Goal: Task Accomplishment & Management: Manage account settings

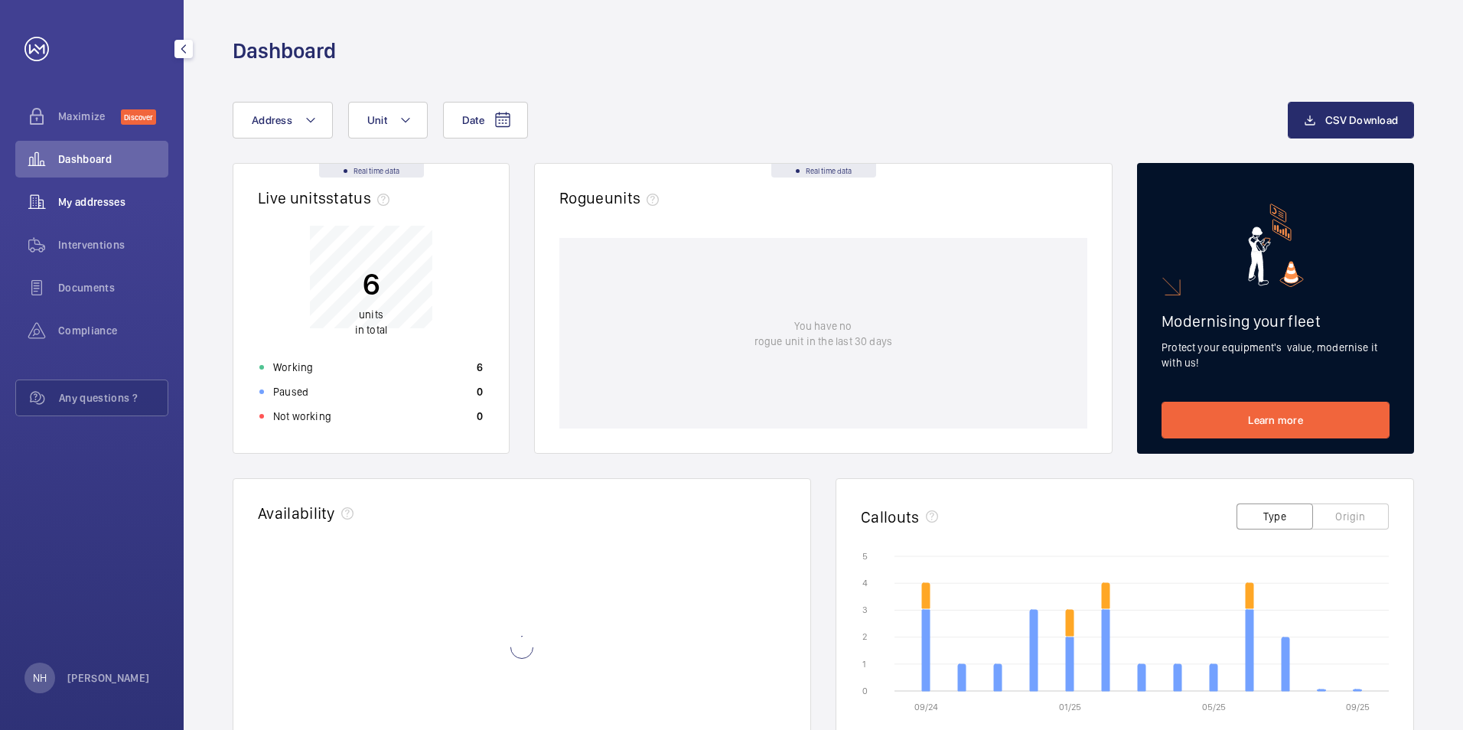
click at [140, 204] on span "My addresses" at bounding box center [113, 201] width 110 height 15
click at [155, 205] on span "My addresses" at bounding box center [113, 201] width 110 height 15
click at [92, 206] on span "My addresses" at bounding box center [113, 201] width 110 height 15
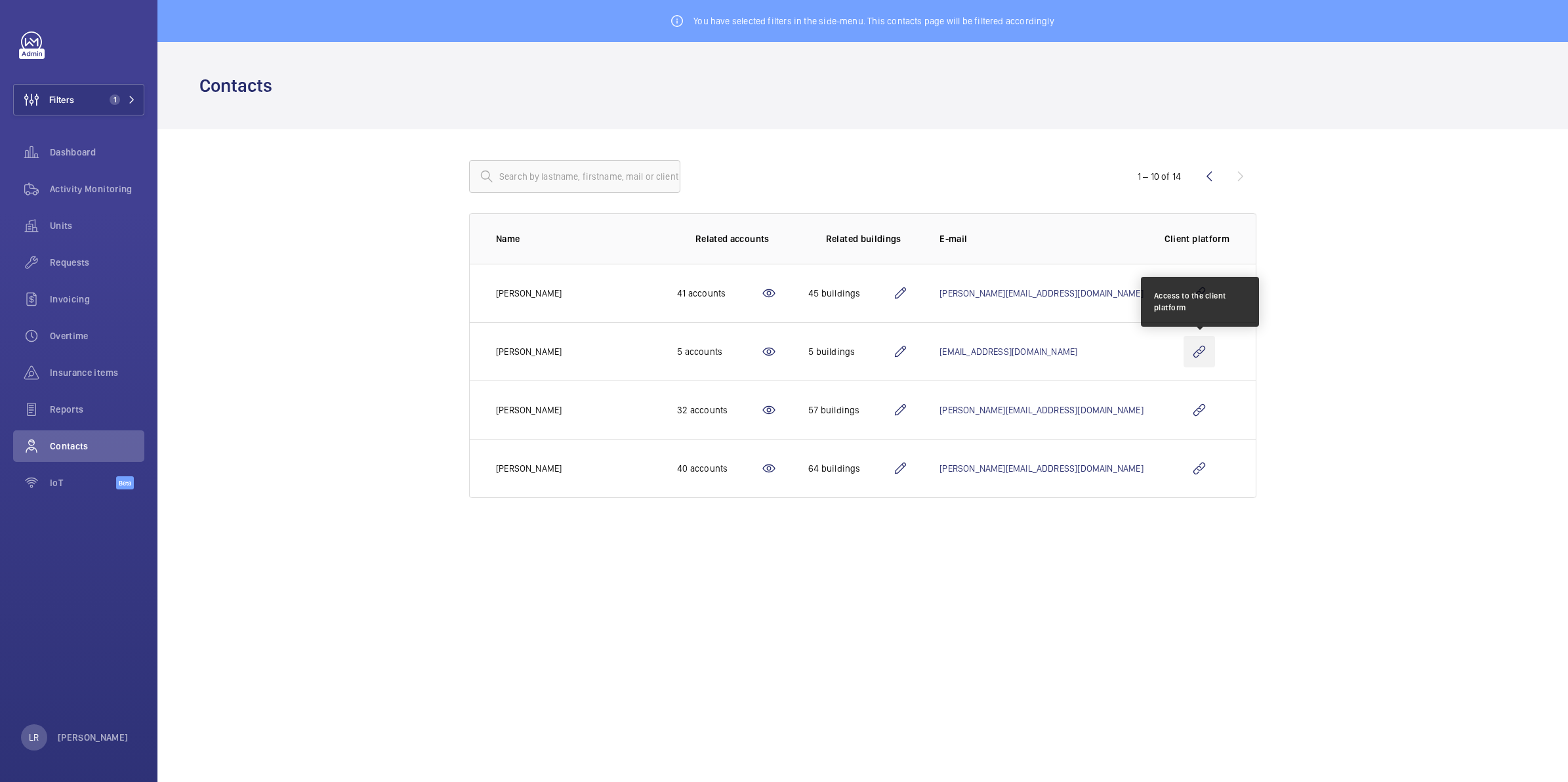
click at [1211, 359] on wm-front-icon-button at bounding box center [1199, 352] width 32 height 32
click at [559, 175] on input "text" at bounding box center [574, 177] width 211 height 33
click at [1195, 355] on wm-front-icon-button at bounding box center [1199, 352] width 32 height 32
click at [1195, 352] on wm-front-icon-button at bounding box center [1199, 352] width 32 height 32
drag, startPoint x: 1204, startPoint y: 359, endPoint x: 1191, endPoint y: 366, distance: 14.8
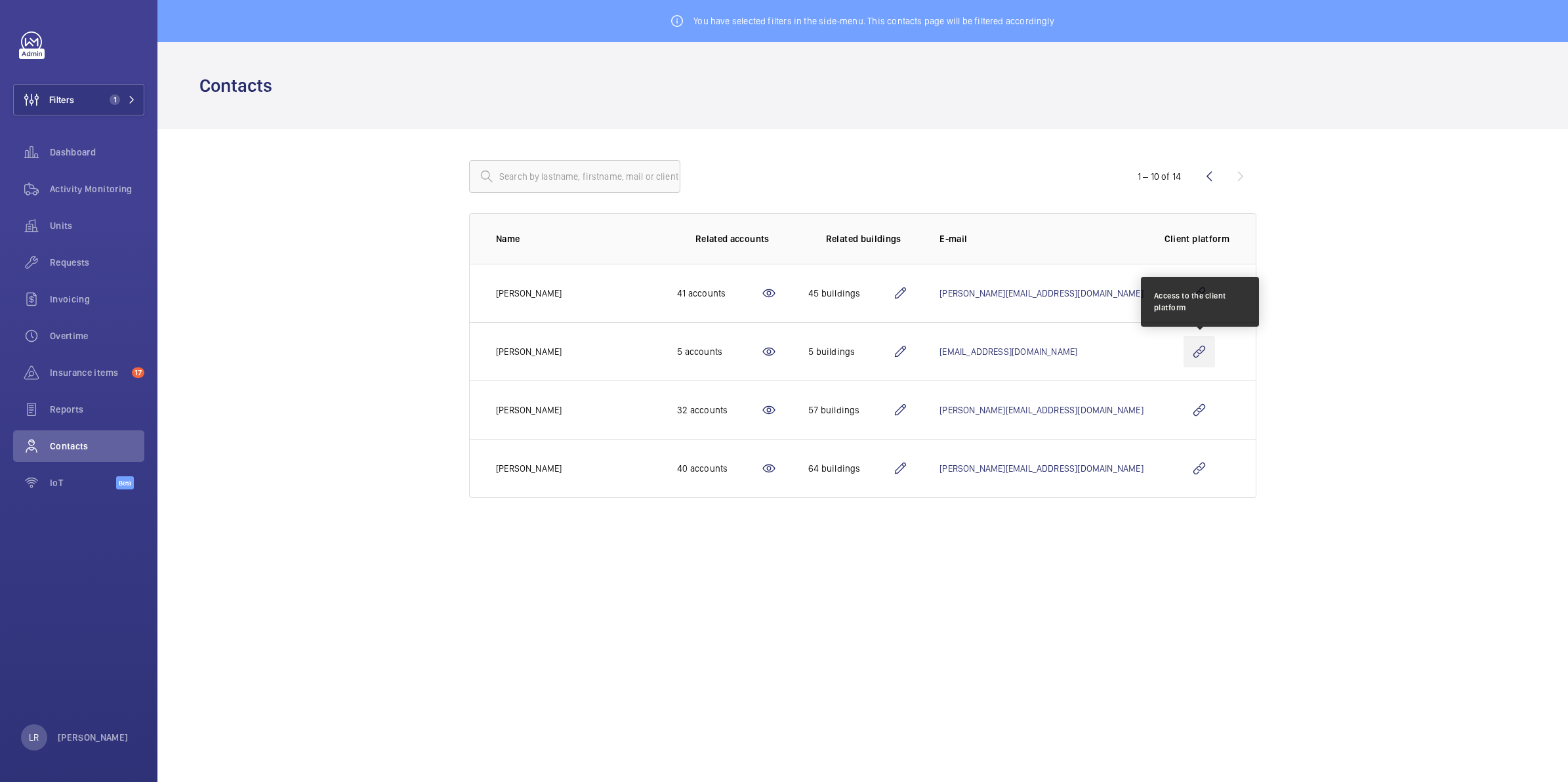
click at [1195, 366] on wm-front-icon-button at bounding box center [1199, 352] width 32 height 32
click at [1209, 355] on wm-front-icon-button at bounding box center [1199, 352] width 32 height 32
click at [1197, 351] on wm-front-icon-button at bounding box center [1199, 352] width 32 height 32
click at [1209, 352] on wm-front-icon-button at bounding box center [1199, 352] width 32 height 32
click at [1209, 351] on wm-front-icon-button at bounding box center [1199, 352] width 32 height 32
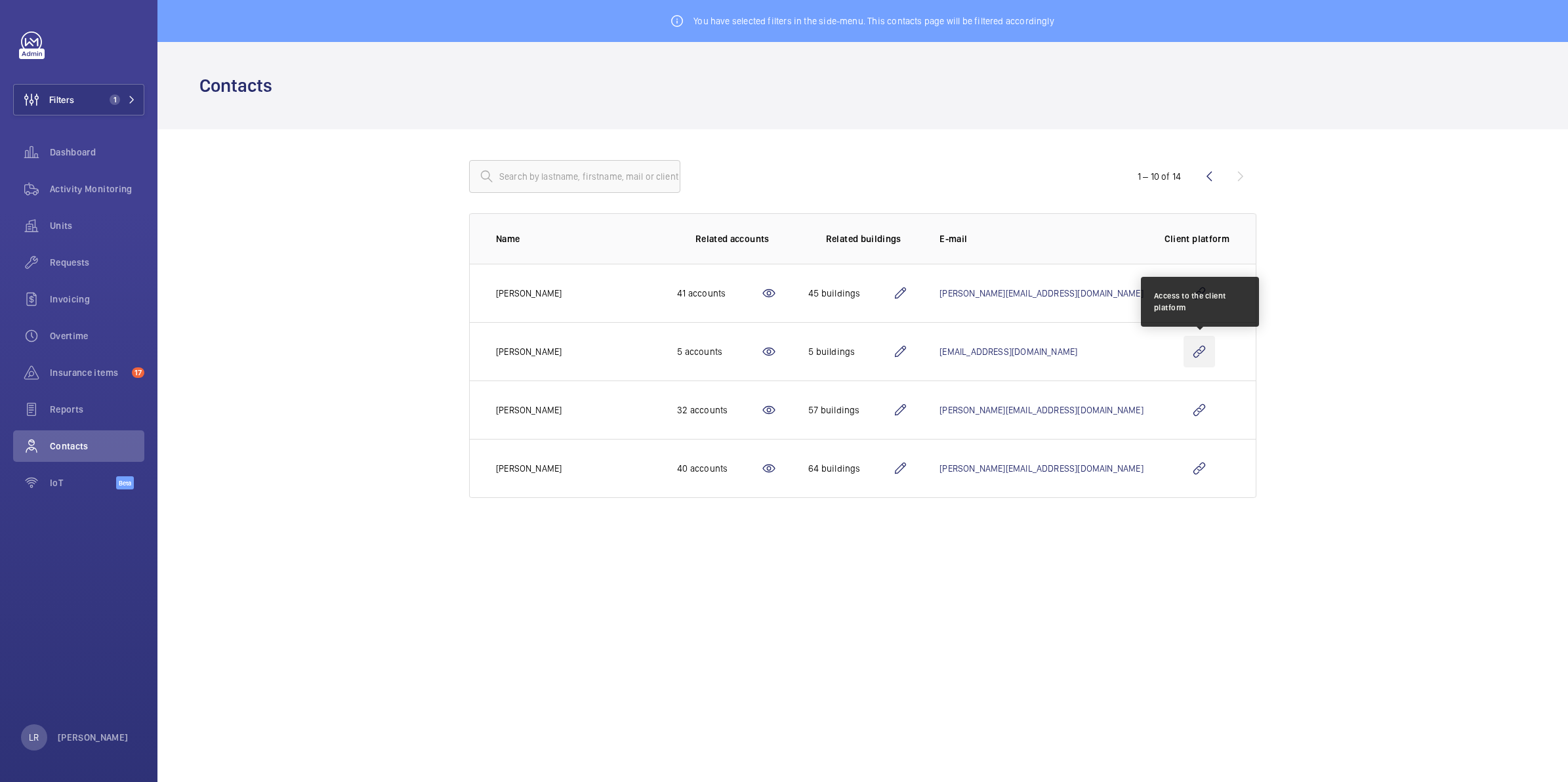
click at [1188, 354] on wm-front-icon-button at bounding box center [1199, 352] width 32 height 32
click at [1196, 364] on wm-front-icon-button at bounding box center [1199, 352] width 32 height 32
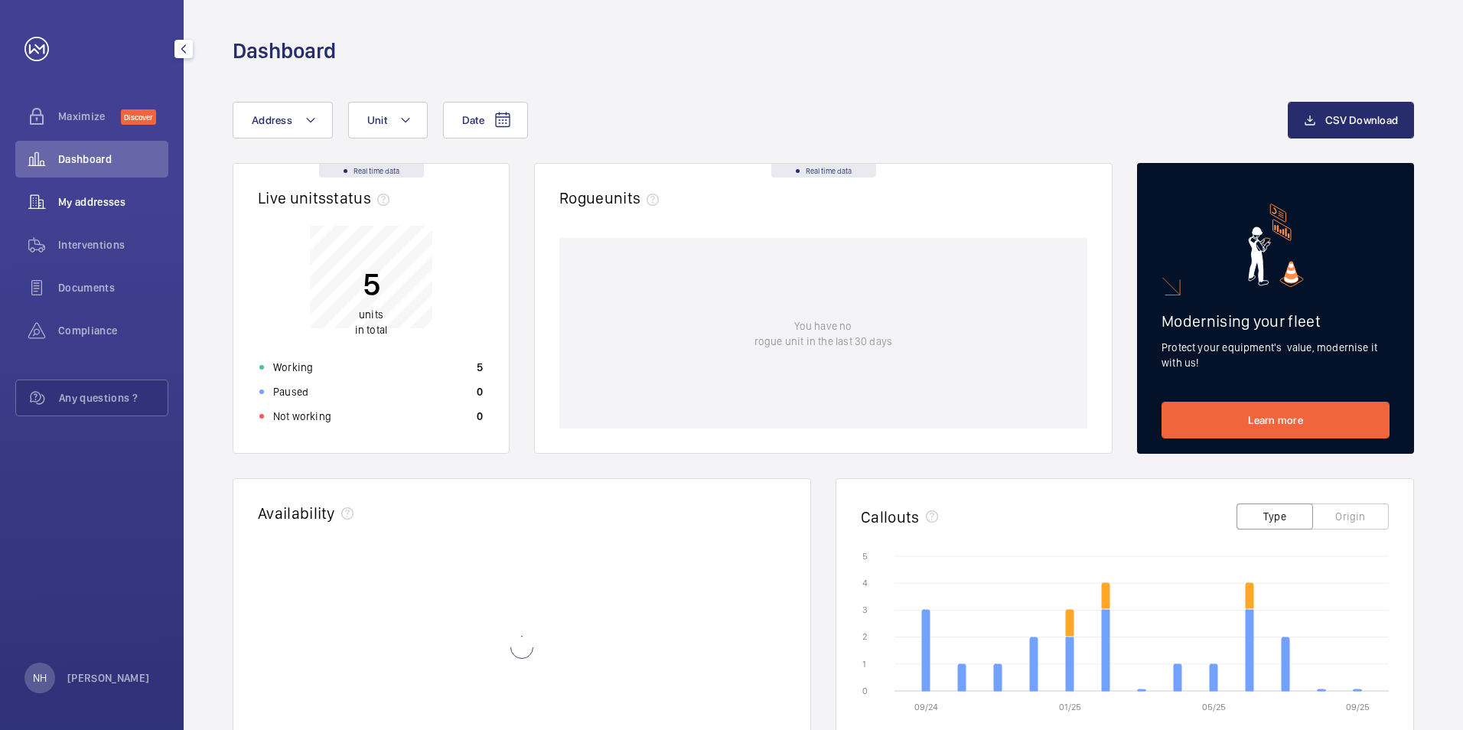
click at [133, 188] on div "My addresses" at bounding box center [91, 202] width 153 height 37
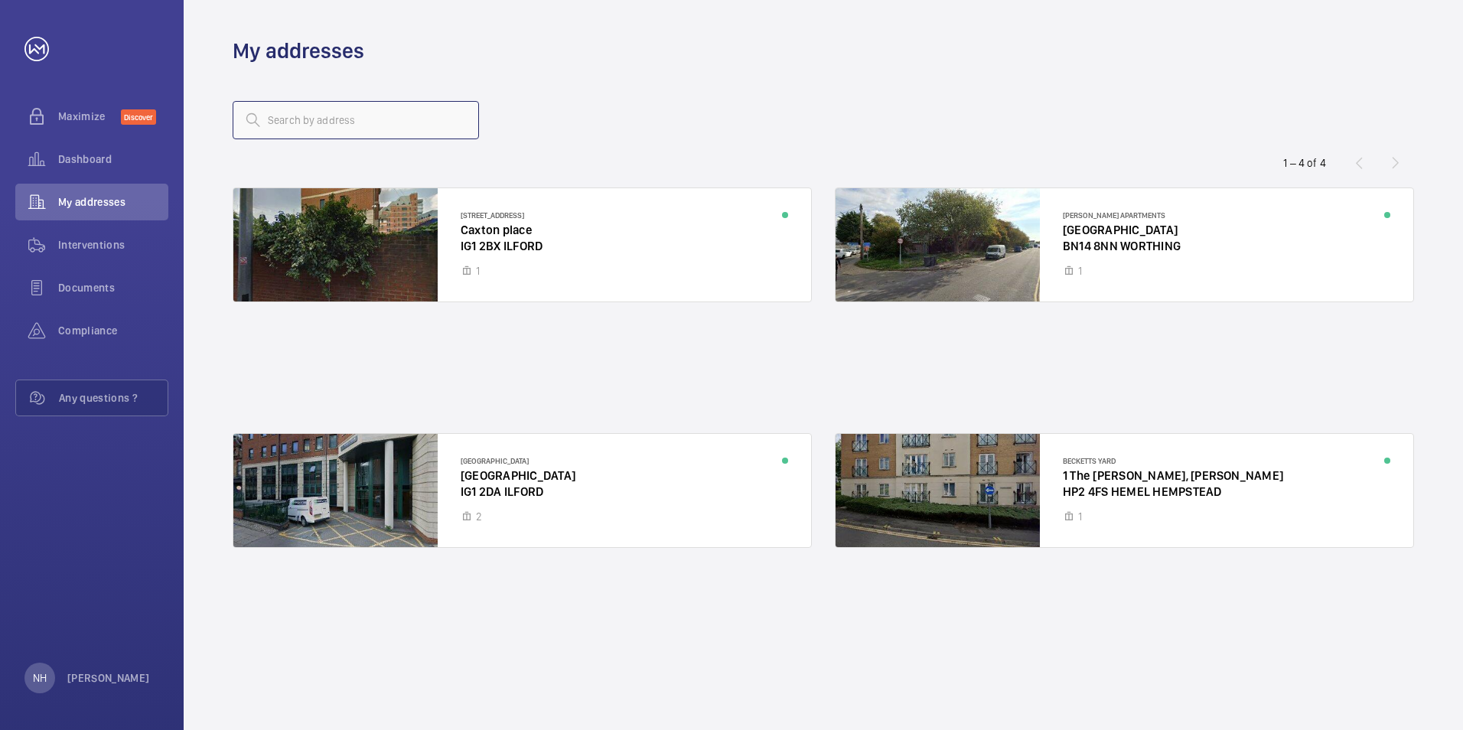
click at [340, 132] on input "text" at bounding box center [356, 120] width 246 height 38
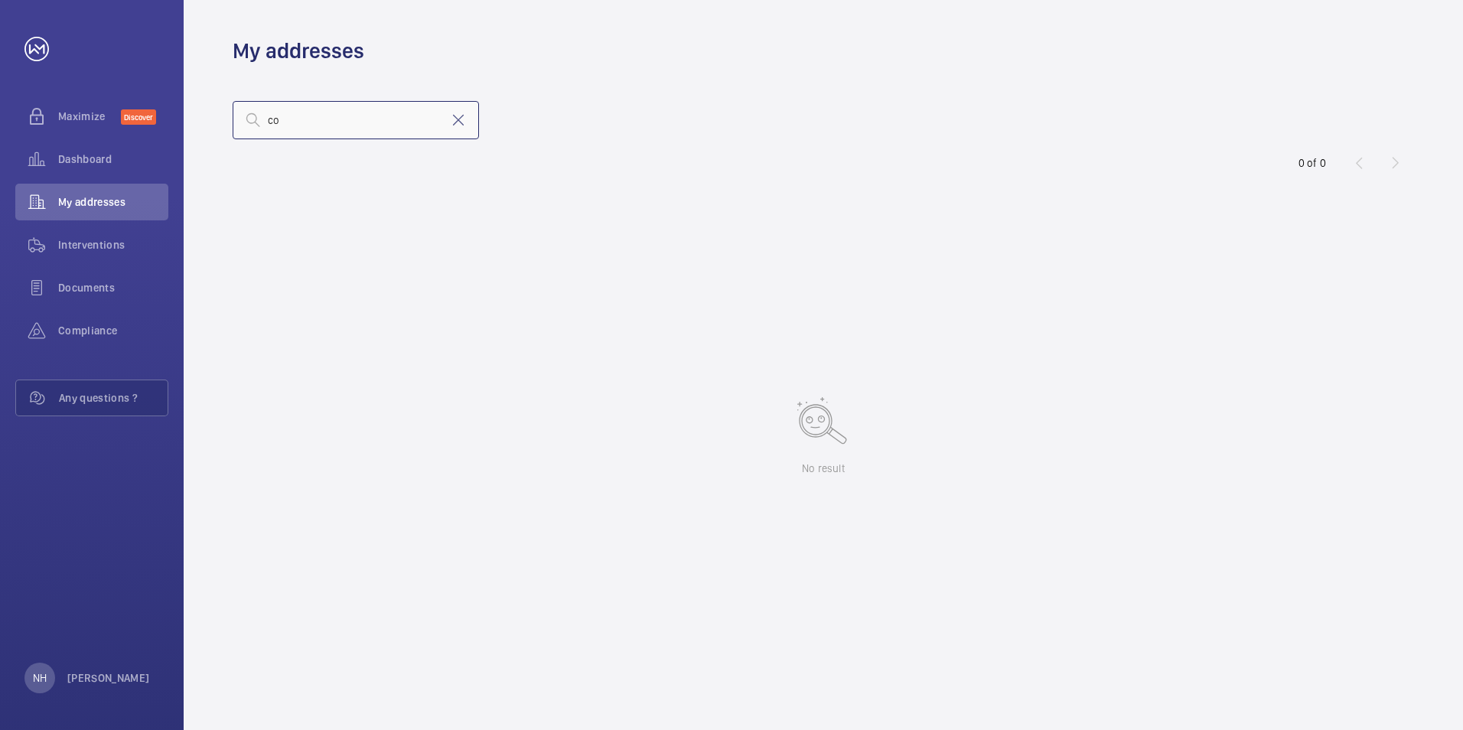
type input "c"
click at [377, 118] on input "TW" at bounding box center [356, 120] width 246 height 38
type input "TW7"
click at [467, 122] on mat-icon at bounding box center [458, 120] width 18 height 18
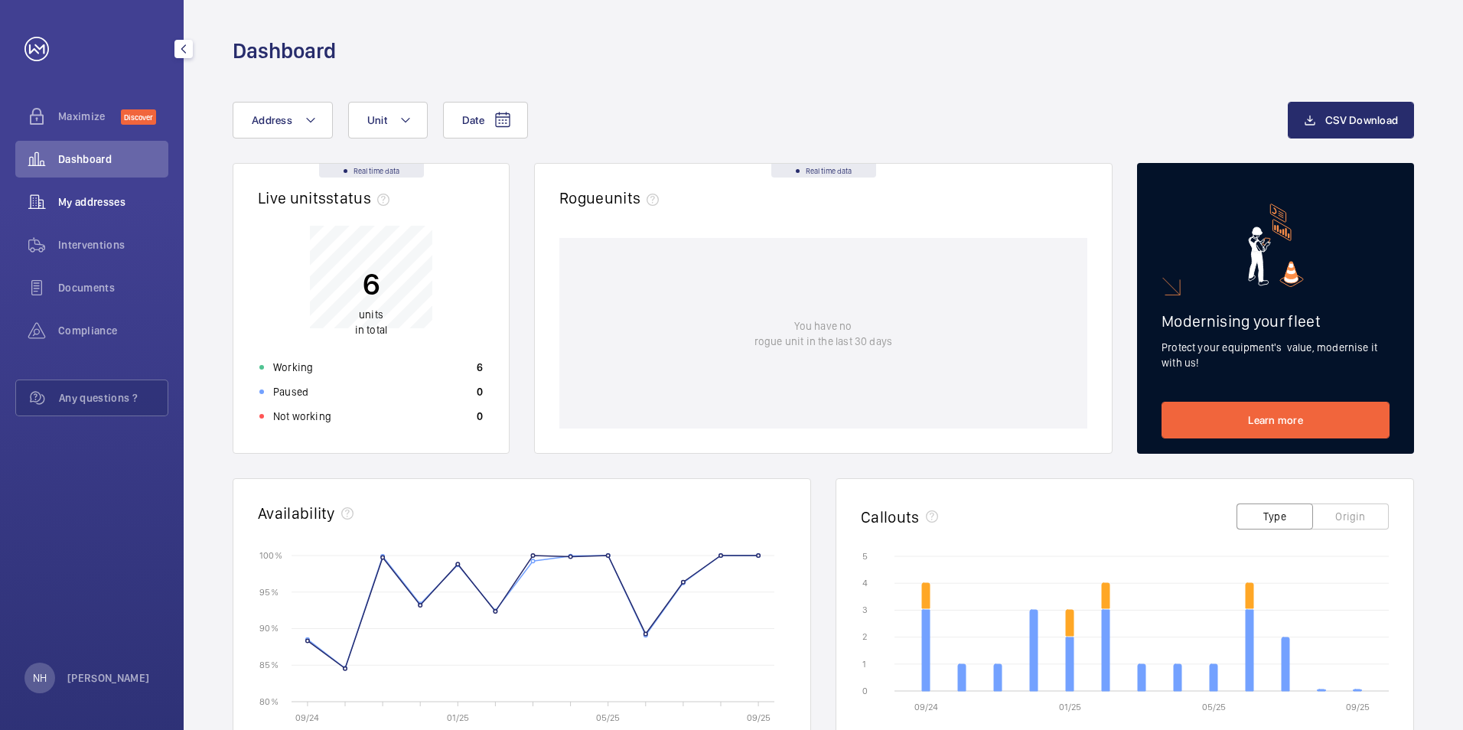
click at [99, 202] on span "My addresses" at bounding box center [113, 201] width 110 height 15
click at [125, 208] on span "My addresses" at bounding box center [113, 201] width 110 height 15
click at [115, 214] on div "My addresses" at bounding box center [91, 202] width 153 height 37
click at [132, 194] on span "My addresses" at bounding box center [113, 201] width 110 height 15
drag, startPoint x: 324, startPoint y: 24, endPoint x: 712, endPoint y: 92, distance: 394.6
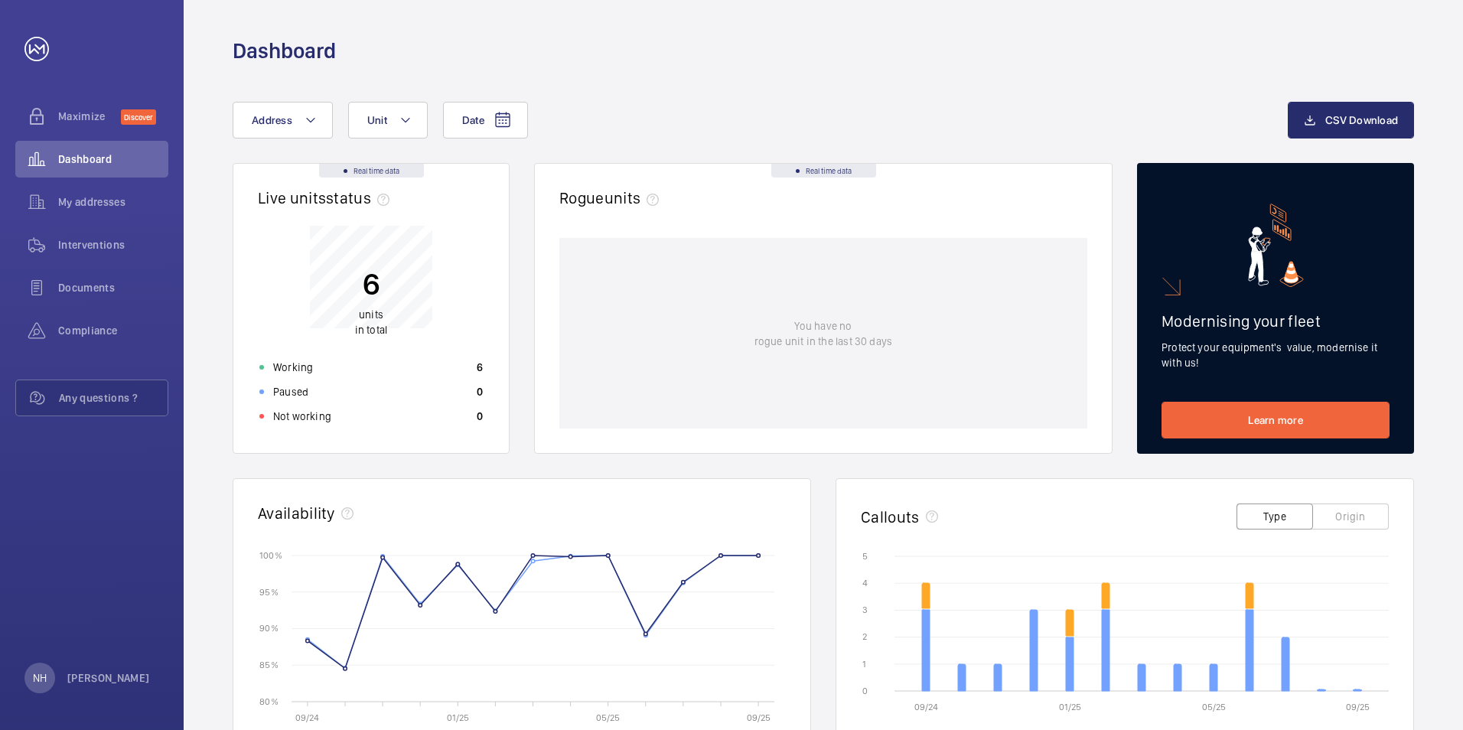
click at [712, 92] on div "Date Address Unit CSV Download Real time data Live units status﻿ 6 units in tot…" at bounding box center [823, 593] width 1279 height 1056
click at [110, 204] on span "My addresses" at bounding box center [113, 201] width 110 height 15
click at [116, 206] on span "My addresses" at bounding box center [113, 201] width 110 height 15
click at [122, 199] on span "My addresses" at bounding box center [113, 201] width 110 height 15
click at [119, 199] on span "My addresses" at bounding box center [113, 201] width 110 height 15
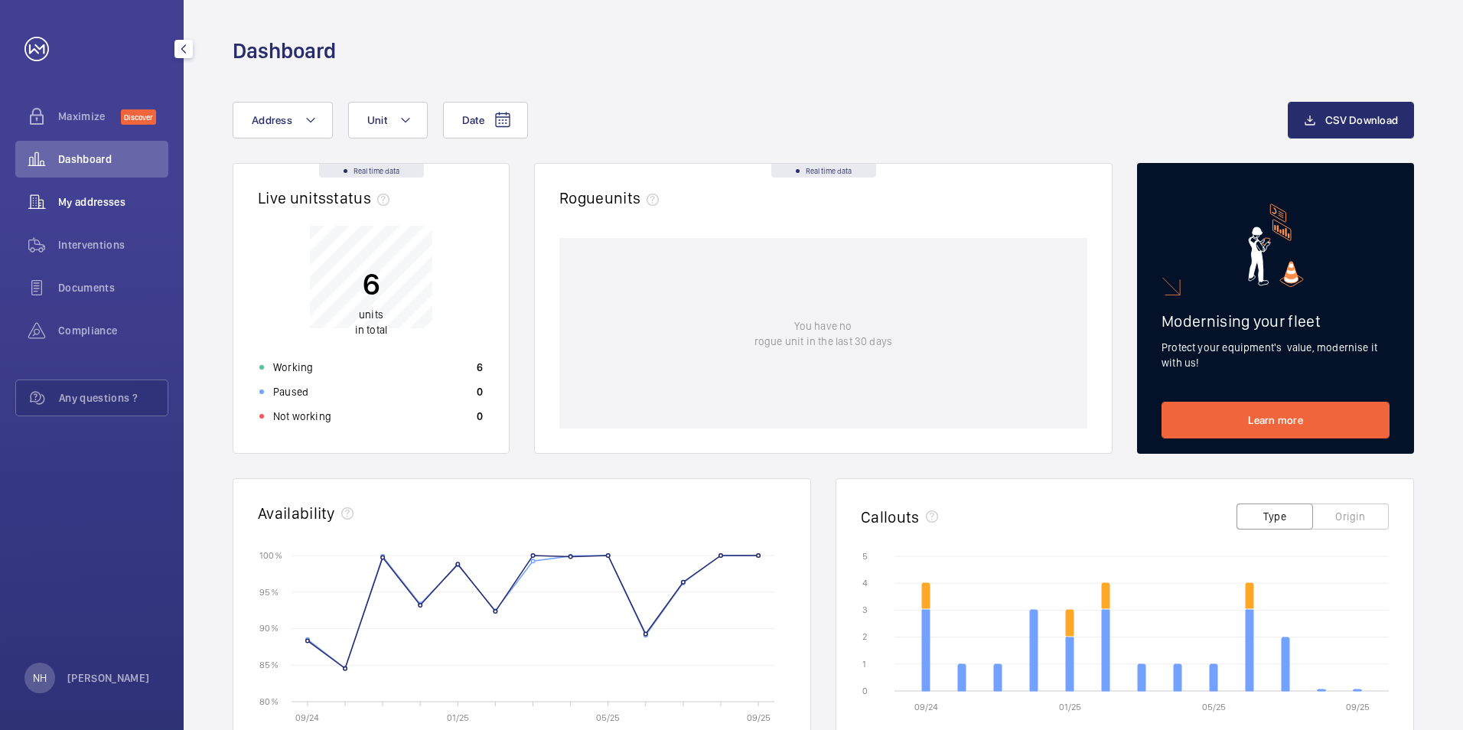
click at [129, 197] on span "My addresses" at bounding box center [113, 201] width 110 height 15
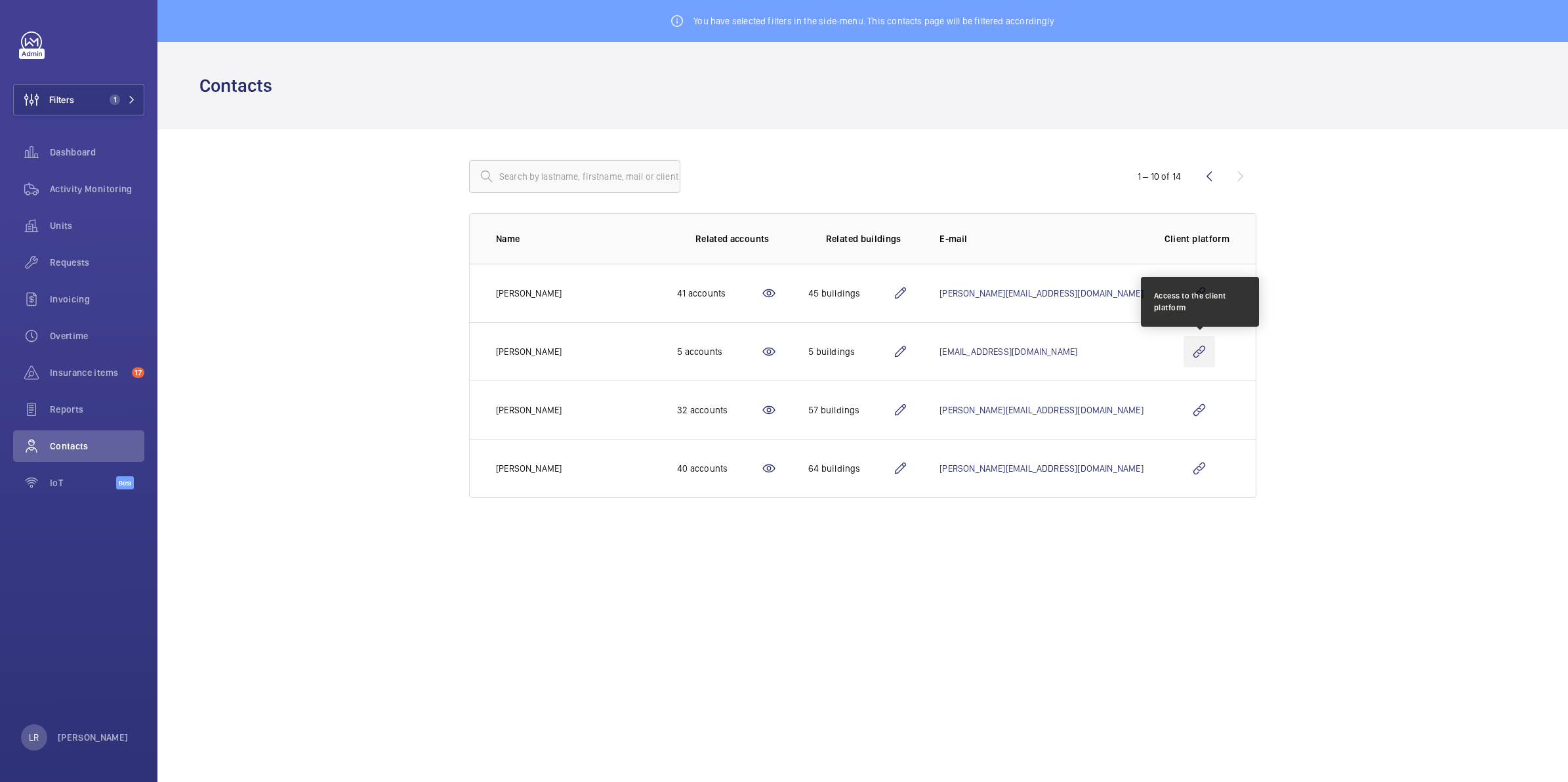
click at [1205, 359] on wm-front-icon-button at bounding box center [1199, 352] width 32 height 32
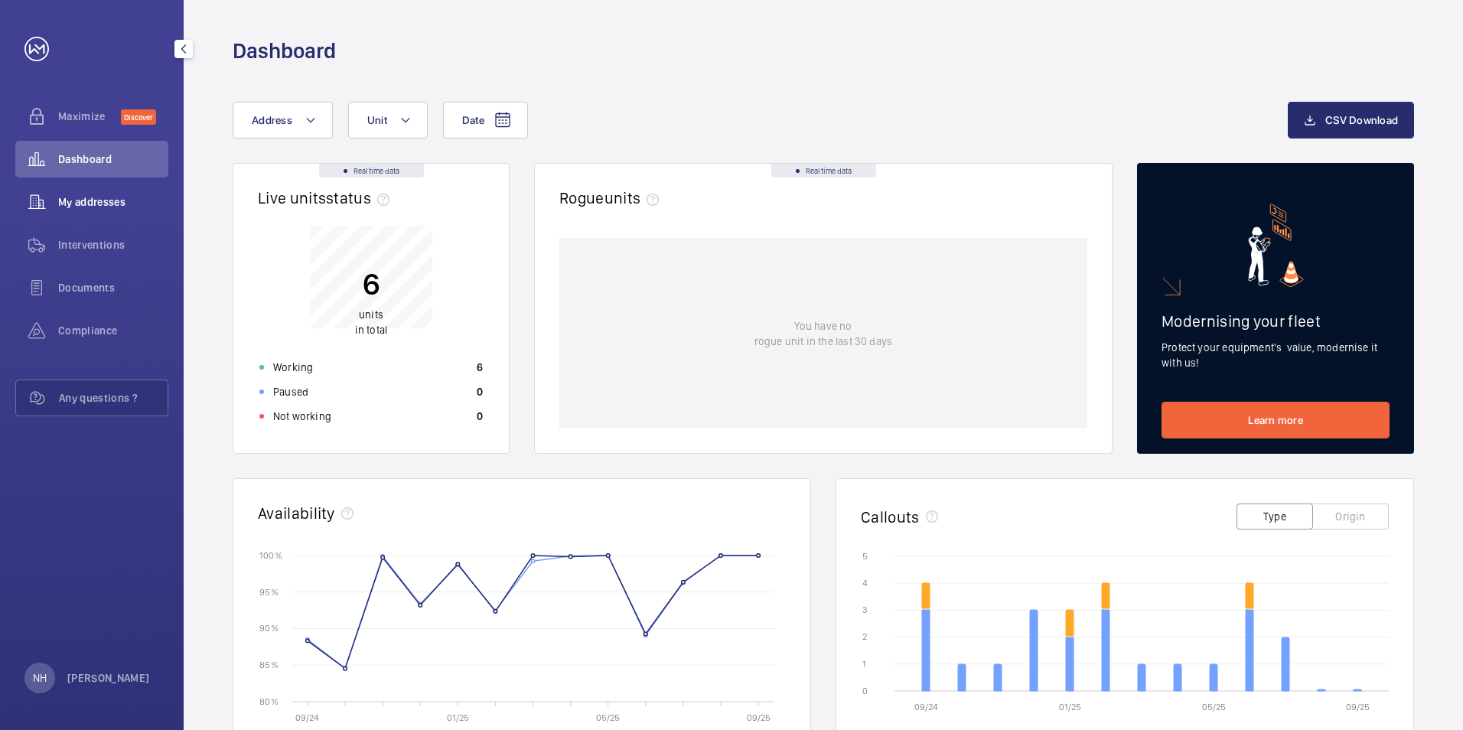
click at [115, 208] on span "My addresses" at bounding box center [113, 201] width 110 height 15
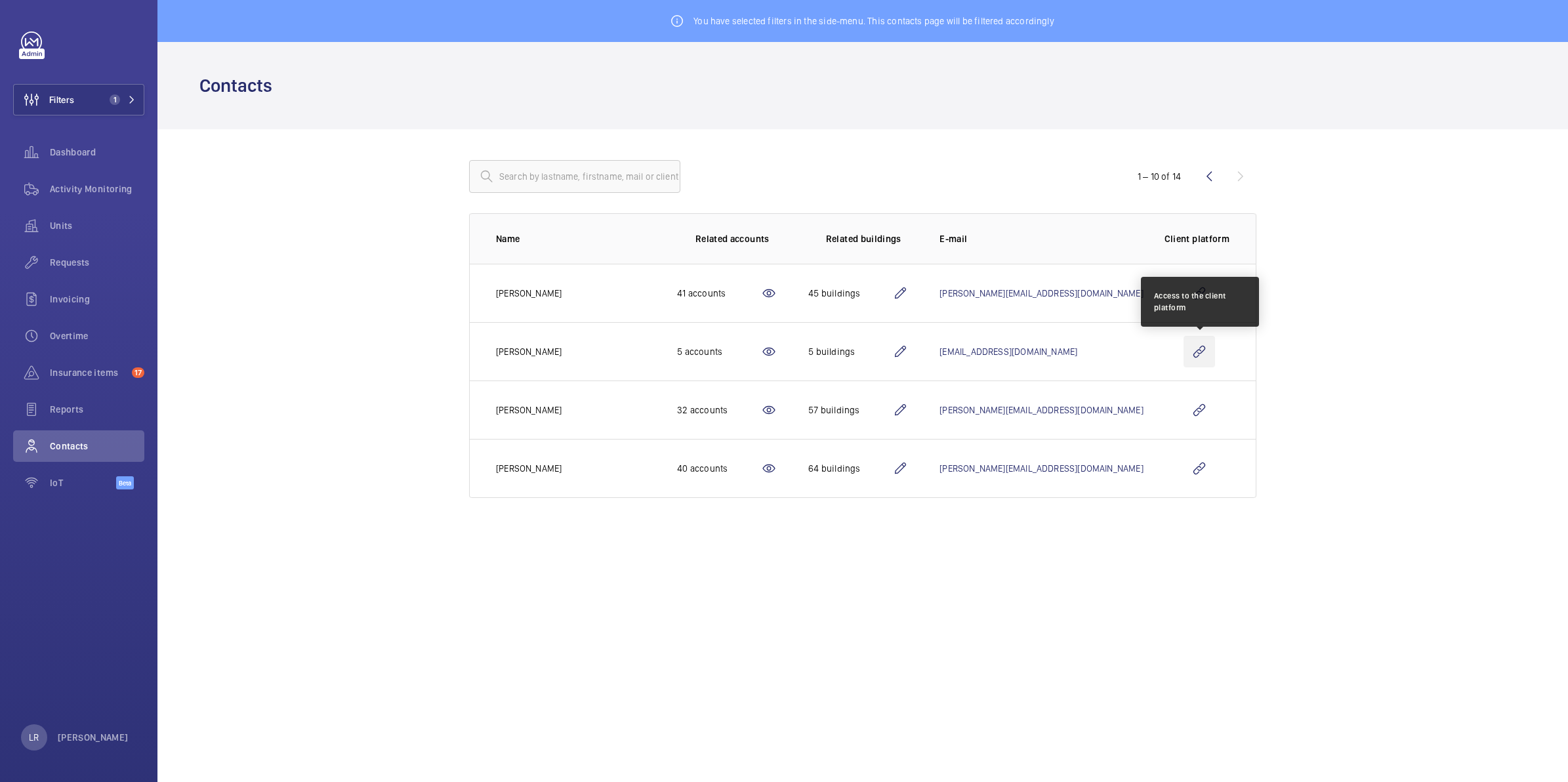
click at [1199, 352] on wm-front-icon-button at bounding box center [1199, 352] width 32 height 32
drag, startPoint x: 1199, startPoint y: 352, endPoint x: 248, endPoint y: 219, distance: 960.3
click at [248, 219] on wm-front-admin-customers "You have selected filters in the side-menu. This contacts page will be filtered…" at bounding box center [862, 264] width 1410 height 529
click at [1189, 361] on wm-front-icon-button at bounding box center [1199, 352] width 32 height 32
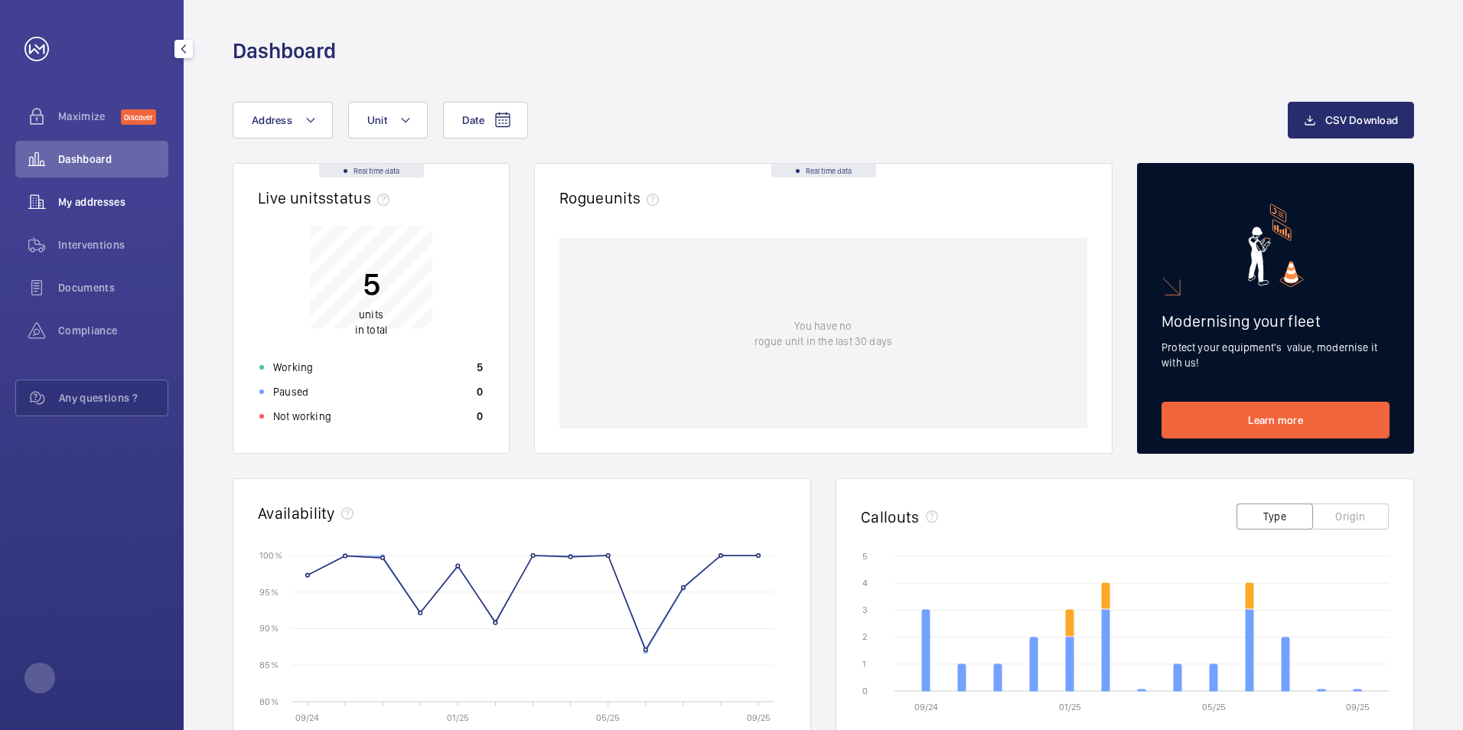
click at [81, 213] on div "My addresses" at bounding box center [91, 202] width 153 height 37
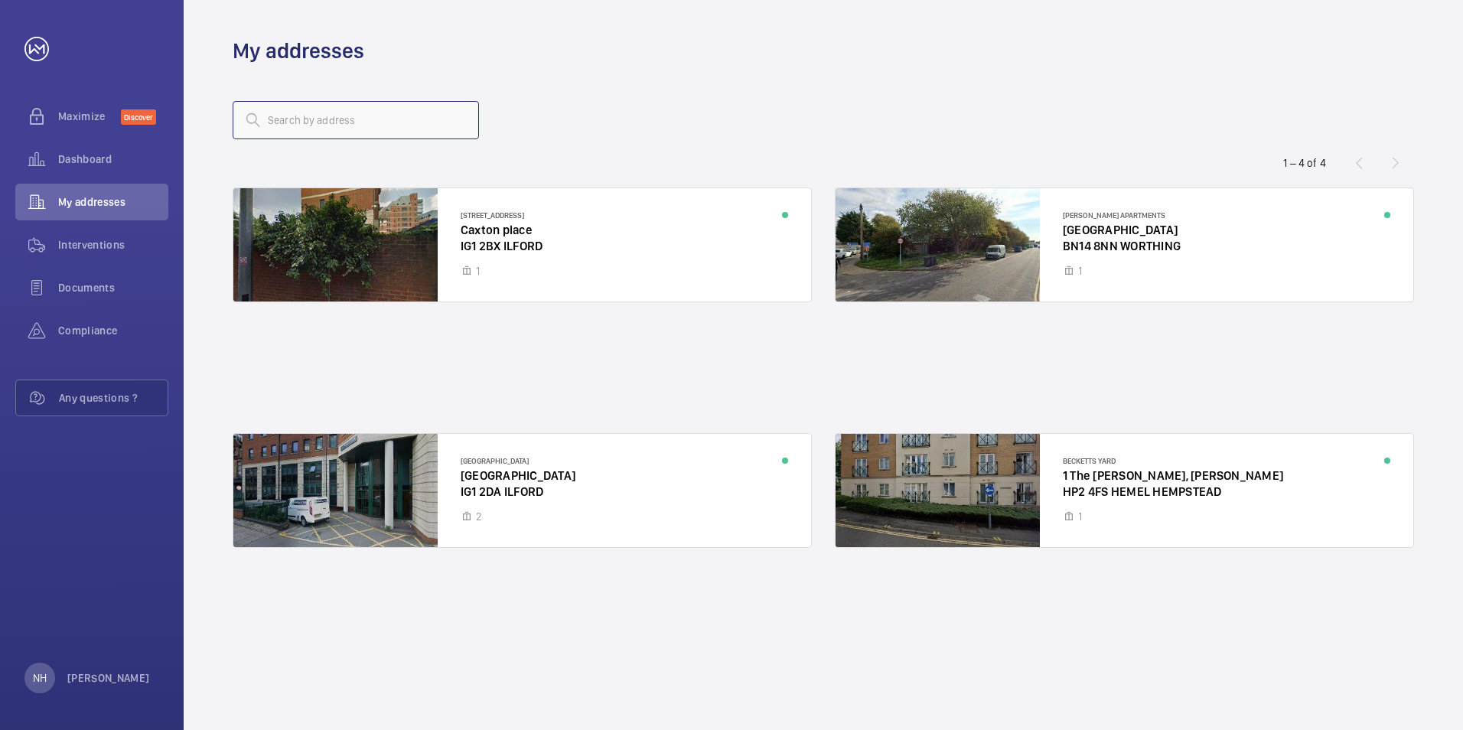
click at [277, 114] on input "text" at bounding box center [356, 120] width 246 height 38
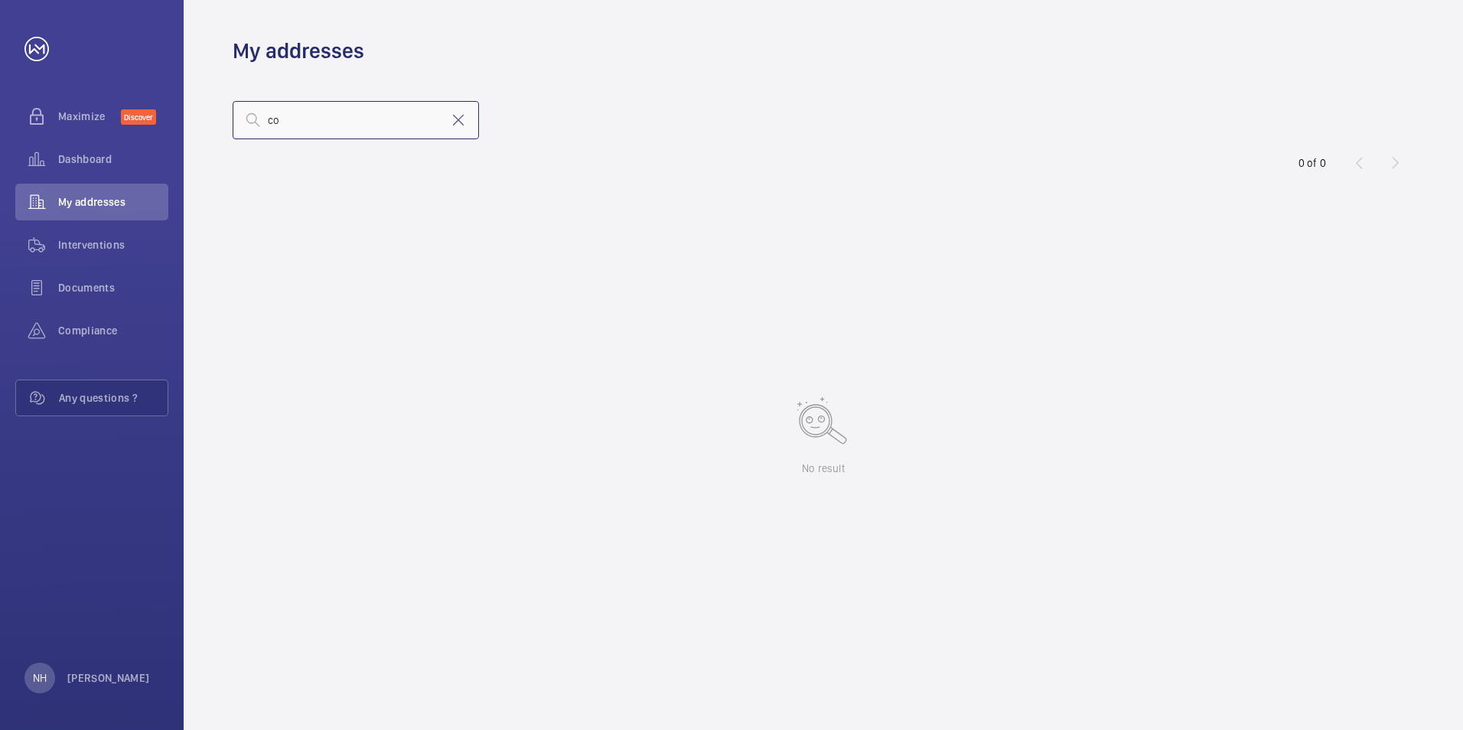
type input "c"
type input "T"
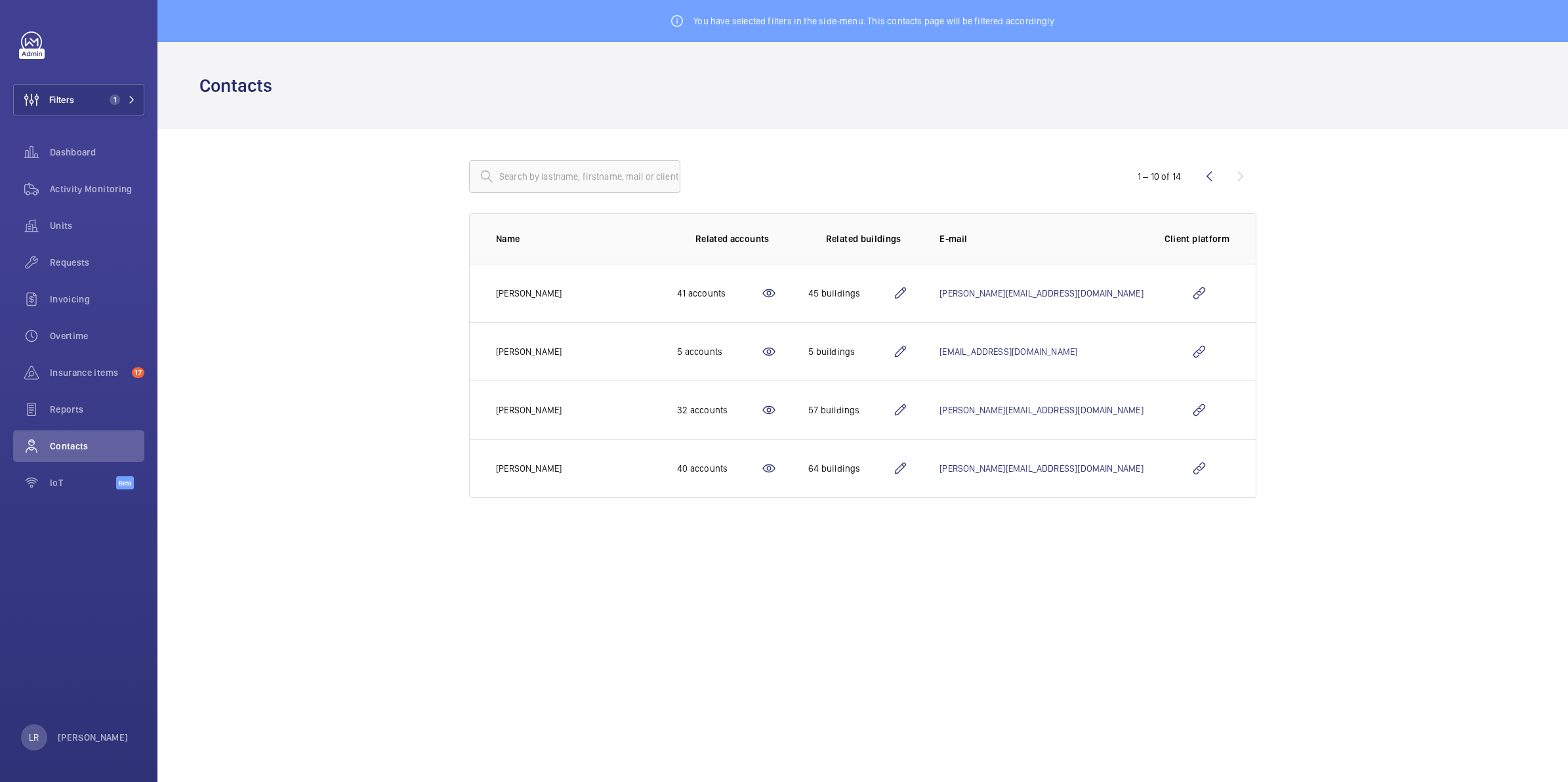
click at [395, 208] on wm-front-admin-customers "You have selected filters in the side-menu. This contacts page will be filtered…" at bounding box center [862, 264] width 1410 height 529
click at [83, 97] on button "Filters 1" at bounding box center [78, 99] width 131 height 32
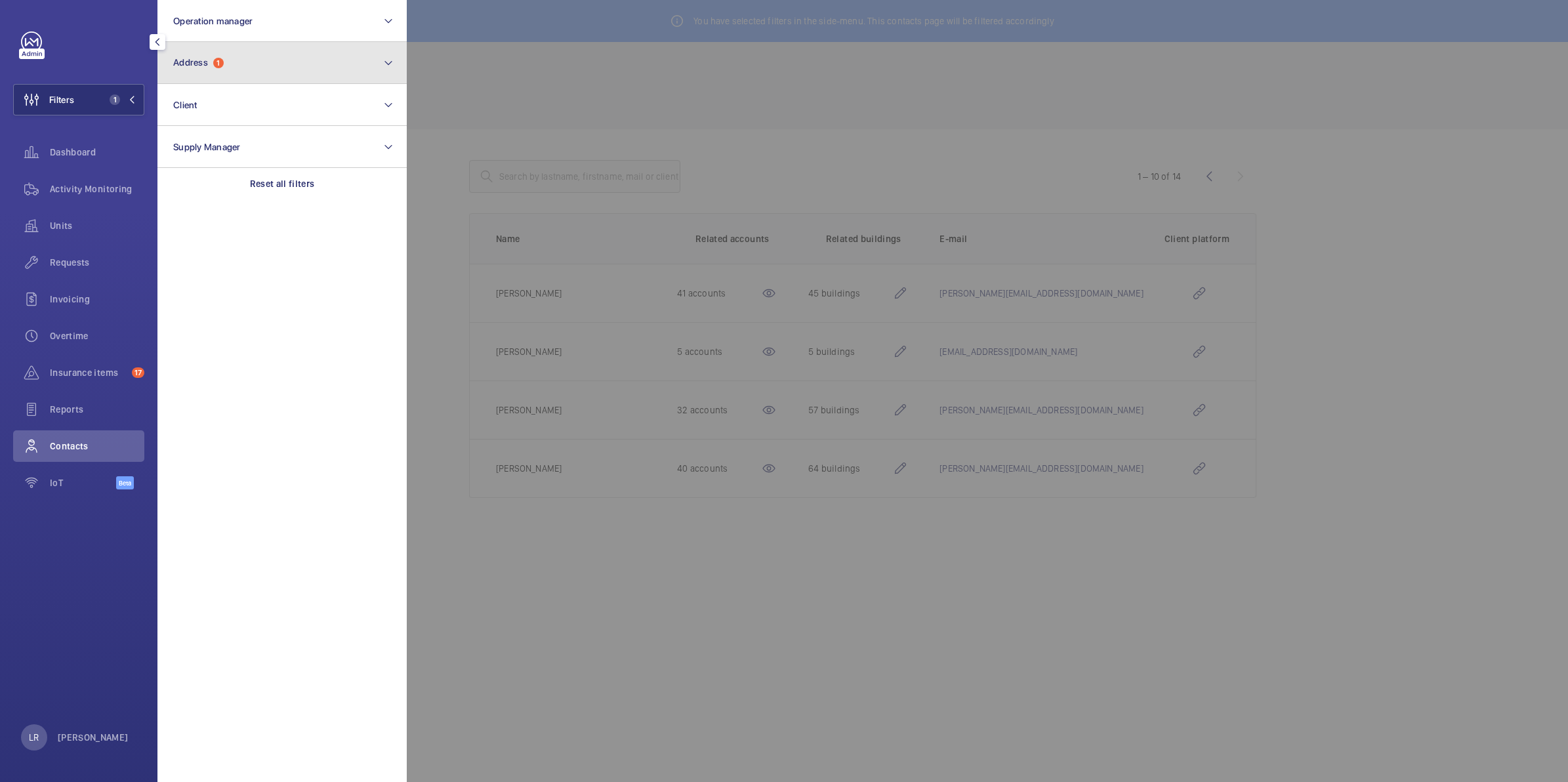
click at [243, 79] on button "Address 1" at bounding box center [282, 63] width 249 height 42
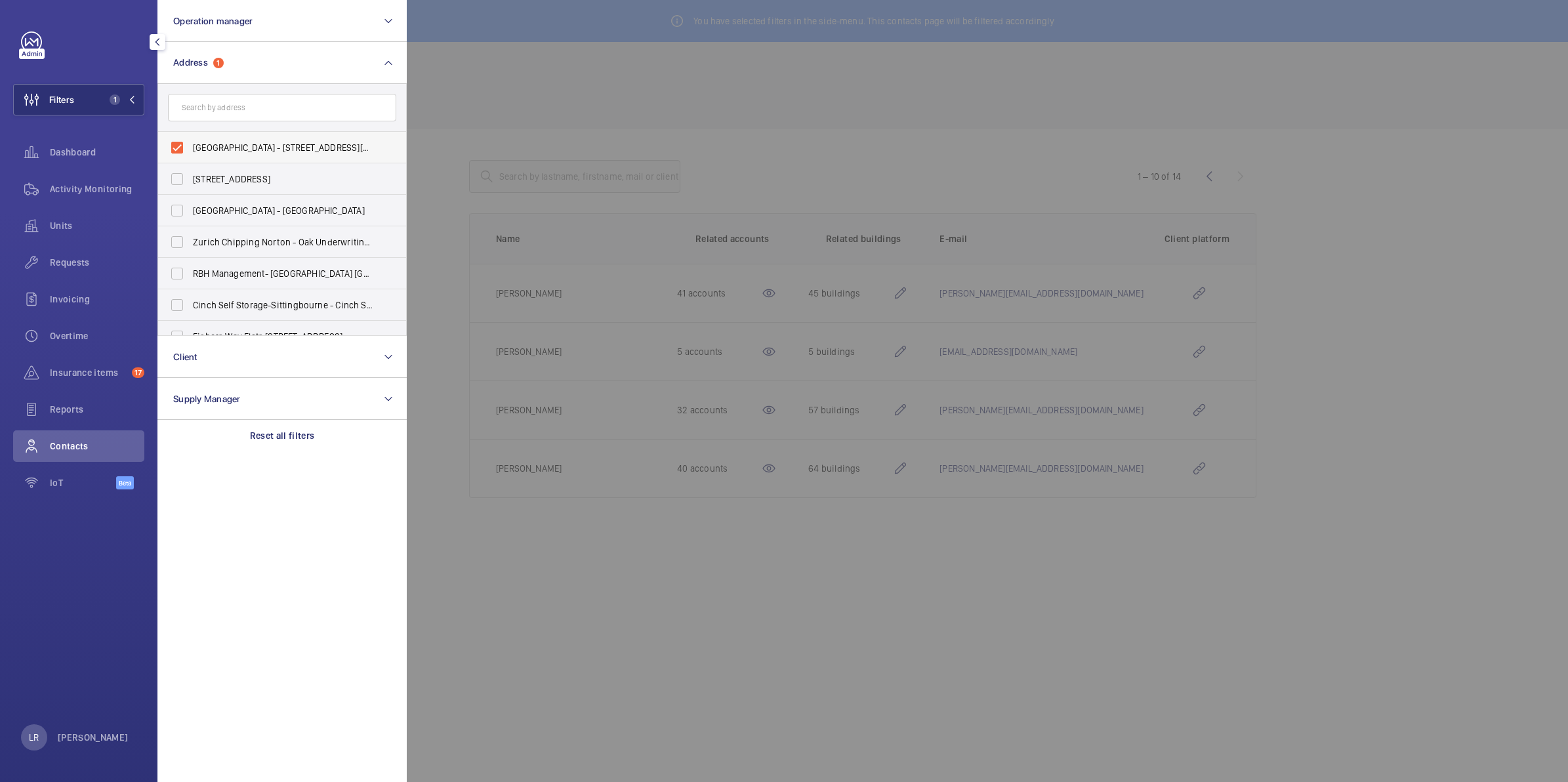
click at [251, 138] on label "Coomb House - 7 St. Johns Road, ISLEWORTH TW7 6NH" at bounding box center [272, 147] width 228 height 32
click at [190, 138] on input "Coomb House - 7 St. Johns Road, ISLEWORTH TW7 6NH" at bounding box center [177, 147] width 27 height 27
checkbox input "false"
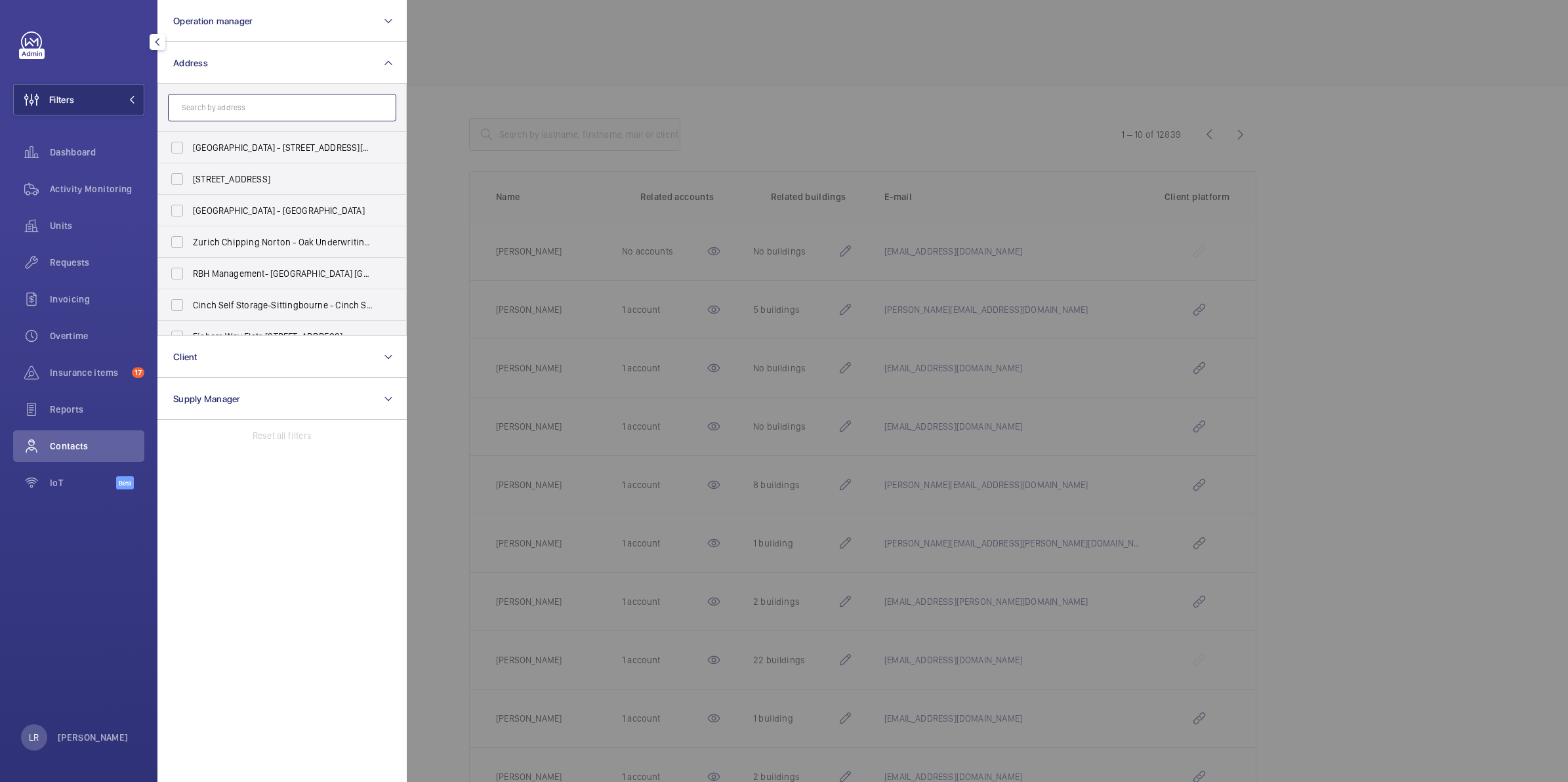
click at [244, 97] on input "text" at bounding box center [282, 107] width 228 height 27
type input "C"
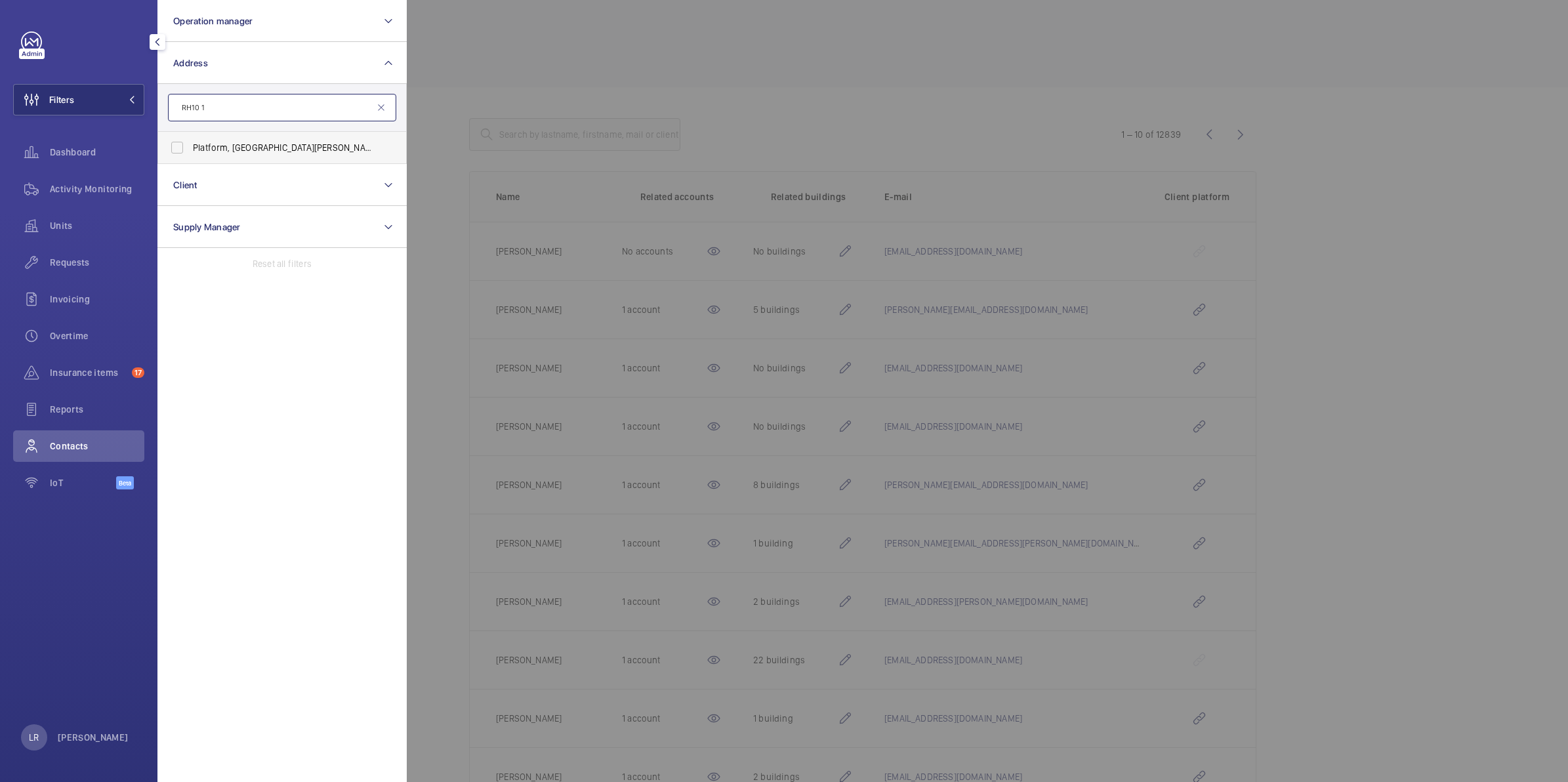
type input "RH10 1"
click at [273, 147] on span "Platform, [GEOGRAPHIC_DATA][PERSON_NAME] 1 DJ" at bounding box center [283, 147] width 180 height 13
click at [190, 147] on input "Platform, [GEOGRAPHIC_DATA][PERSON_NAME] 1 DJ" at bounding box center [177, 147] width 27 height 27
checkbox input "true"
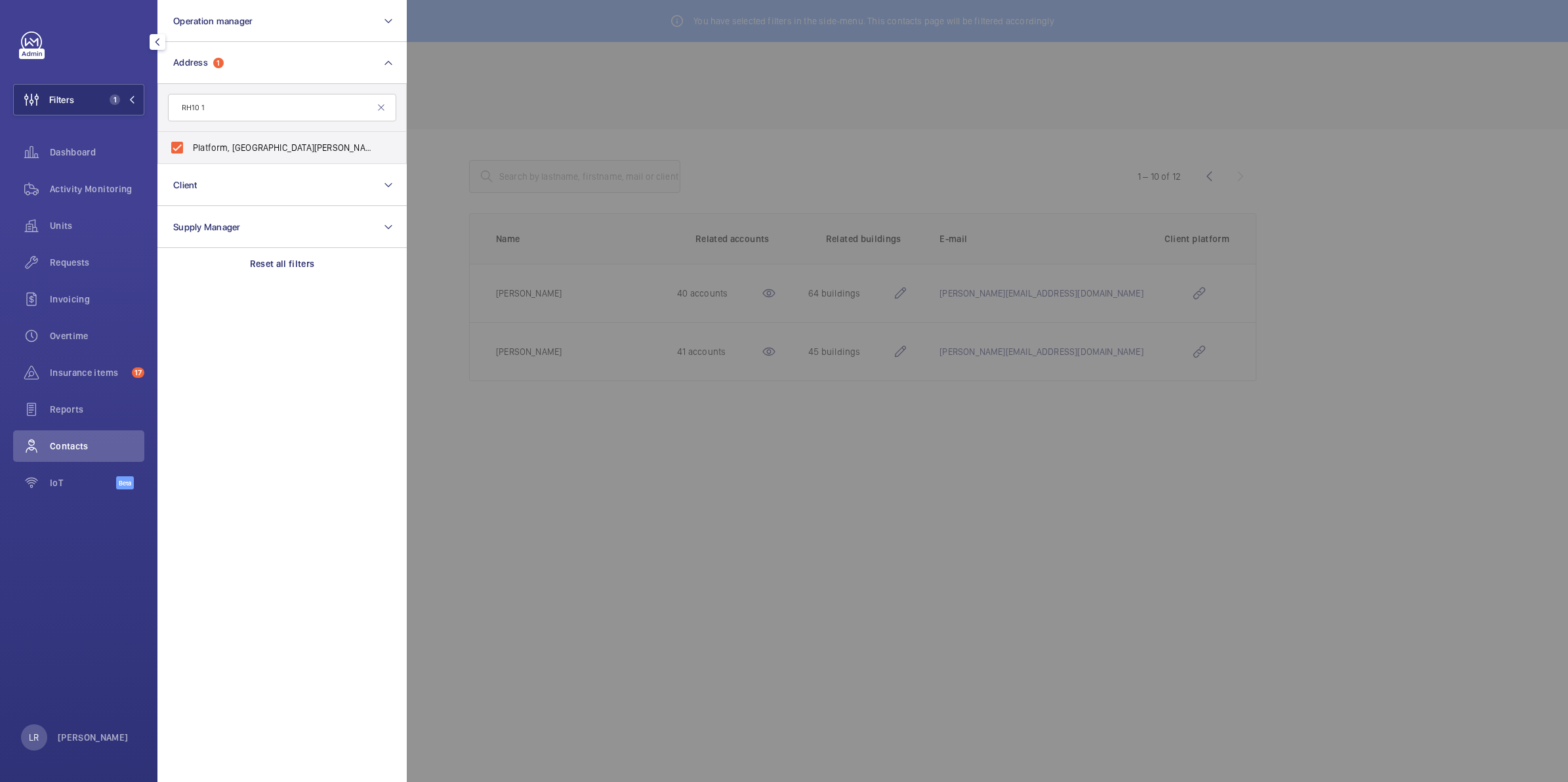
click at [484, 358] on div at bounding box center [1190, 391] width 1568 height 782
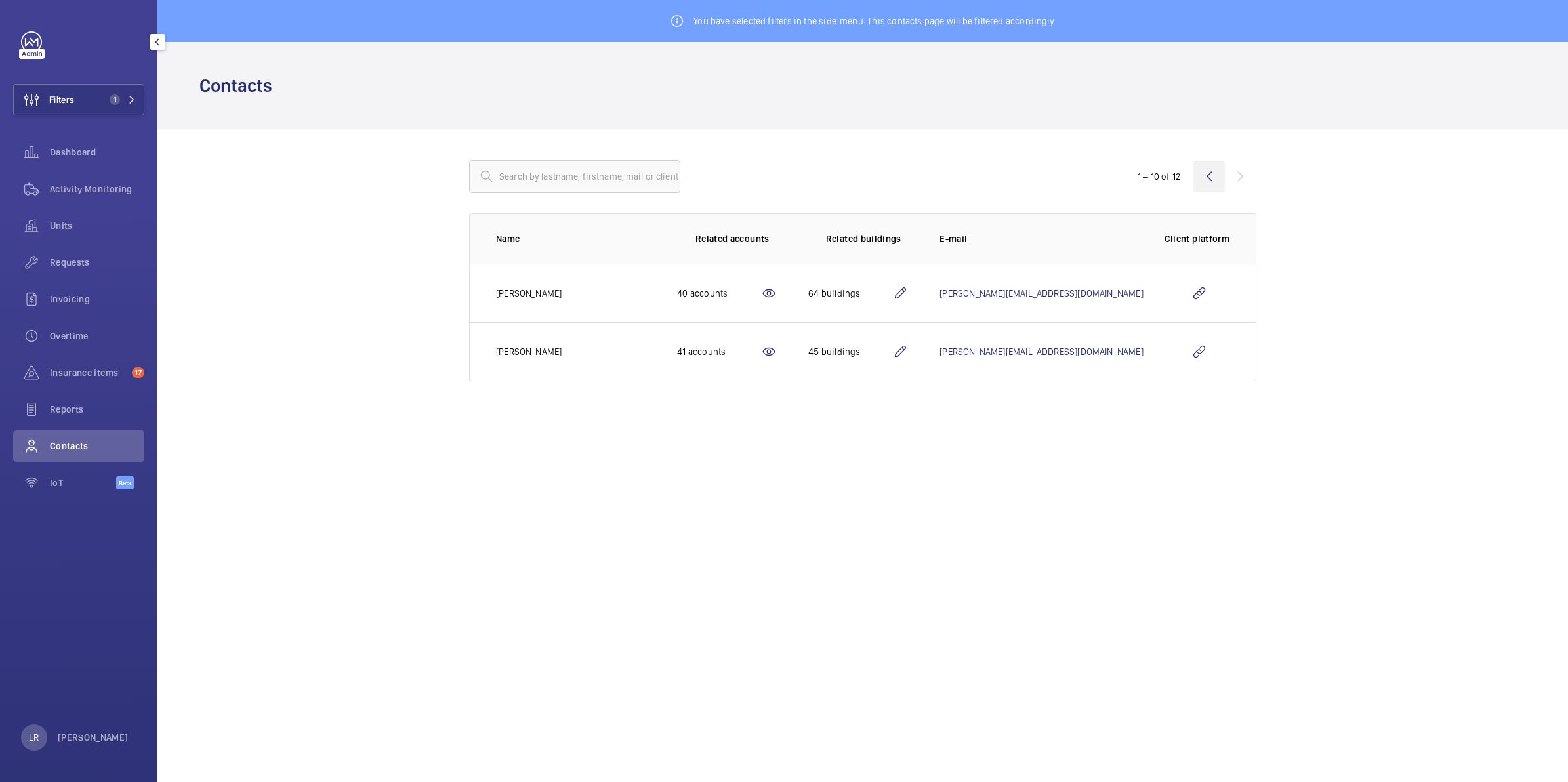
click at [1199, 176] on wm-front-icon-button at bounding box center [1209, 176] width 32 height 32
click at [1211, 177] on wm-front-icon-button at bounding box center [1209, 176] width 32 height 32
click at [1211, 183] on wm-front-icon-button at bounding box center [1209, 176] width 32 height 32
click at [1212, 187] on wm-front-icon-button at bounding box center [1209, 176] width 32 height 32
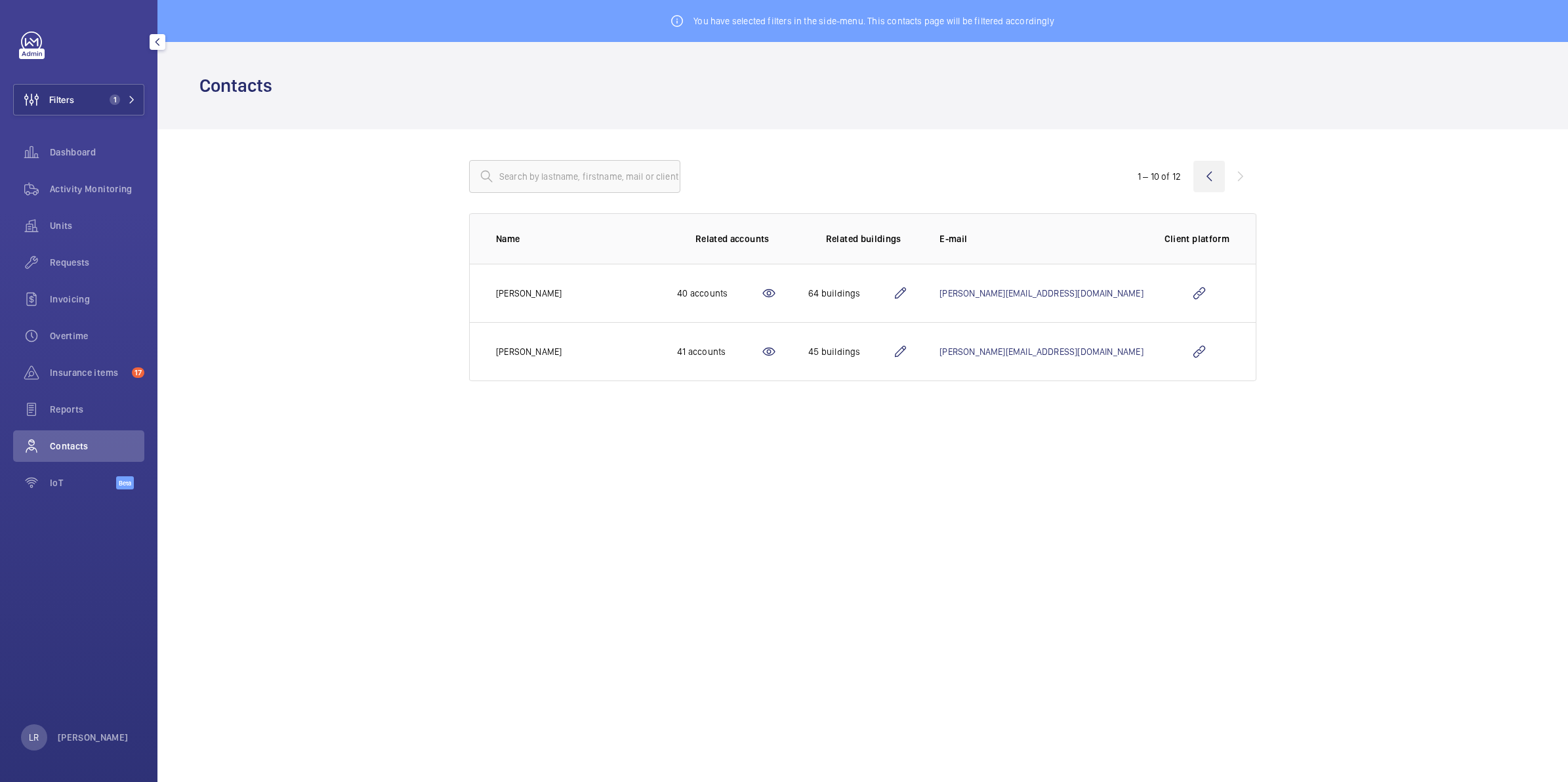
click at [1213, 187] on wm-front-icon-button at bounding box center [1209, 176] width 32 height 32
click at [1217, 183] on wm-front-icon-button at bounding box center [1209, 176] width 32 height 32
click at [1215, 188] on wm-front-icon-button at bounding box center [1209, 176] width 32 height 32
click at [1205, 183] on wm-front-icon-button at bounding box center [1209, 176] width 32 height 32
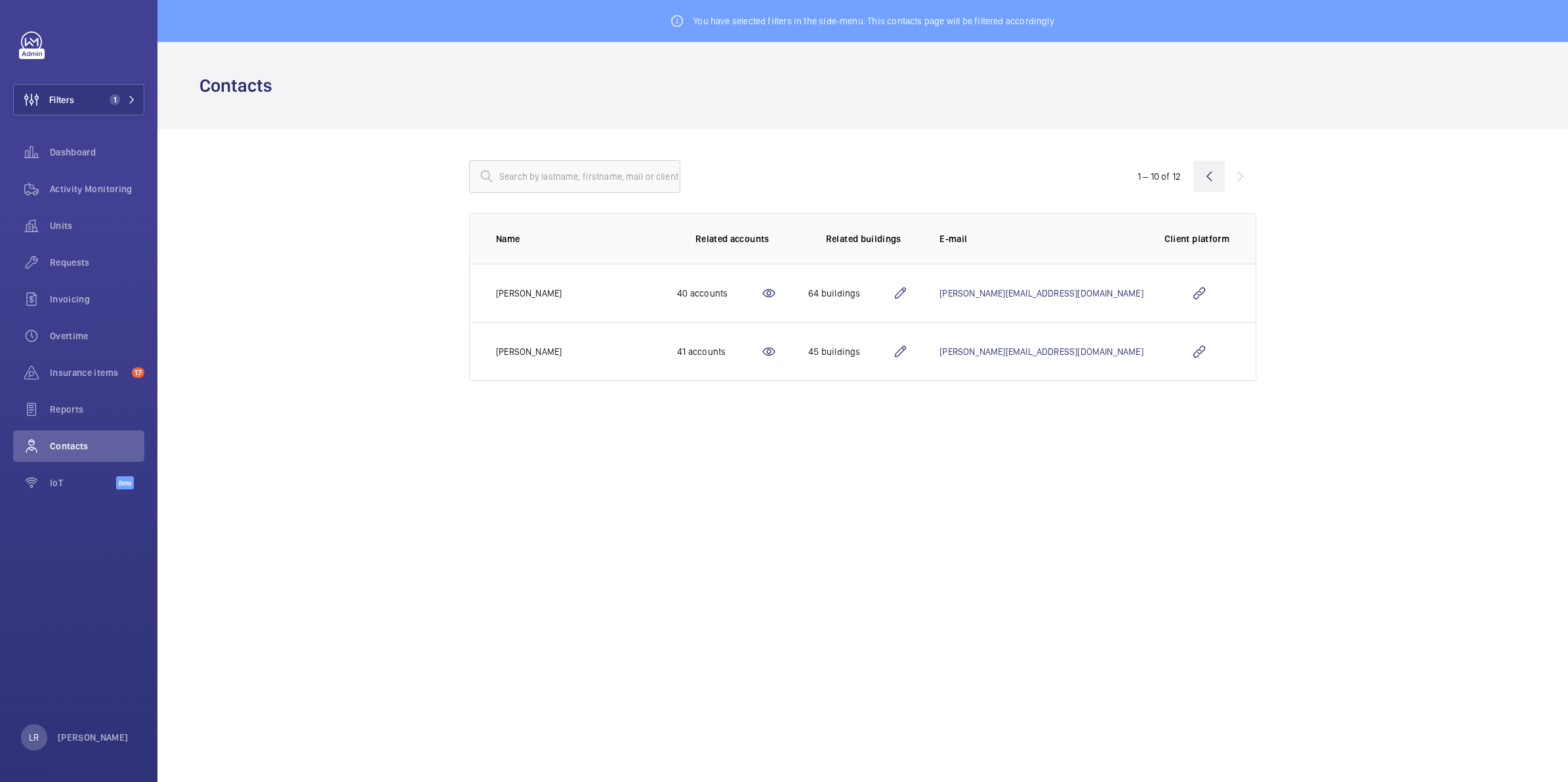
click at [1205, 178] on wm-front-icon-button at bounding box center [1209, 176] width 32 height 32
click at [1204, 172] on wm-front-icon-button at bounding box center [1209, 176] width 32 height 32
click at [1194, 171] on wm-front-icon-button at bounding box center [1209, 176] width 32 height 32
drag, startPoint x: 1189, startPoint y: 171, endPoint x: 1181, endPoint y: 171, distance: 8.0
click at [1188, 171] on div "1 – 10 of 12" at bounding box center [1161, 176] width 80 height 13
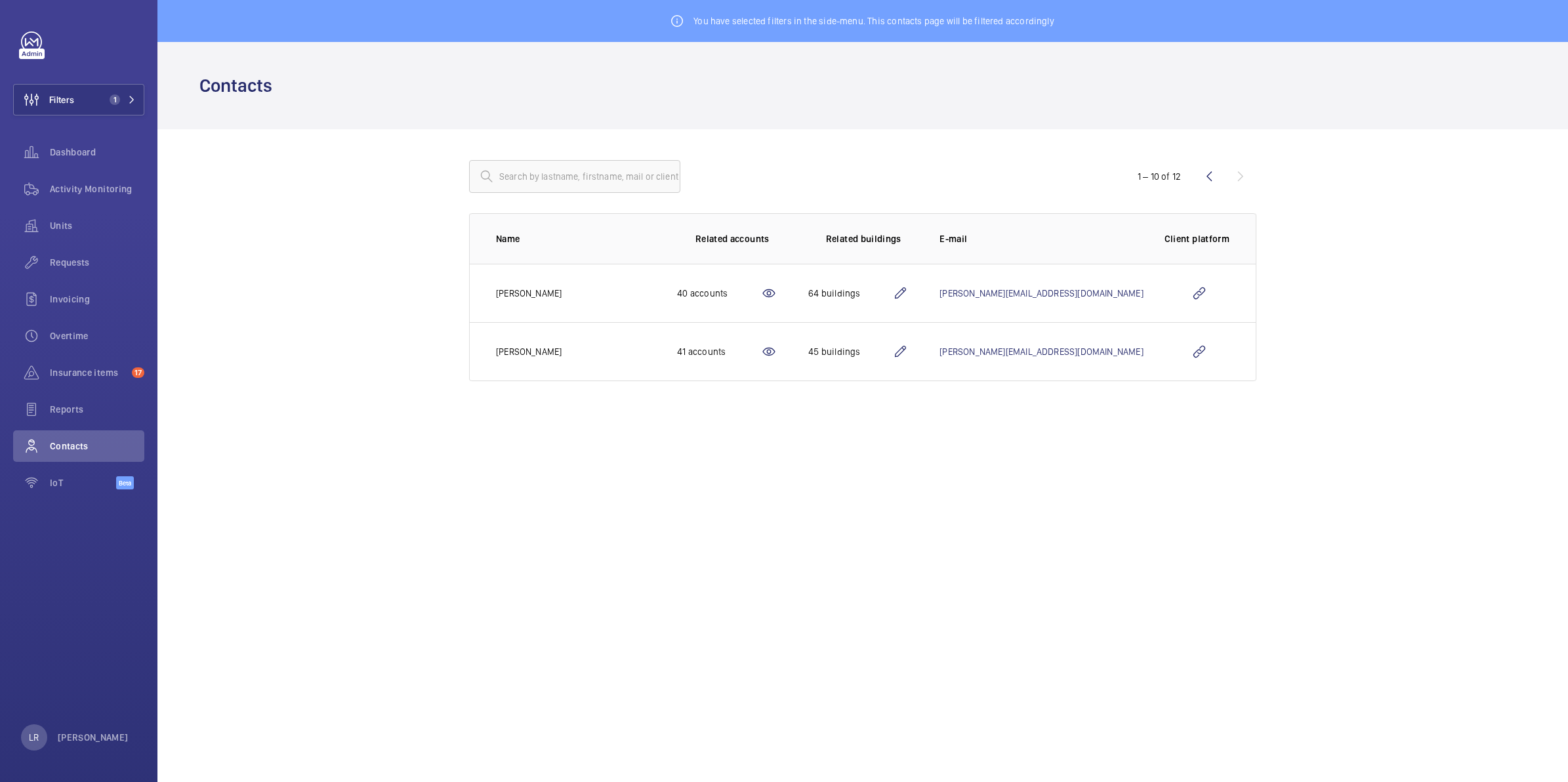
click at [1175, 171] on div "1 – 10 of 12" at bounding box center [1159, 176] width 43 height 13
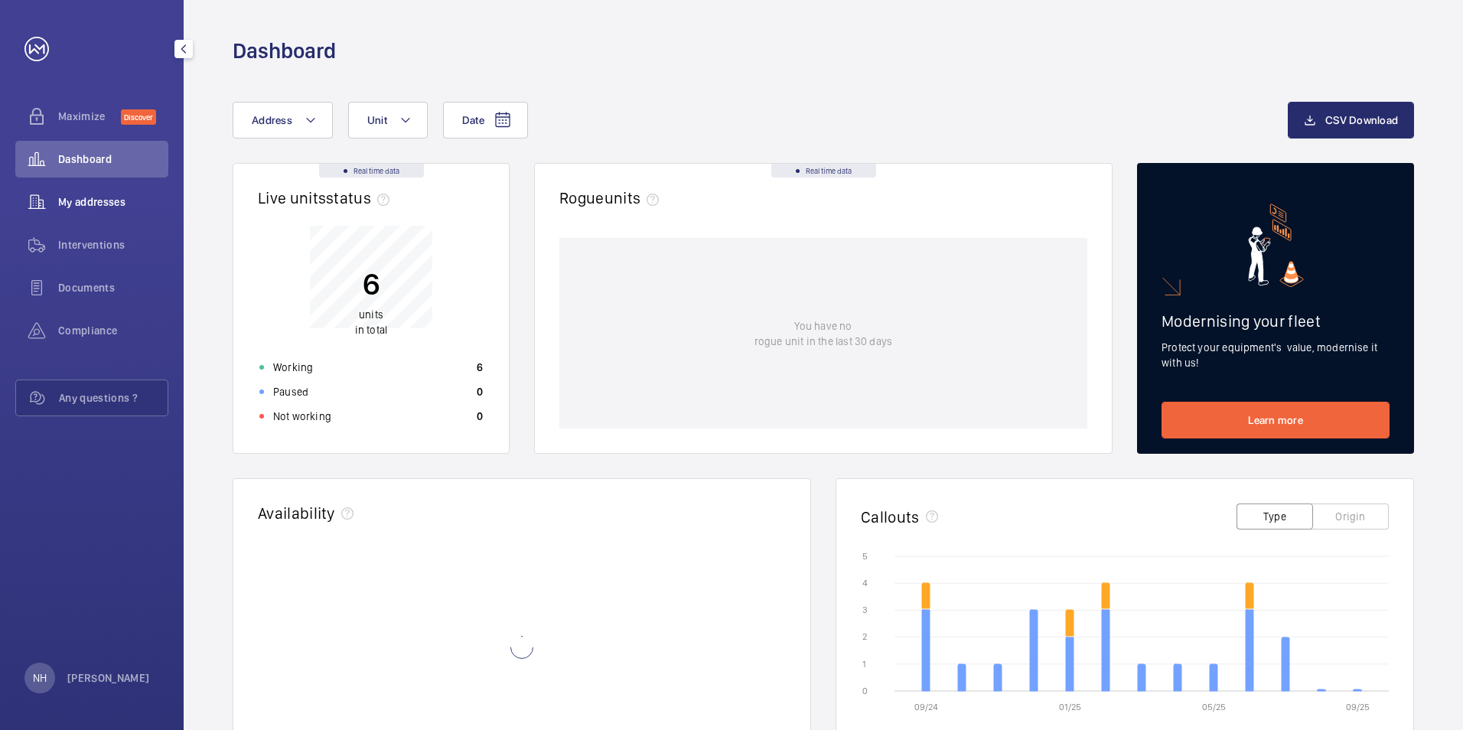
drag, startPoint x: 0, startPoint y: 0, endPoint x: 140, endPoint y: 198, distance: 242.6
click at [140, 198] on div "My addresses" at bounding box center [91, 202] width 153 height 37
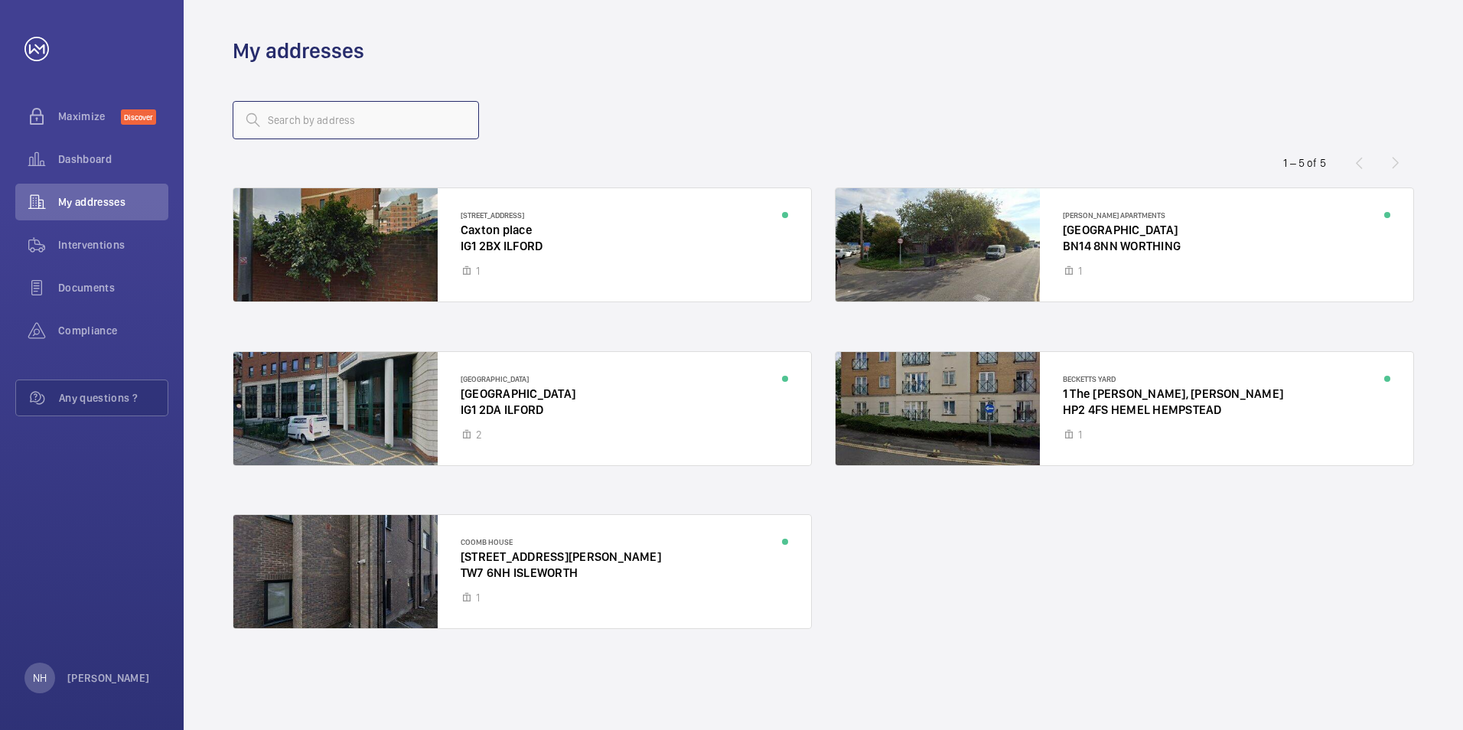
click at [429, 125] on input "text" at bounding box center [356, 120] width 246 height 38
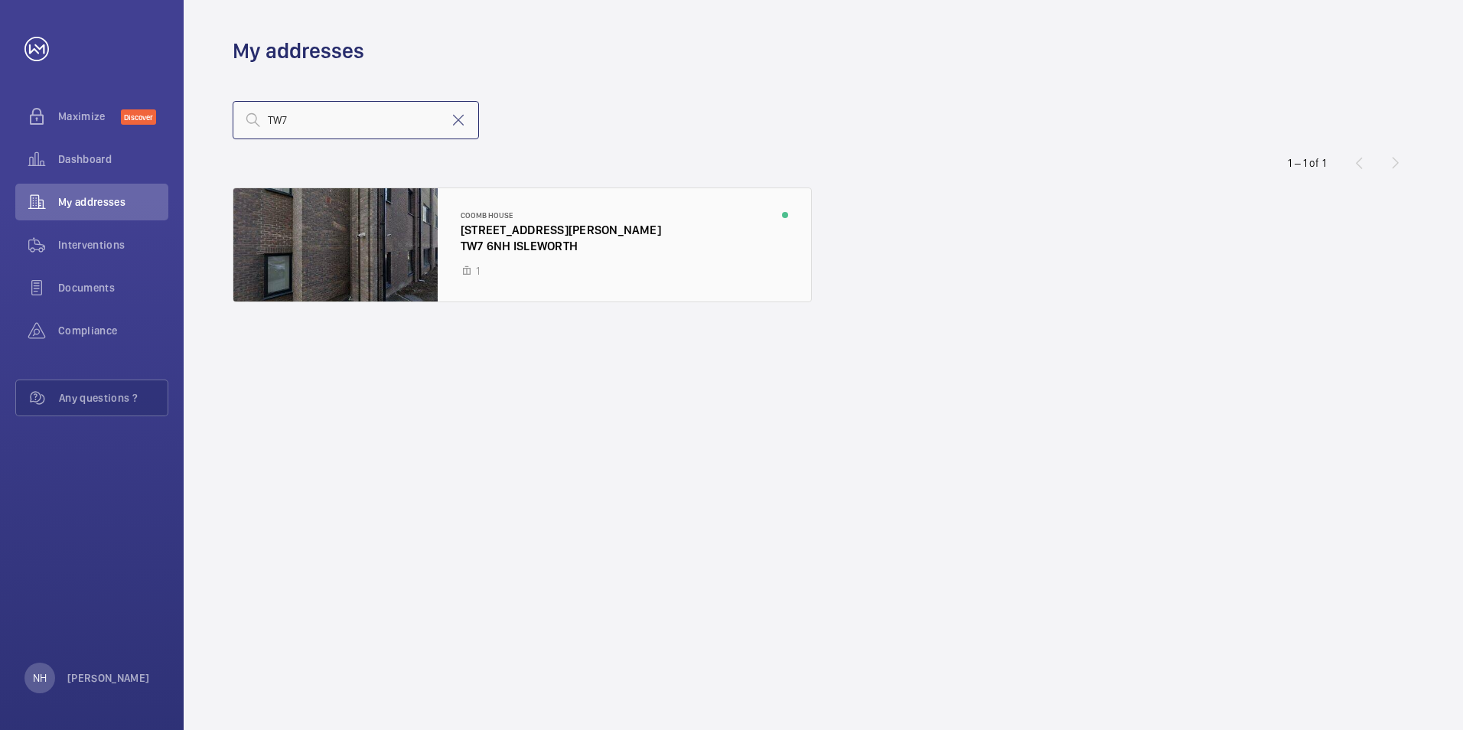
type input "TW7"
click at [499, 247] on div at bounding box center [522, 244] width 578 height 113
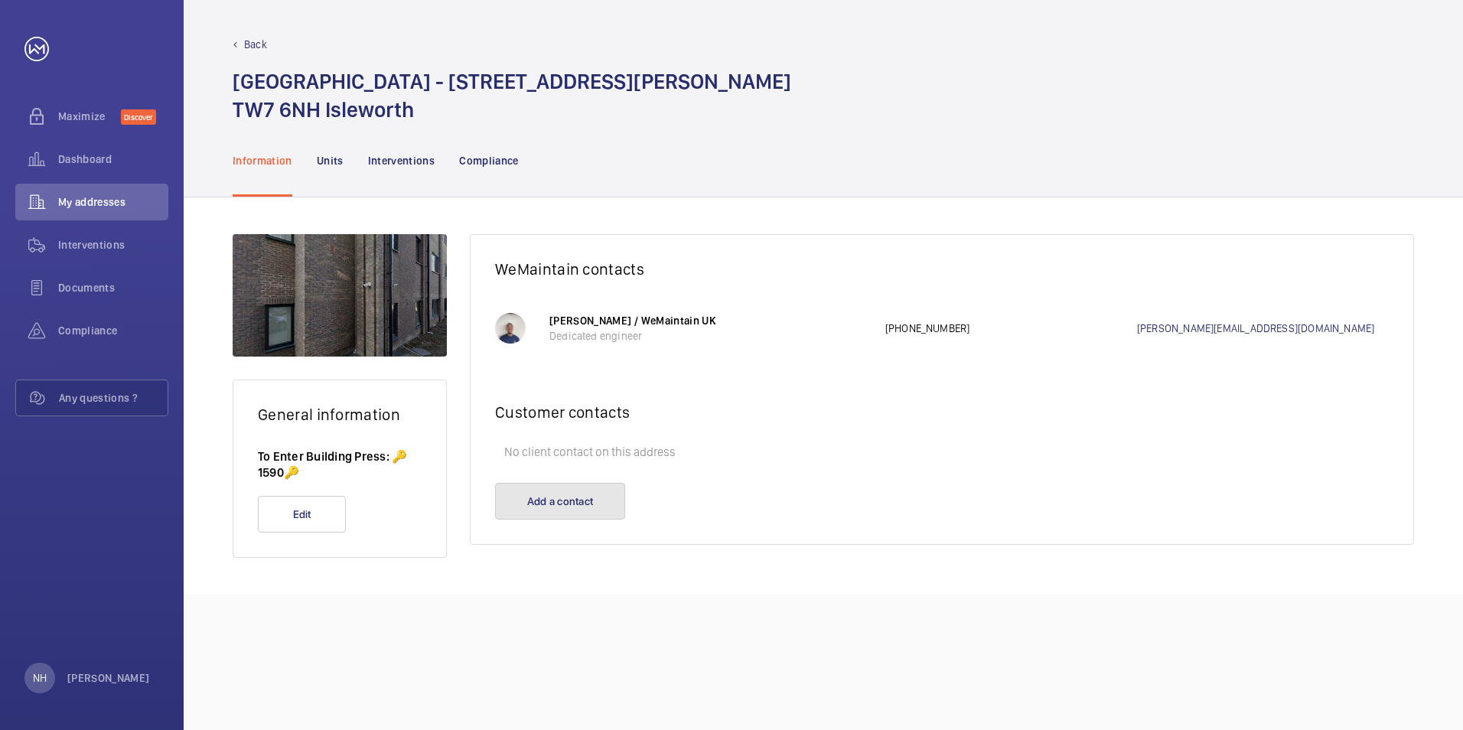
click at [565, 495] on button "Add a contact" at bounding box center [560, 501] width 130 height 37
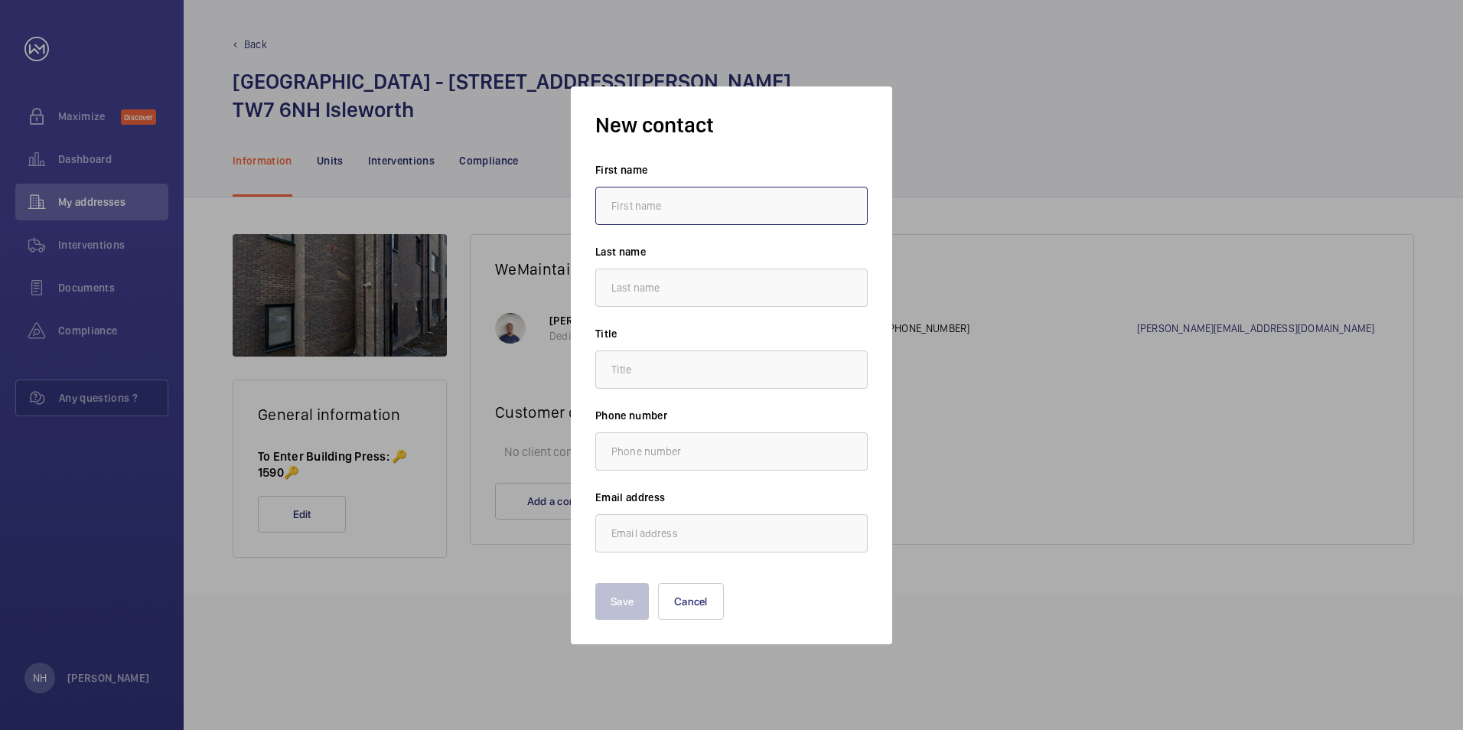
drag, startPoint x: 668, startPoint y: 200, endPoint x: 666, endPoint y: 210, distance: 10.1
click at [668, 200] on input "text" at bounding box center [731, 206] width 272 height 38
type input "Nadia"
type input "Haida"
type input "[EMAIL_ADDRESS][DOMAIN_NAME]"
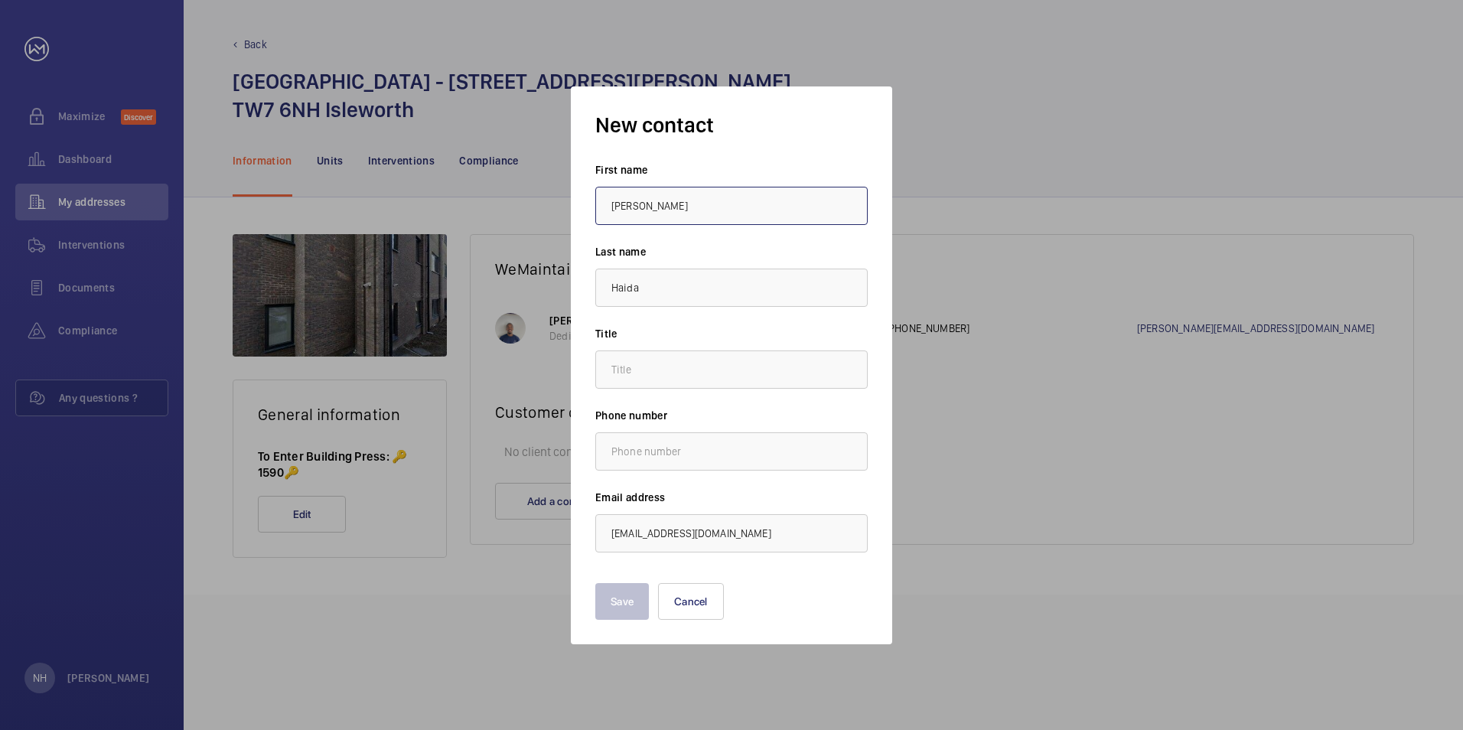
type input "Rosie"
type input "."
click at [633, 585] on button "Save" at bounding box center [622, 601] width 54 height 37
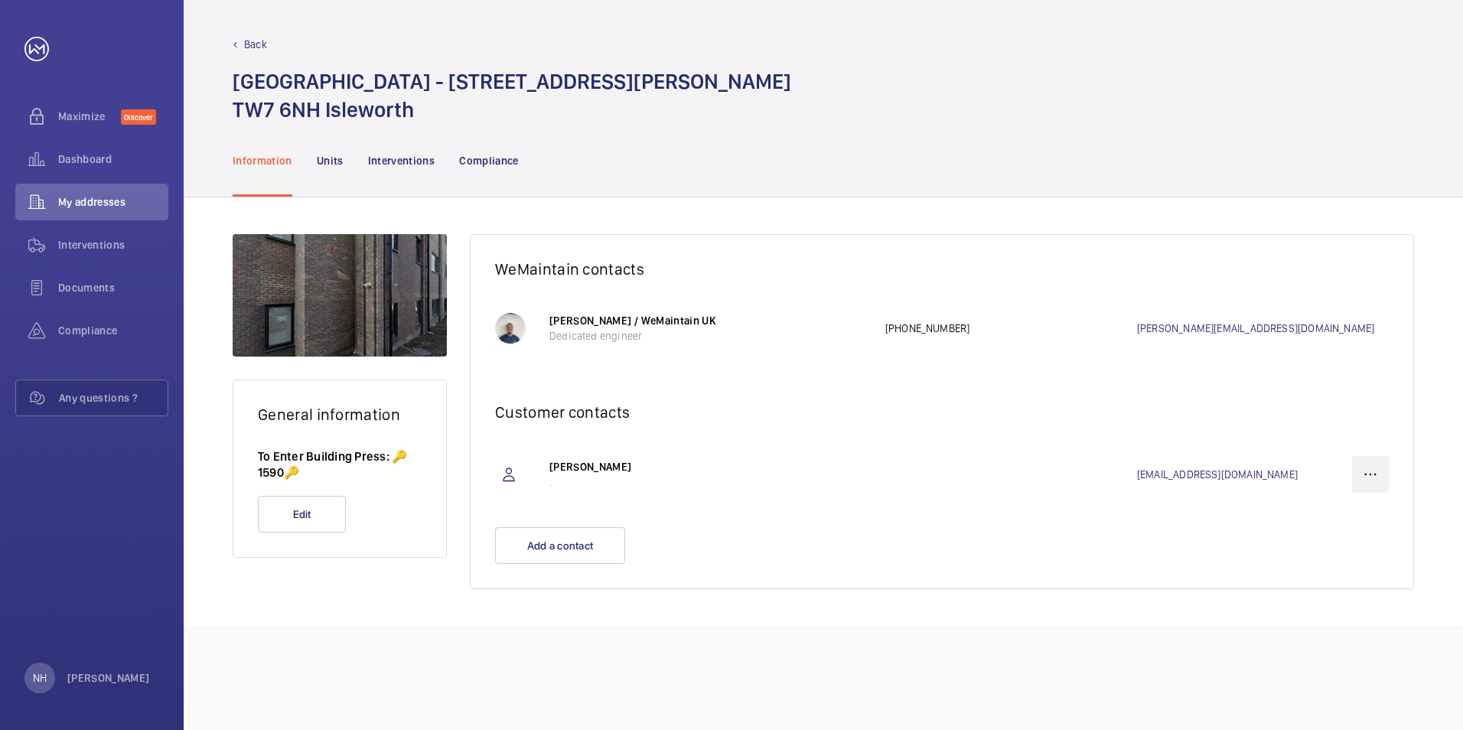
click at [1375, 465] on wm-front-icon-button at bounding box center [1370, 474] width 37 height 37
click at [1334, 519] on p "Edit" at bounding box center [1343, 522] width 60 height 15
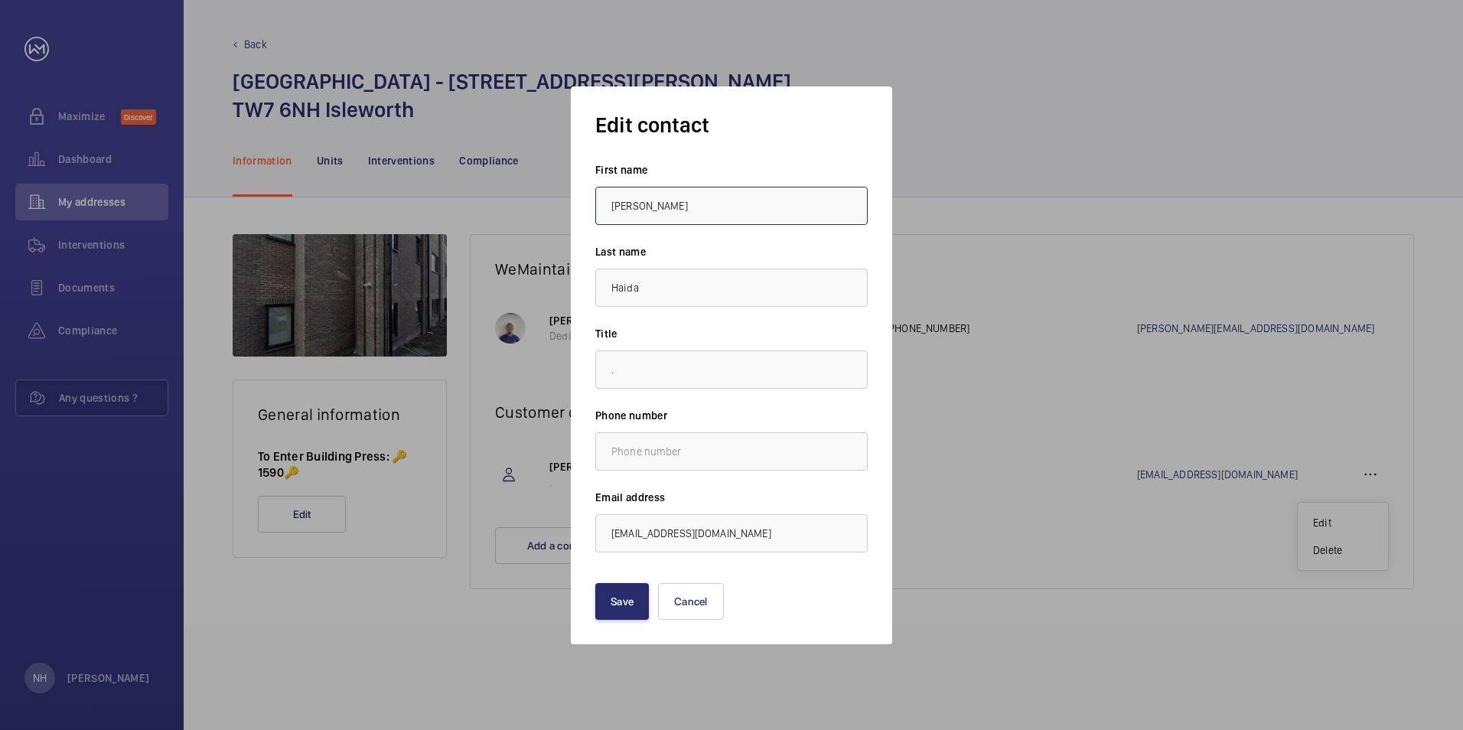
drag, startPoint x: 732, startPoint y: 197, endPoint x: 551, endPoint y: 209, distance: 181.7
click at [551, 209] on mat-dialog-container "Edit contact First name Rosie Last name Haida Title . Phone number Email addres…" at bounding box center [731, 366] width 367 height 604
type input "n"
type input "Nadia"
click at [595, 583] on button "Save" at bounding box center [622, 601] width 54 height 37
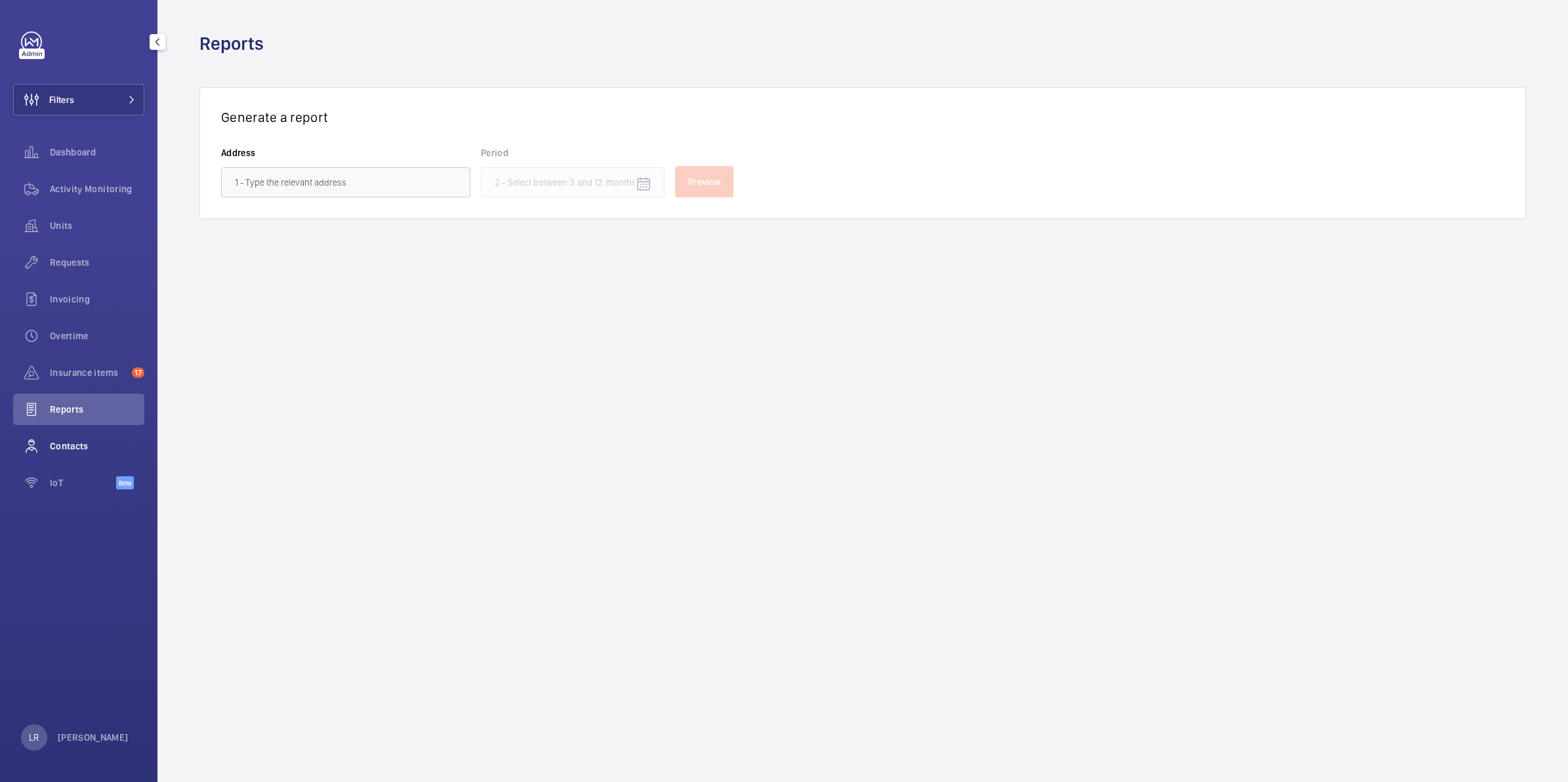
click at [100, 450] on span "Contacts" at bounding box center [97, 446] width 94 height 13
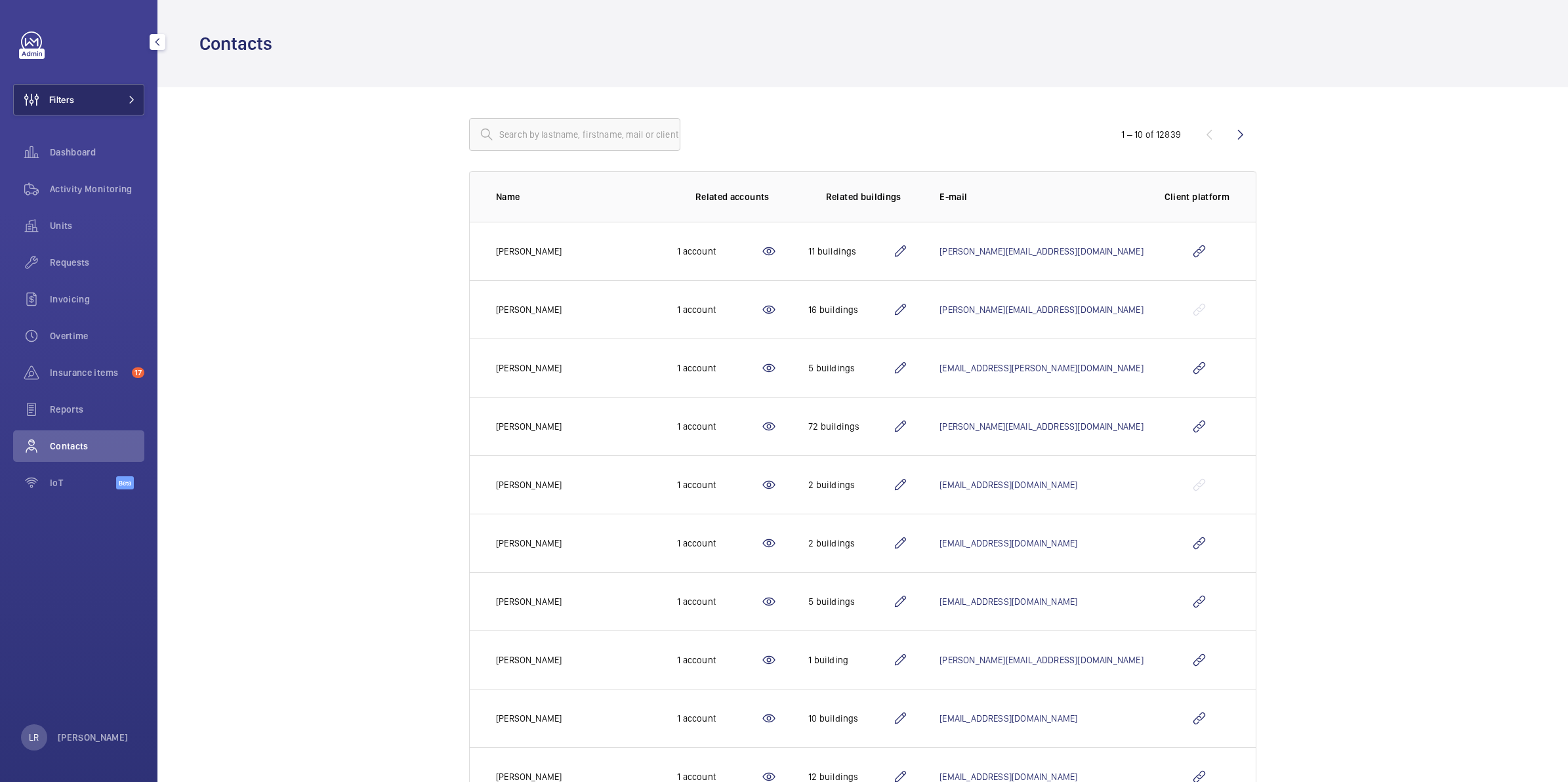
click at [92, 109] on button "Filters" at bounding box center [78, 99] width 131 height 32
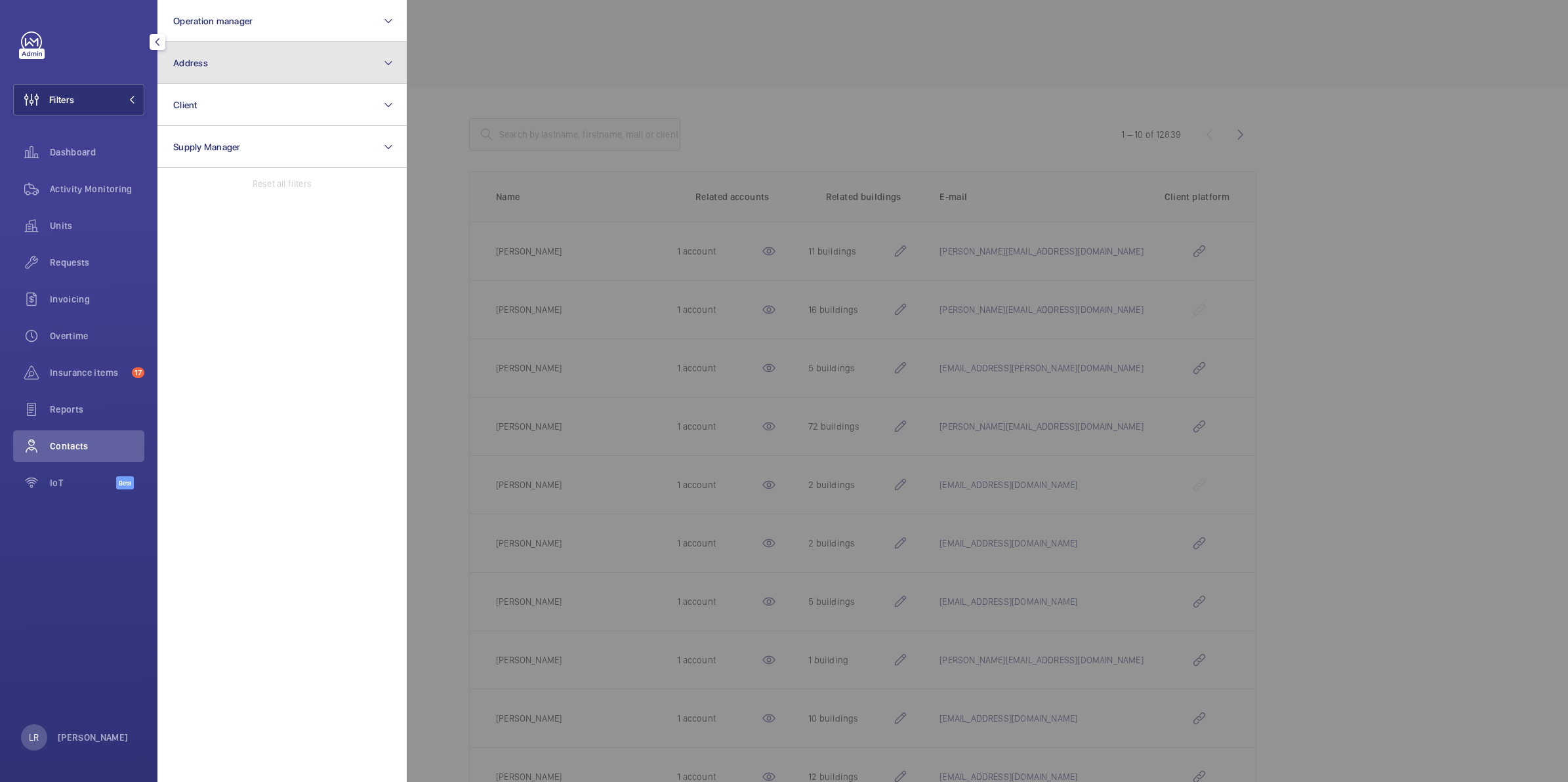
click at [205, 66] on span "Address" at bounding box center [190, 63] width 35 height 10
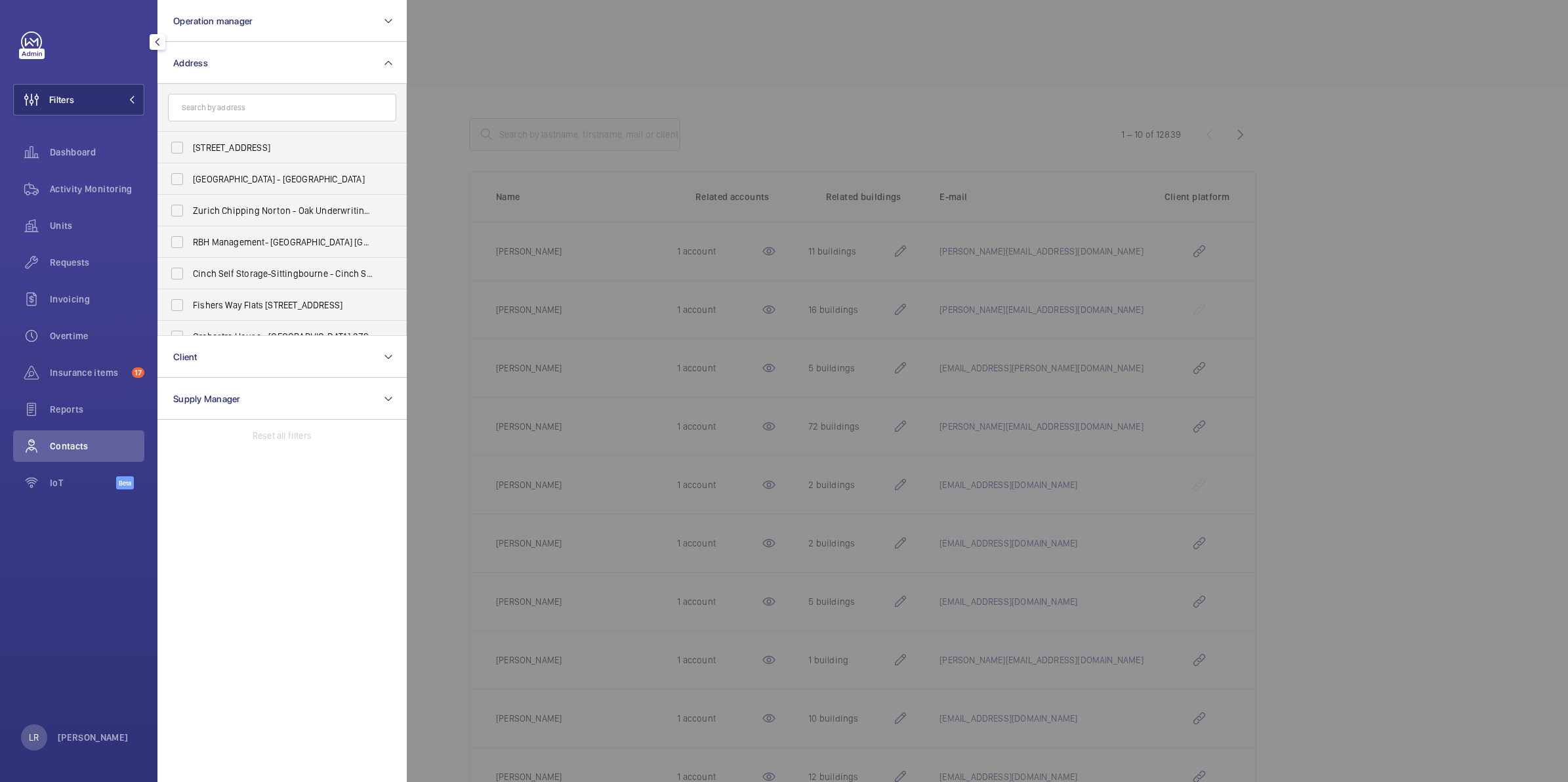
type input "C"
type input "t"
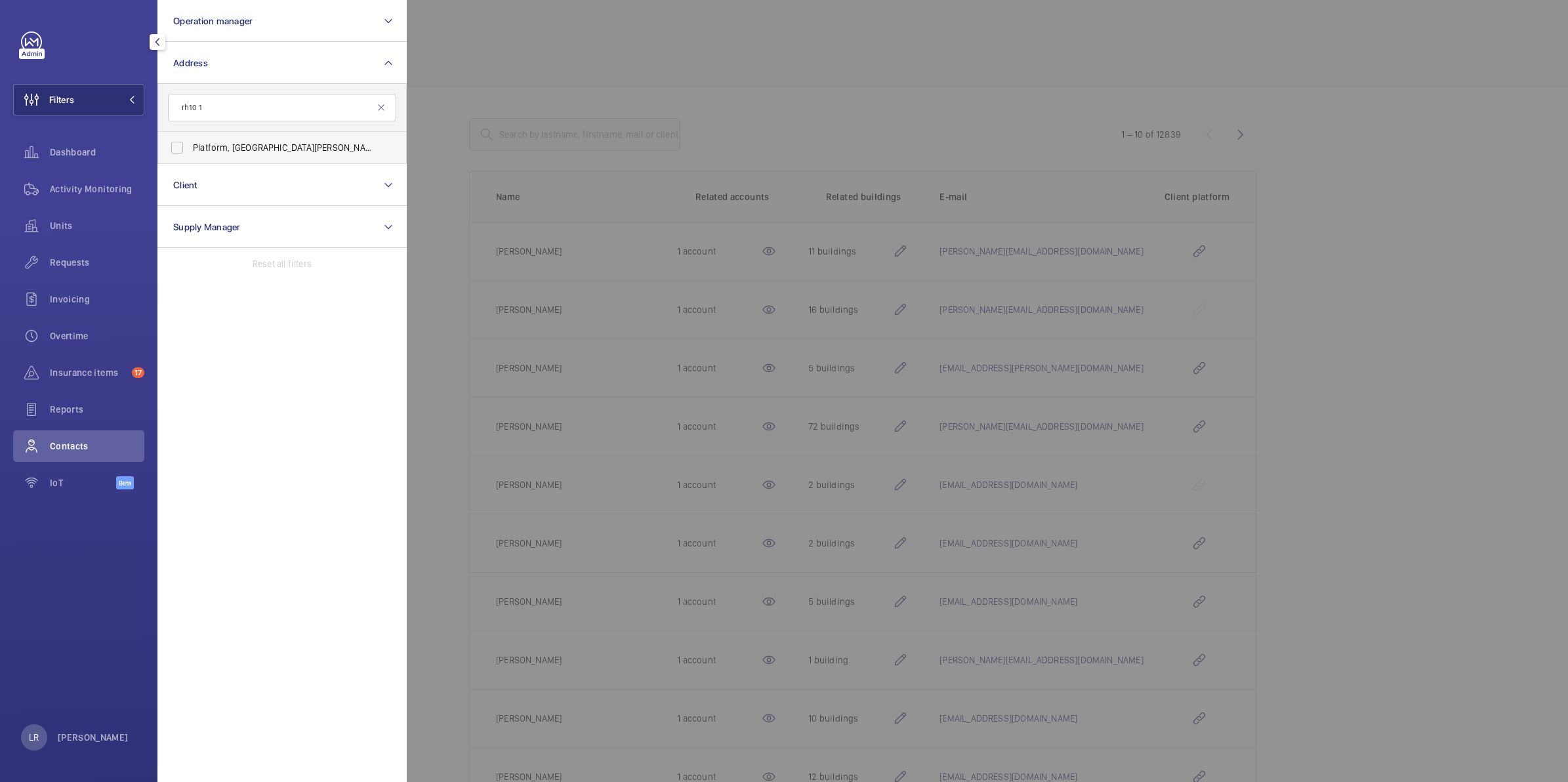
type input "rh10 1"
click at [247, 135] on label "Platform, [GEOGRAPHIC_DATA][PERSON_NAME] 1 DJ" at bounding box center [272, 147] width 228 height 32
click at [190, 135] on input "Platform, [GEOGRAPHIC_DATA][PERSON_NAME] 1 DJ" at bounding box center [177, 147] width 27 height 27
checkbox input "true"
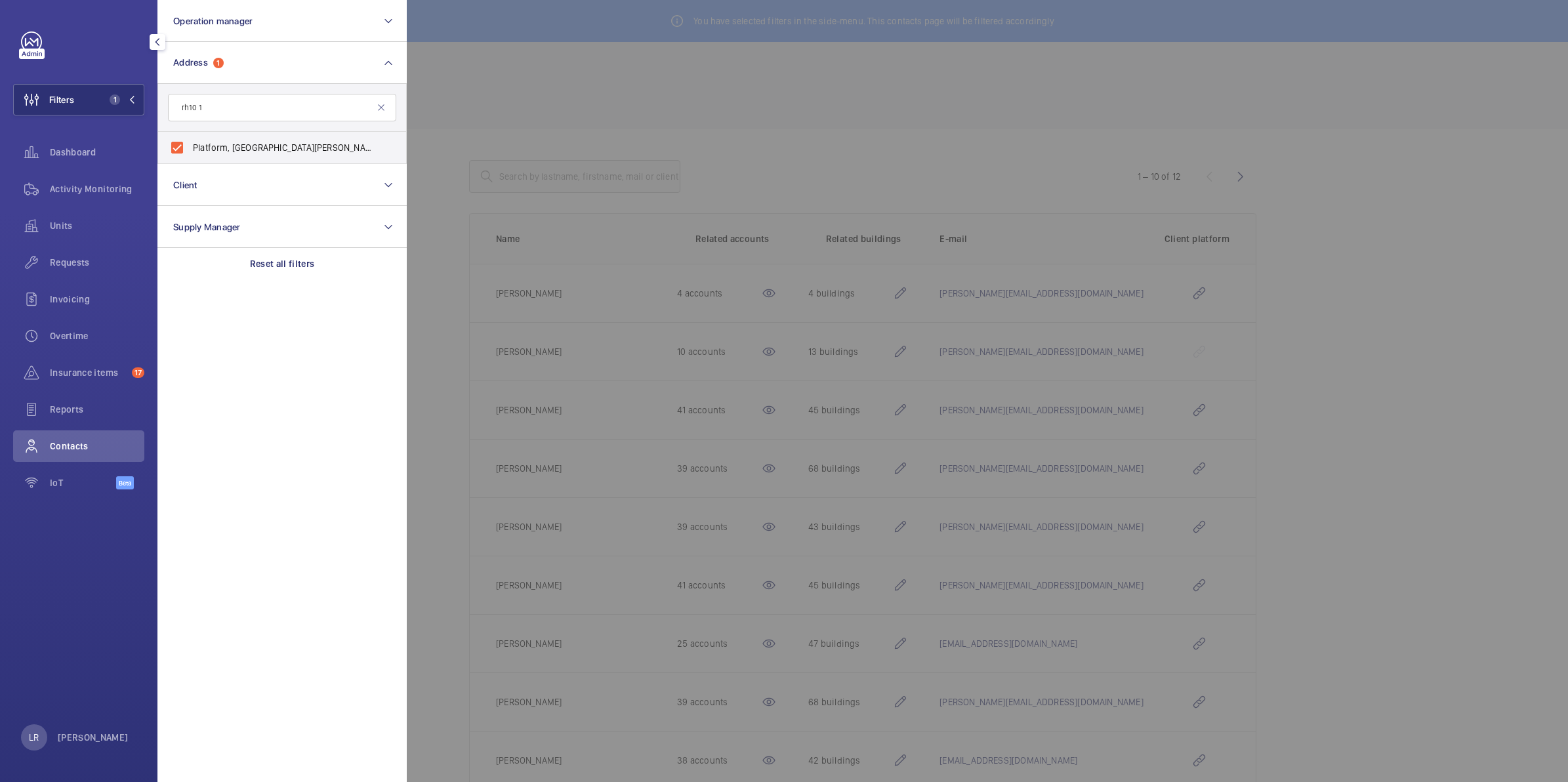
click at [555, 303] on div at bounding box center [1190, 391] width 1568 height 782
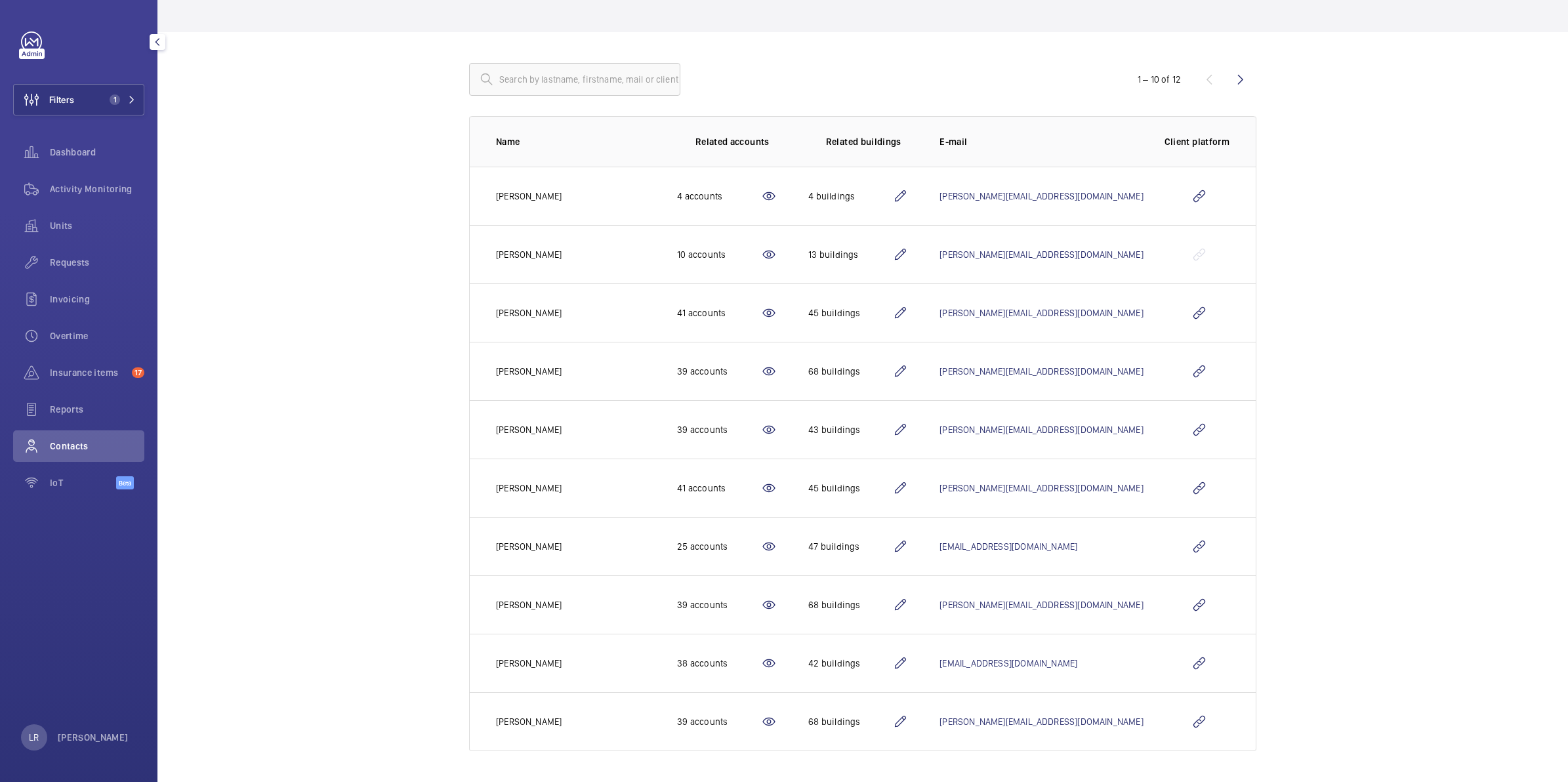
scroll to position [99, 0]
click at [1199, 309] on wm-front-icon-button at bounding box center [1199, 312] width 32 height 32
click at [93, 99] on button "Filters 1" at bounding box center [78, 99] width 131 height 32
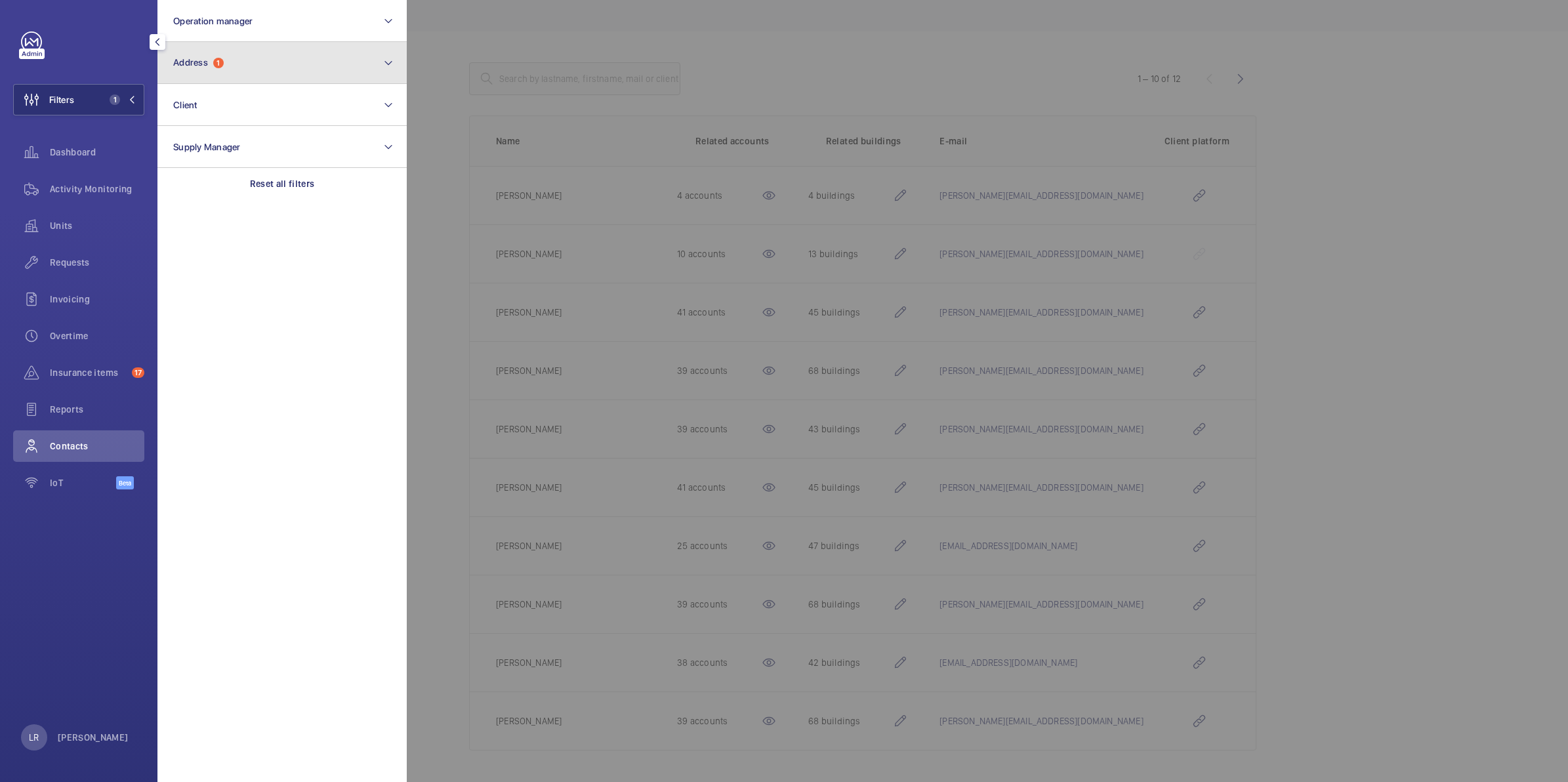
click at [220, 63] on span "1" at bounding box center [219, 63] width 10 height 10
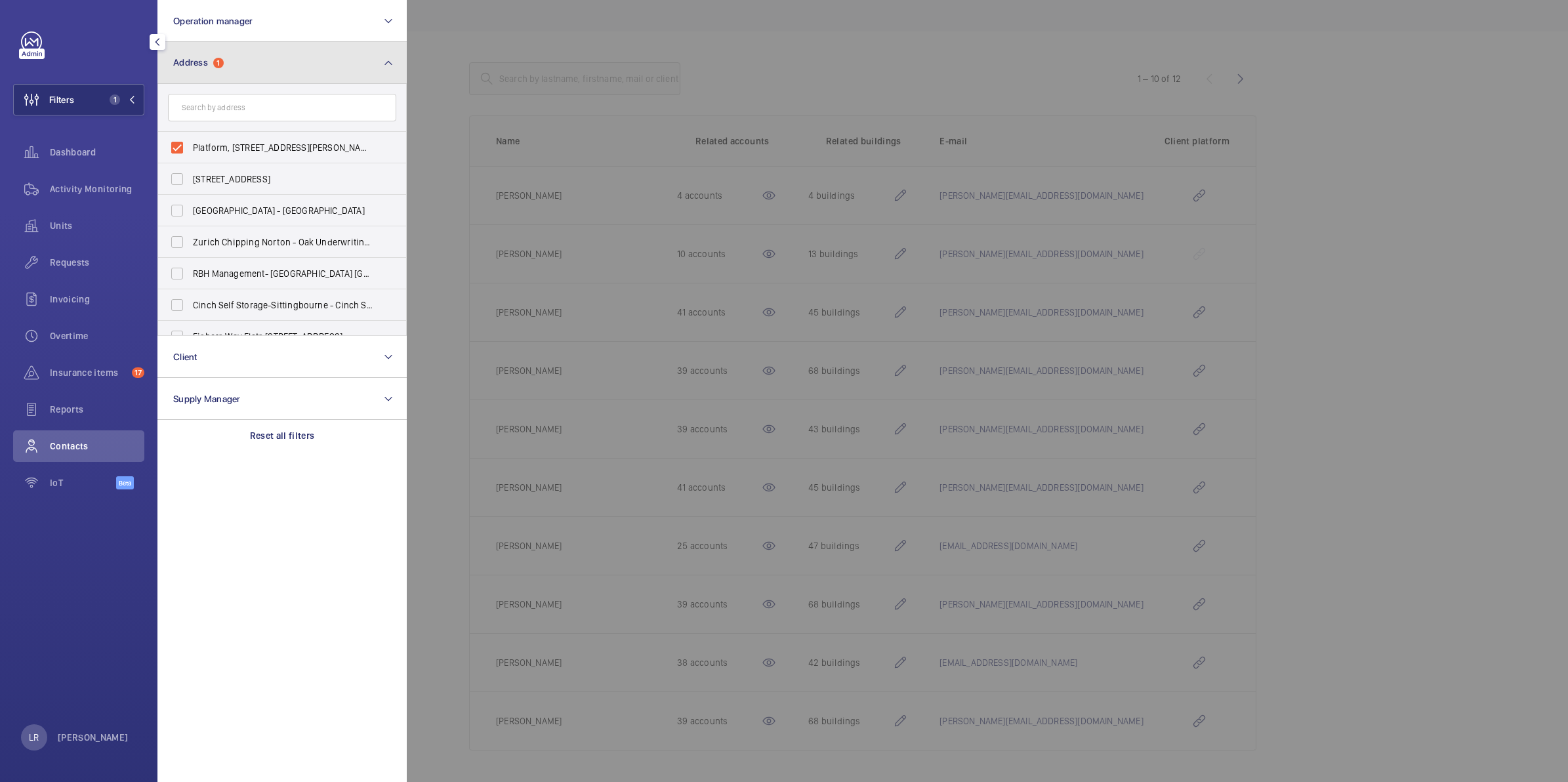
click at [240, 63] on button "Address 1" at bounding box center [282, 63] width 249 height 42
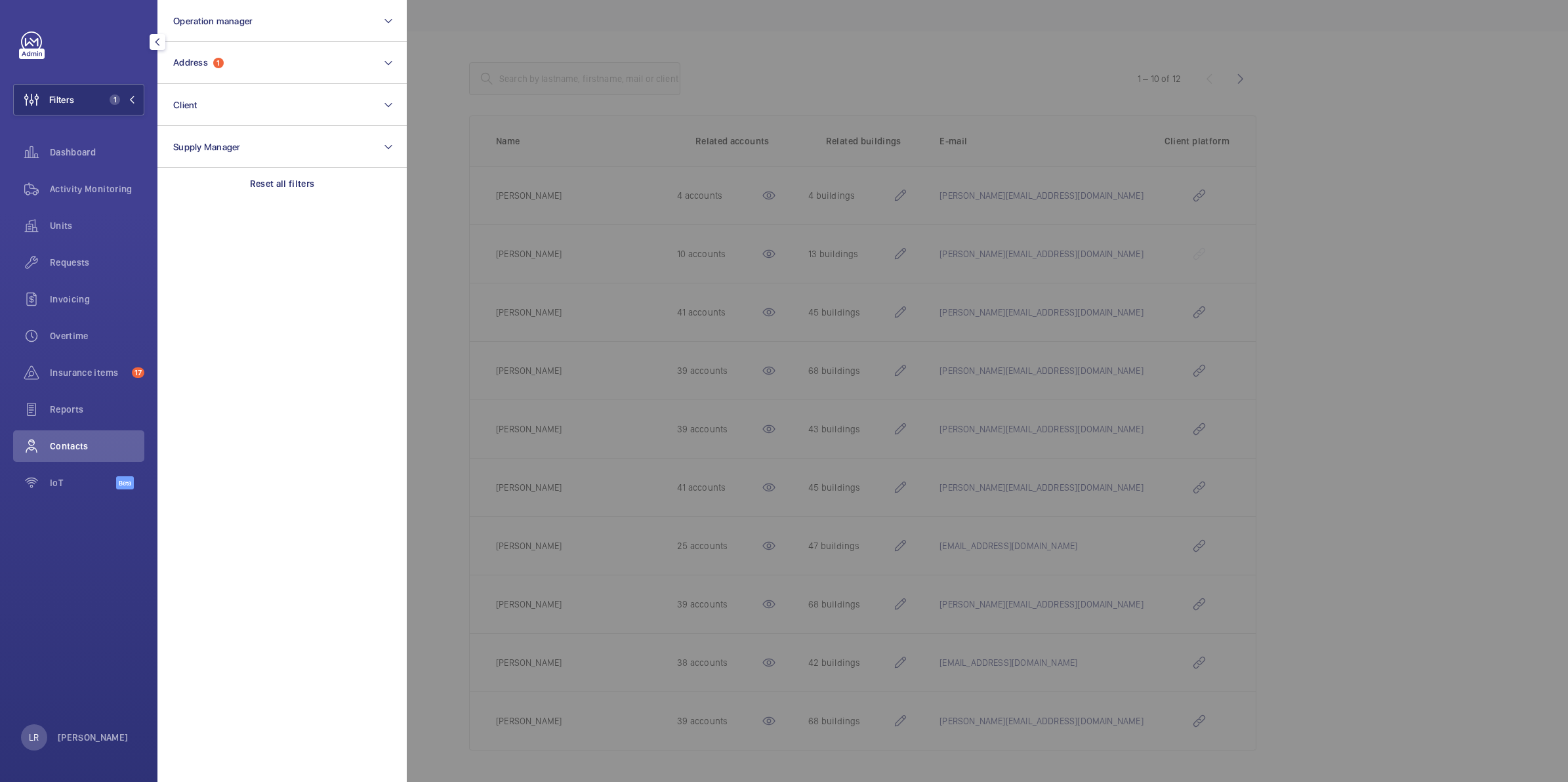
click at [503, 177] on div at bounding box center [1190, 391] width 1568 height 782
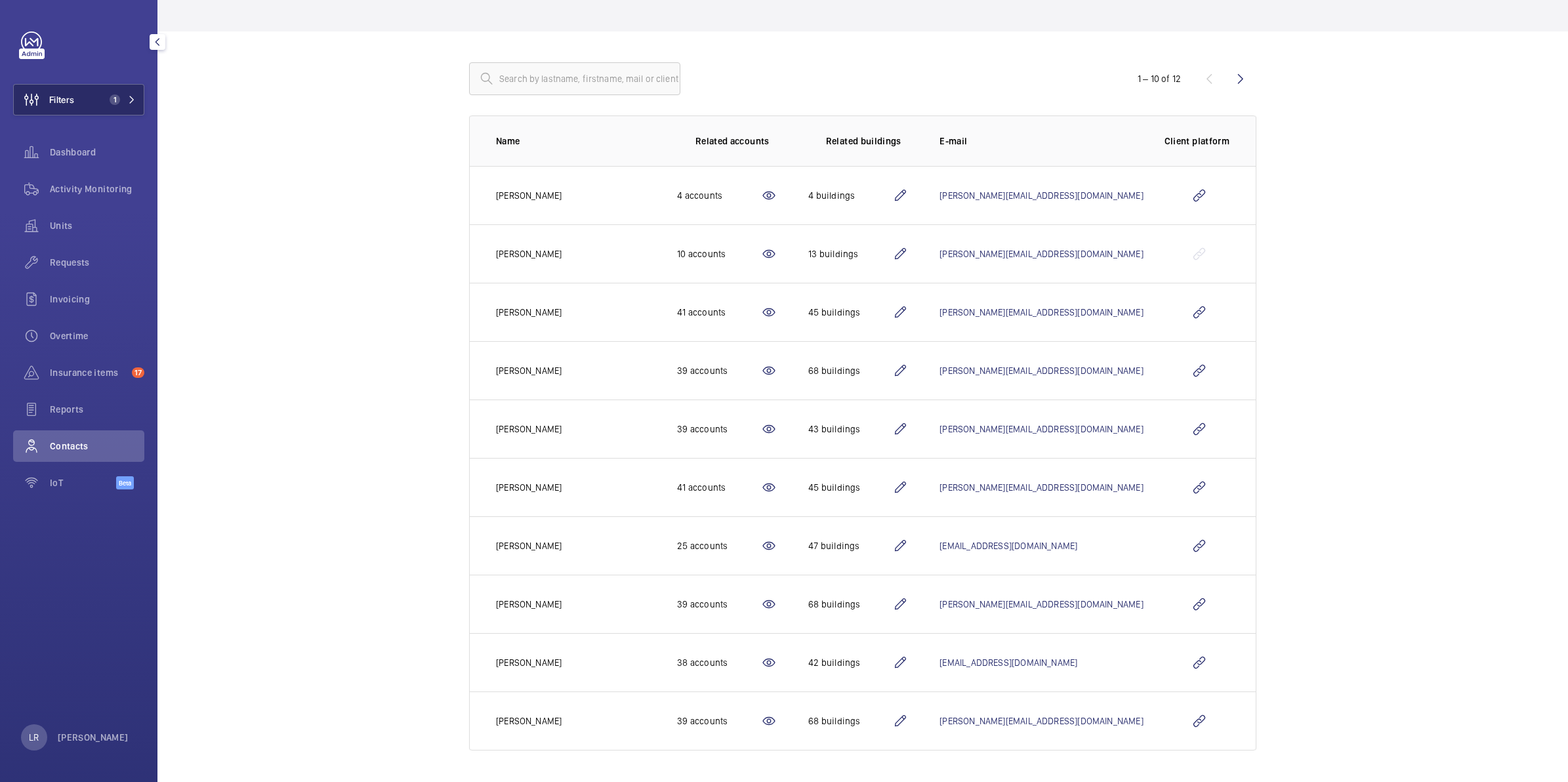
click at [116, 99] on span "1" at bounding box center [115, 99] width 10 height 10
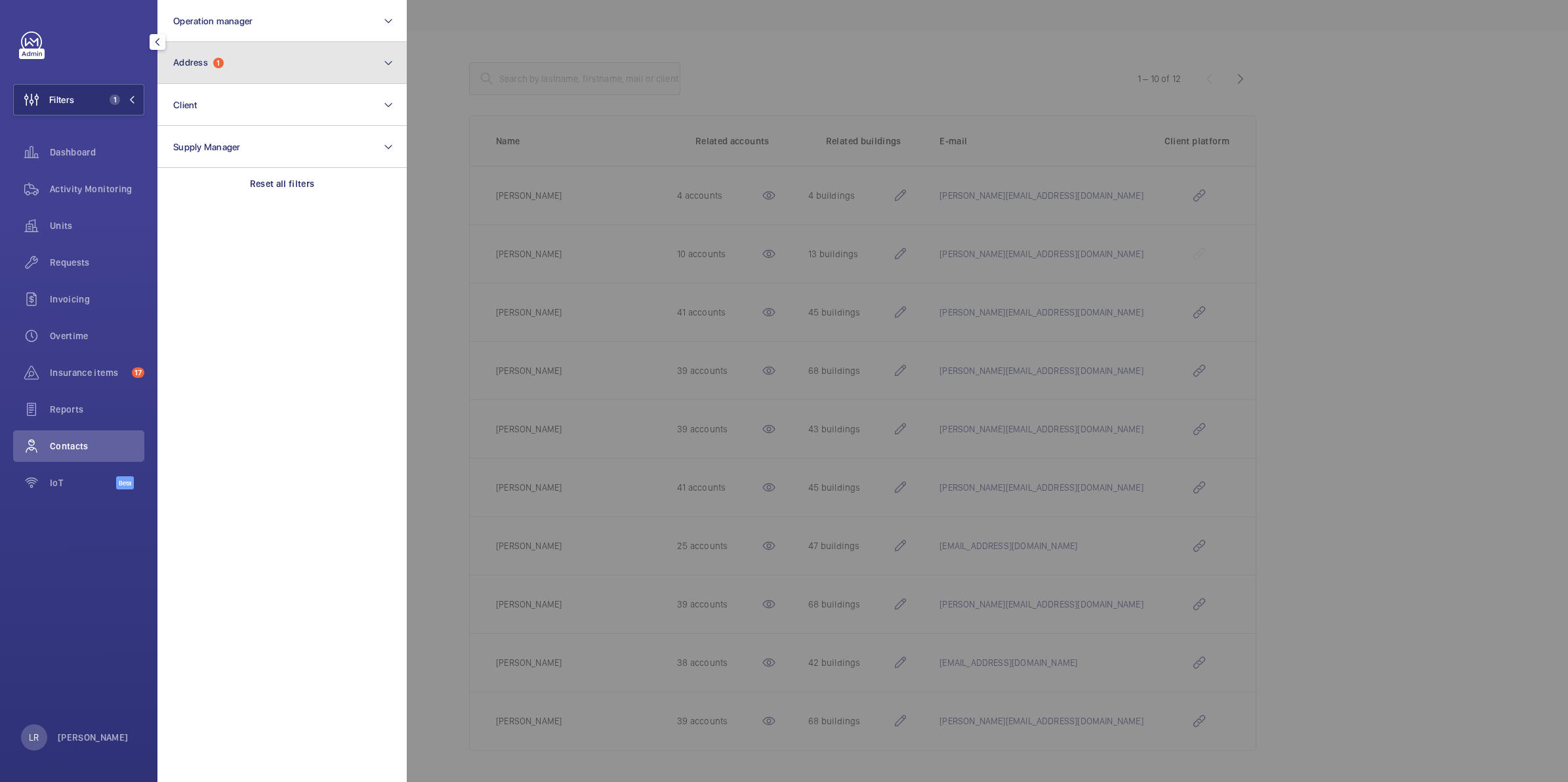
click at [191, 64] on span "Address" at bounding box center [190, 63] width 35 height 10
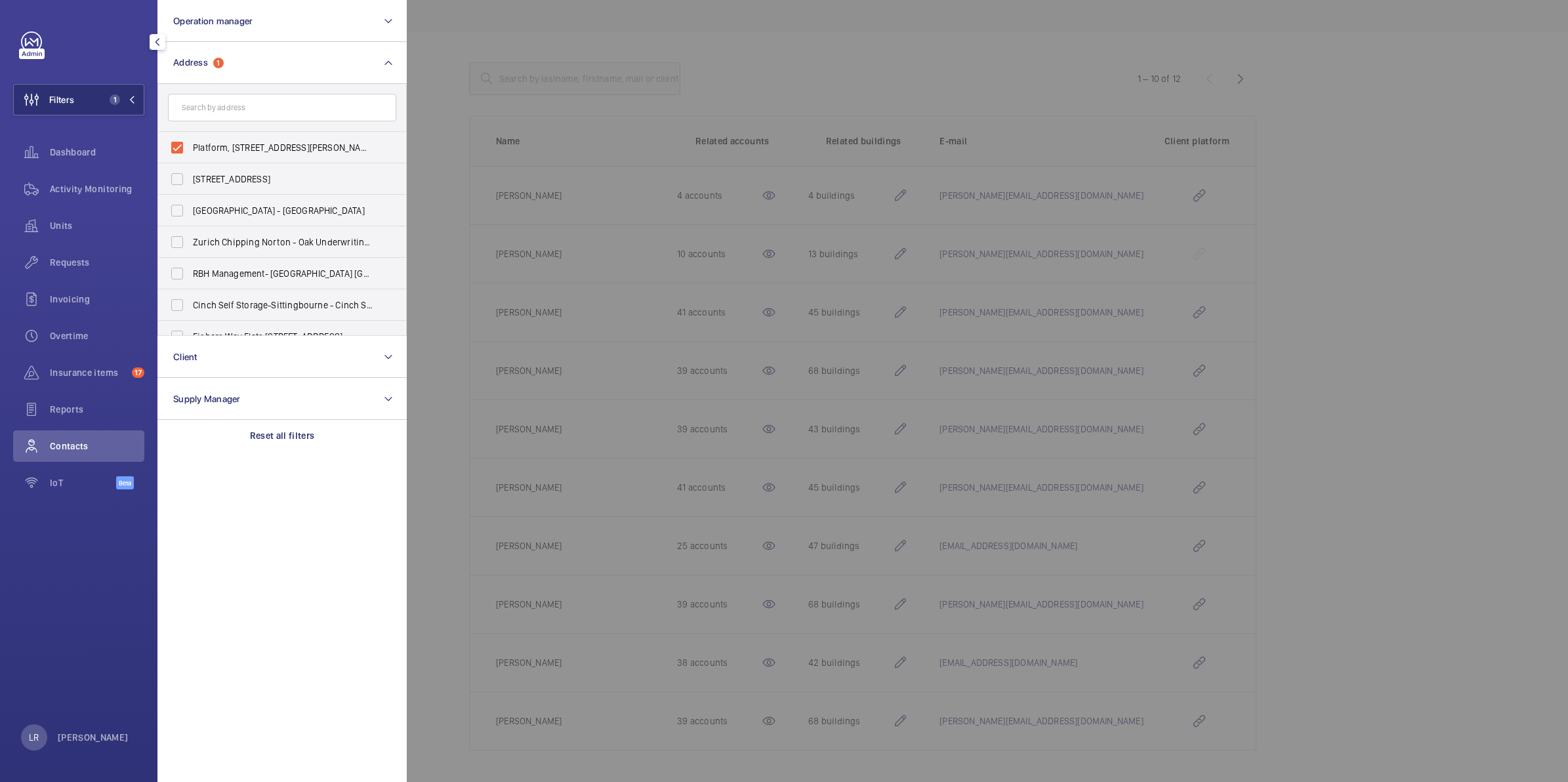
click at [267, 456] on section "Operation manager Address [STREET_ADDRESS][PERSON_NAME] [STREET_ADDRESS] 5NG Bo…" at bounding box center [282, 391] width 249 height 782
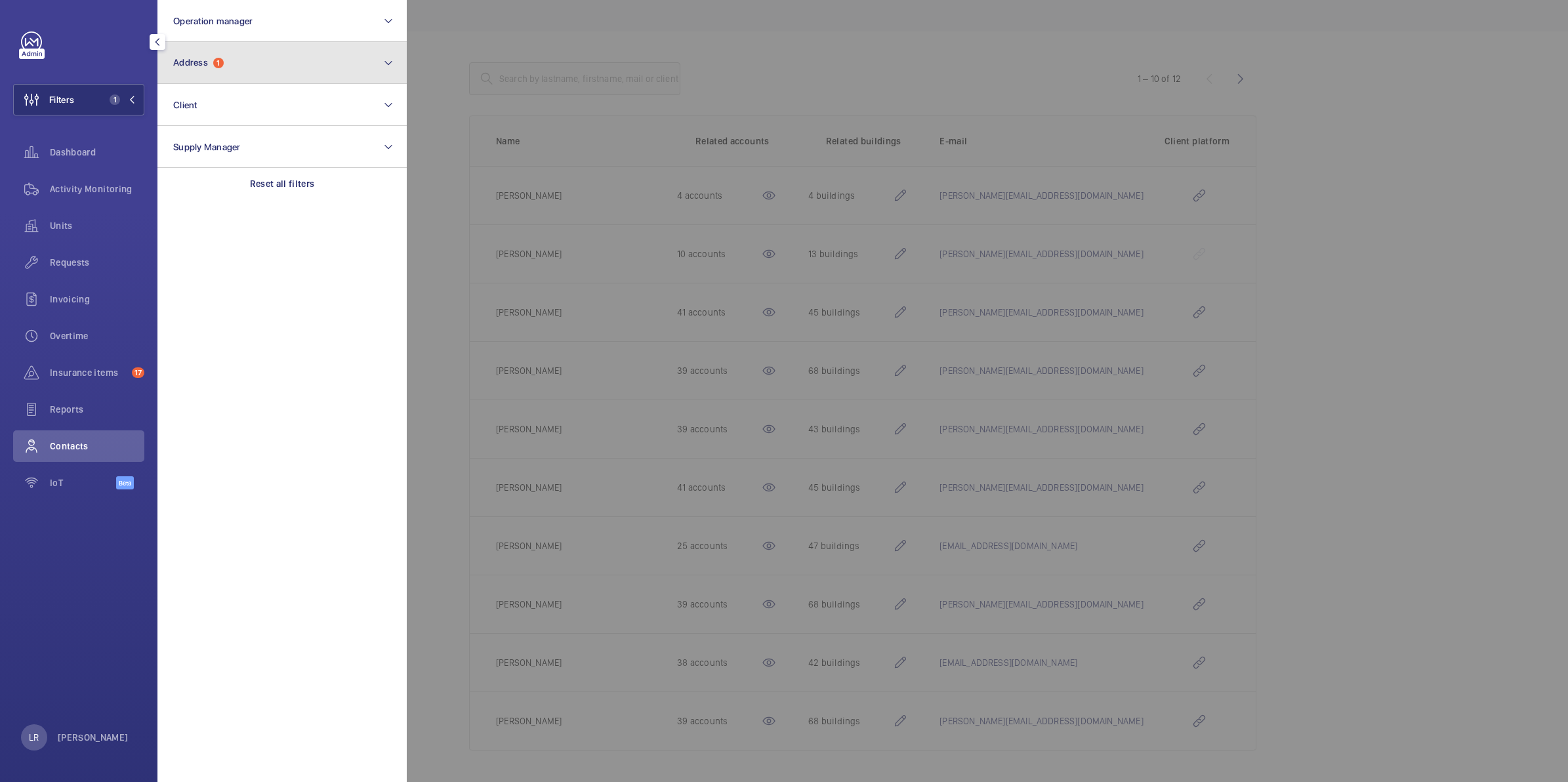
click at [262, 57] on button "Address 1" at bounding box center [282, 63] width 249 height 42
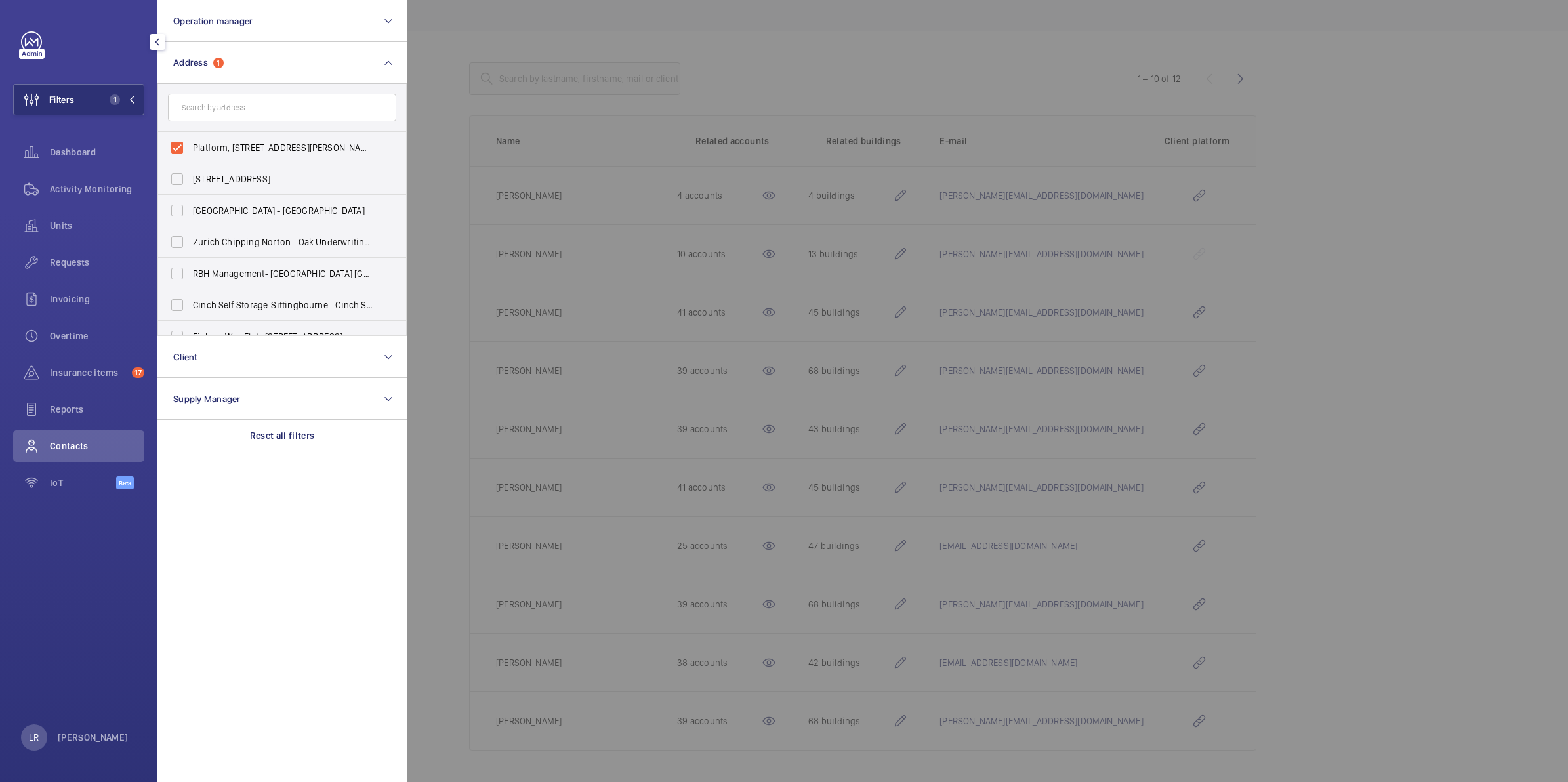
click at [269, 424] on div "Reset all filters" at bounding box center [282, 436] width 249 height 32
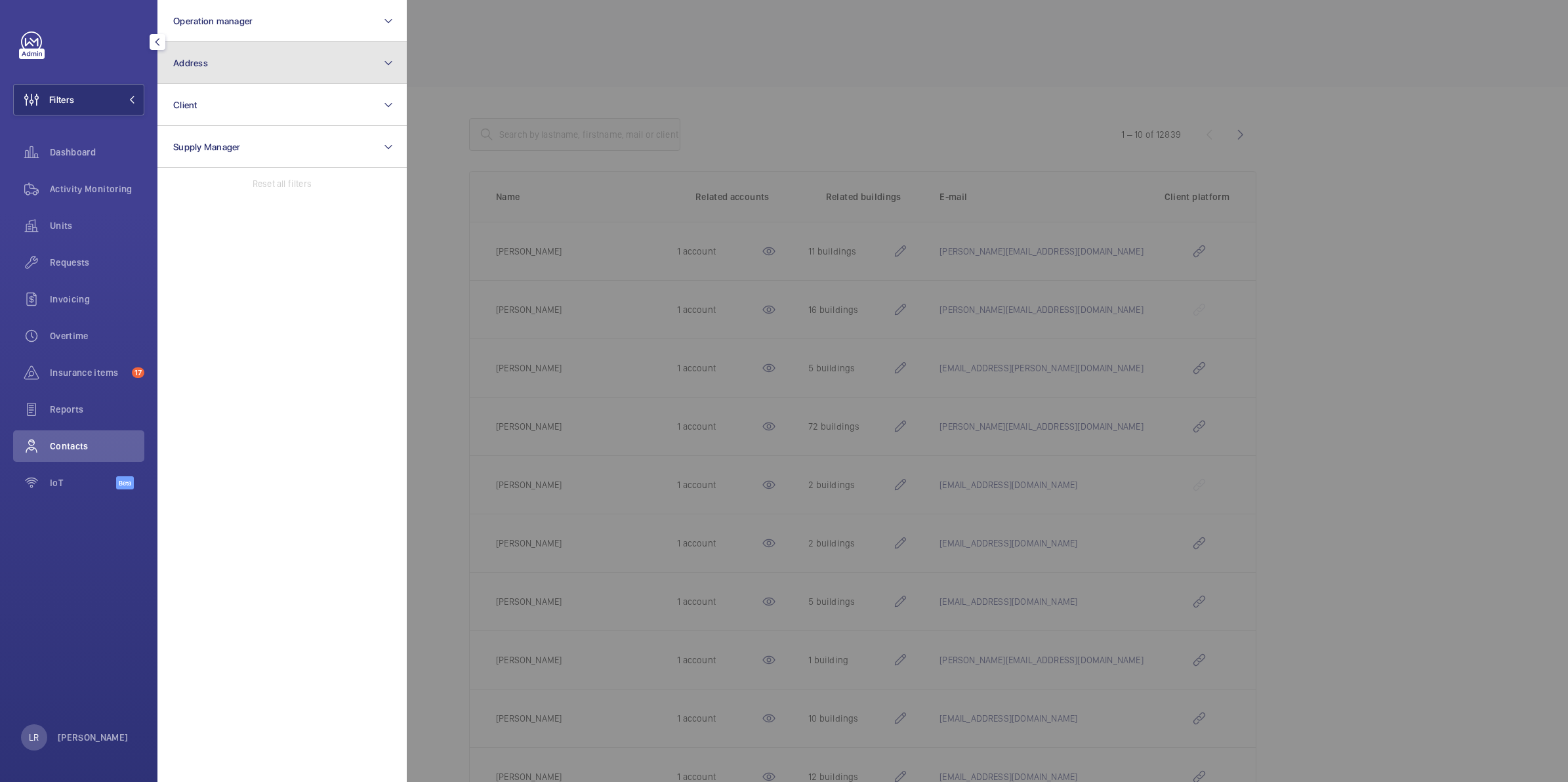
click at [243, 56] on button "Address" at bounding box center [282, 63] width 249 height 42
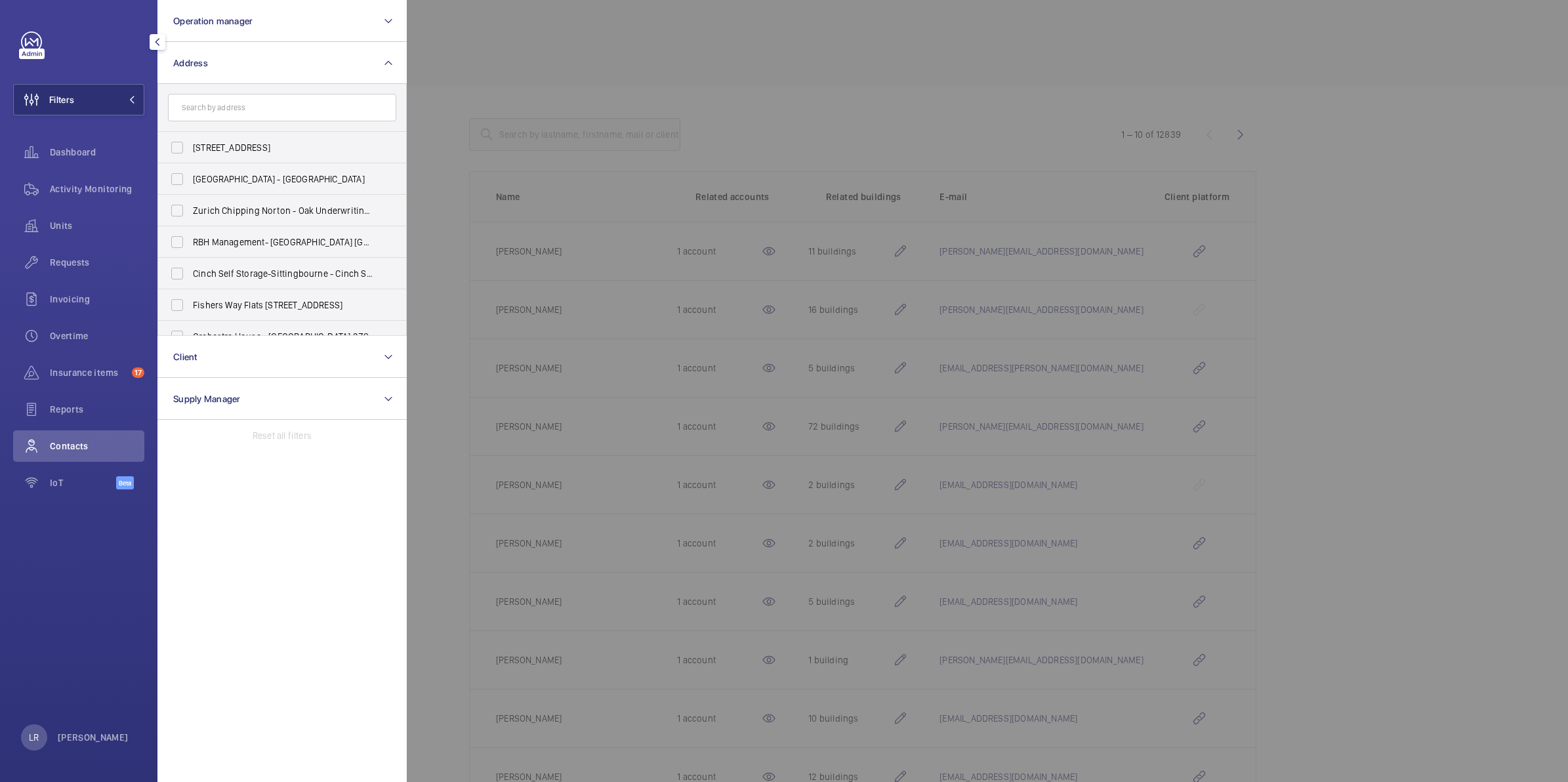
click at [247, 96] on input "text" at bounding box center [282, 107] width 228 height 27
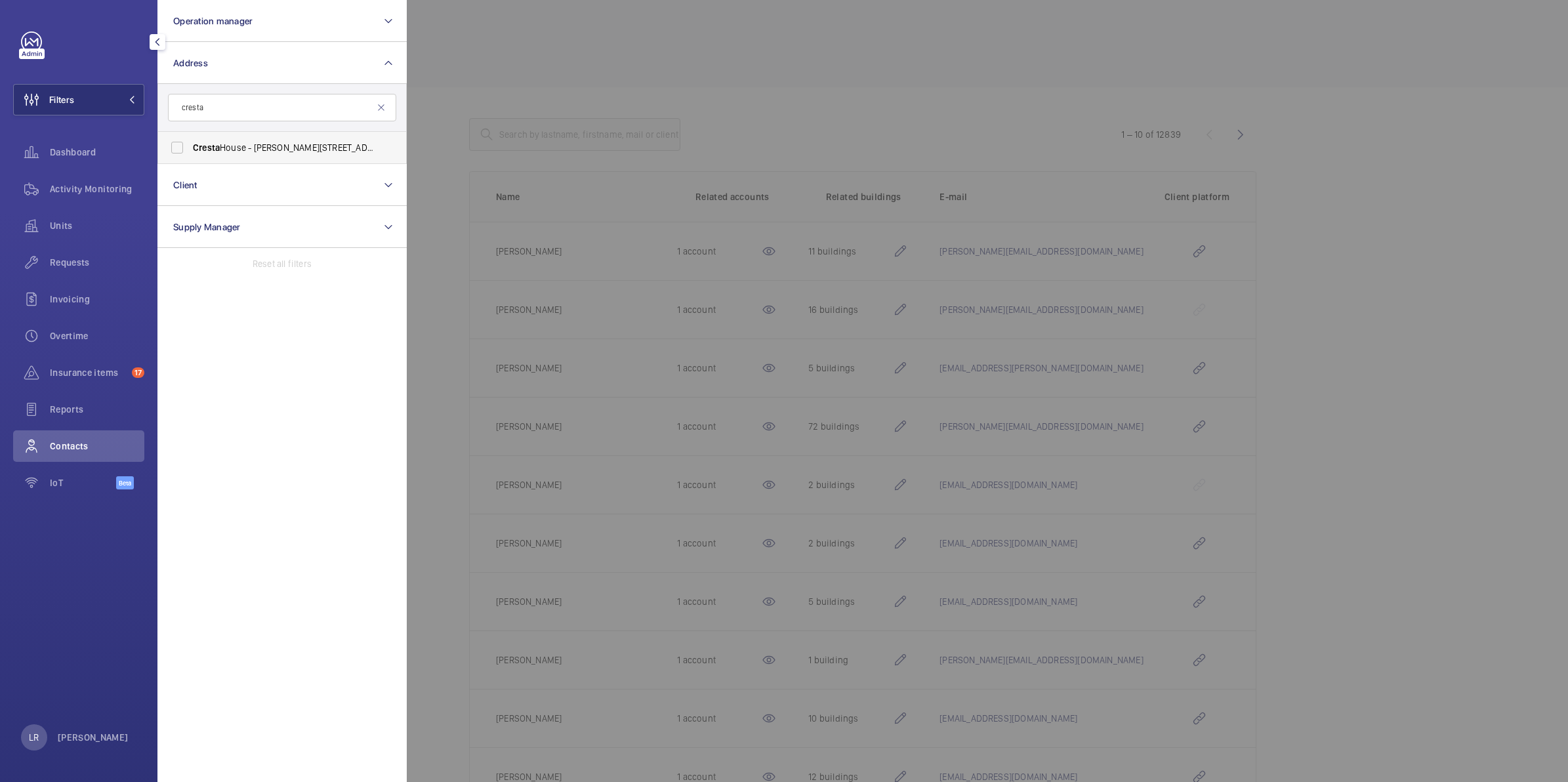
type input "cresta"
click at [269, 141] on span "[GEOGRAPHIC_DATA][PERSON_NAME][STREET_ADDRESS]" at bounding box center [283, 147] width 180 height 13
click at [190, 141] on input "[GEOGRAPHIC_DATA][PERSON_NAME][STREET_ADDRESS]" at bounding box center [177, 147] width 27 height 27
checkbox input "true"
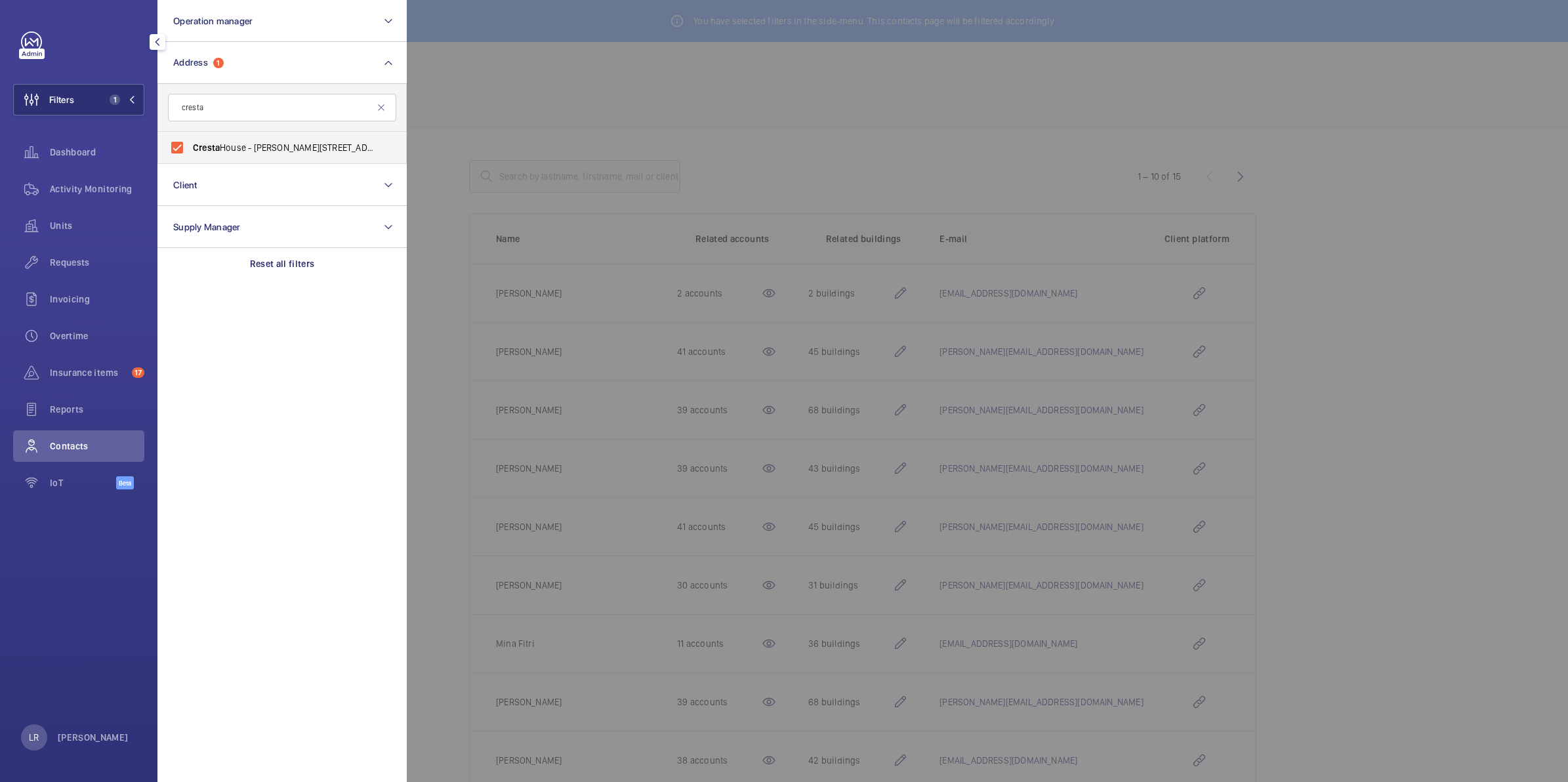
click at [457, 156] on div at bounding box center [1190, 391] width 1568 height 782
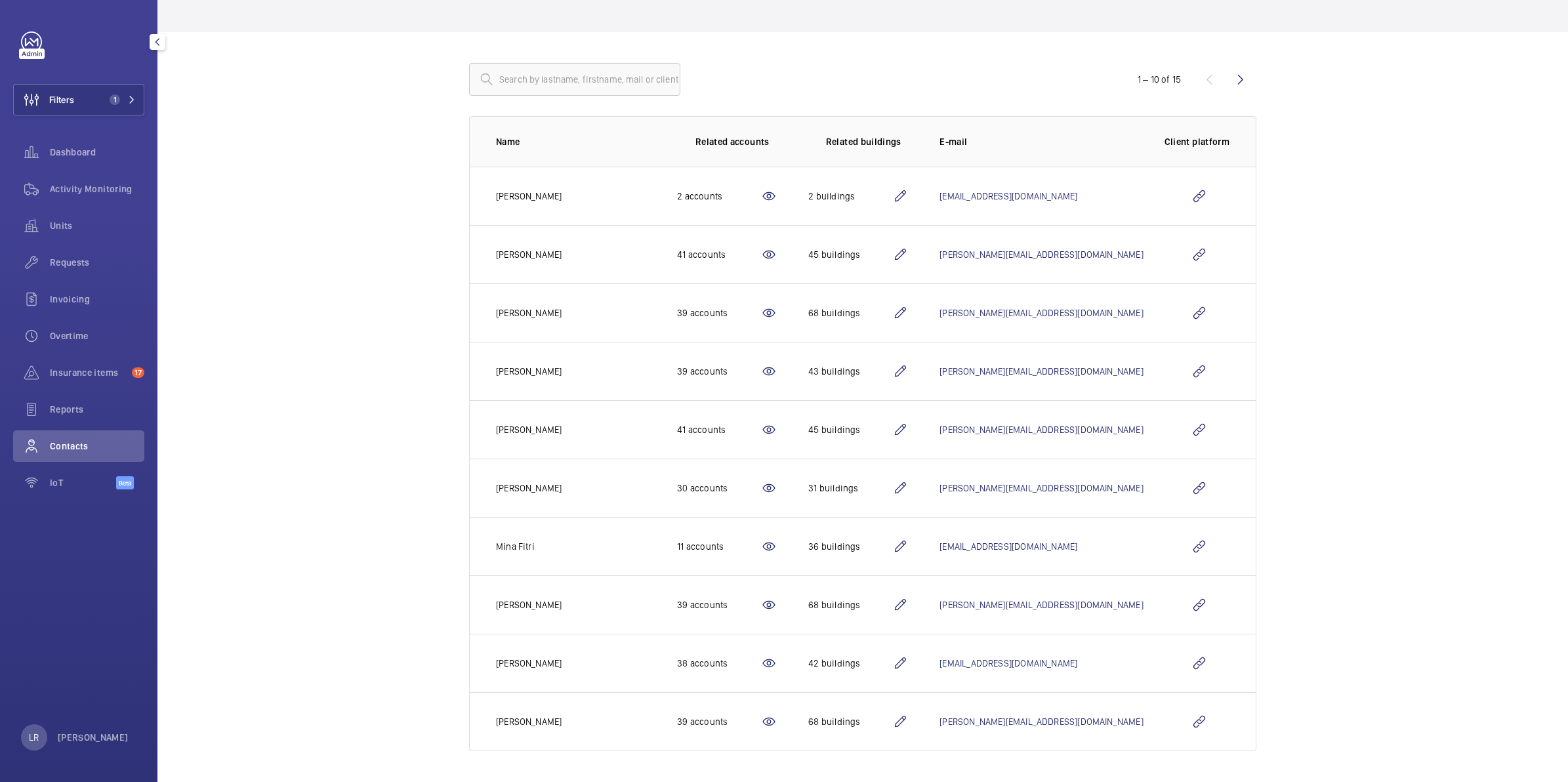
scroll to position [99, 0]
click at [1236, 74] on wm-front-icon-button at bounding box center [1240, 78] width 32 height 32
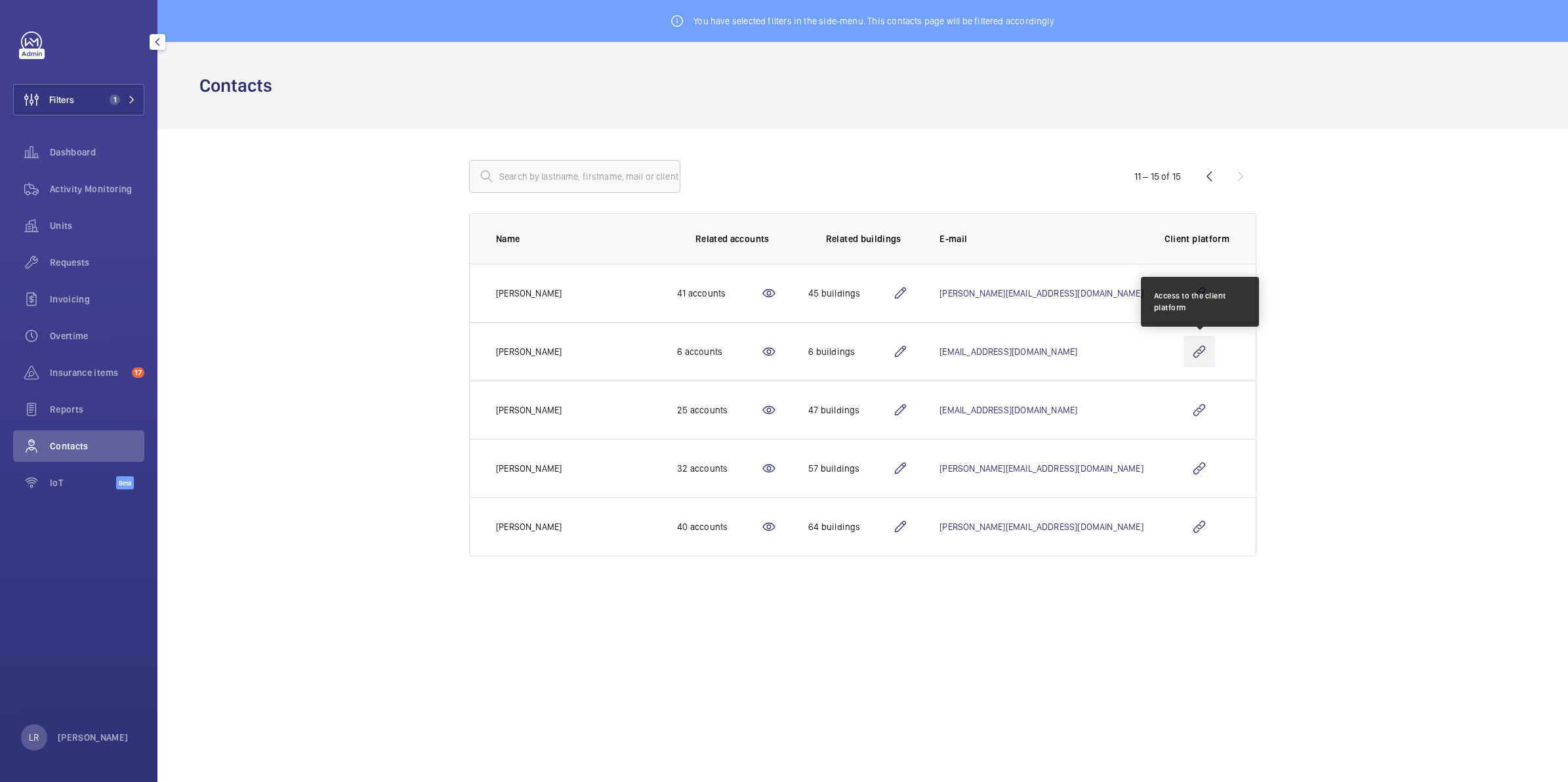
click at [1209, 345] on wm-front-icon-button at bounding box center [1199, 352] width 32 height 32
click at [1199, 349] on wm-front-icon-button at bounding box center [1199, 352] width 32 height 32
click at [1186, 358] on wm-front-icon-button at bounding box center [1199, 352] width 32 height 32
click at [1204, 349] on wm-front-icon-button at bounding box center [1199, 352] width 32 height 32
click at [120, 100] on span "1" at bounding box center [120, 99] width 32 height 10
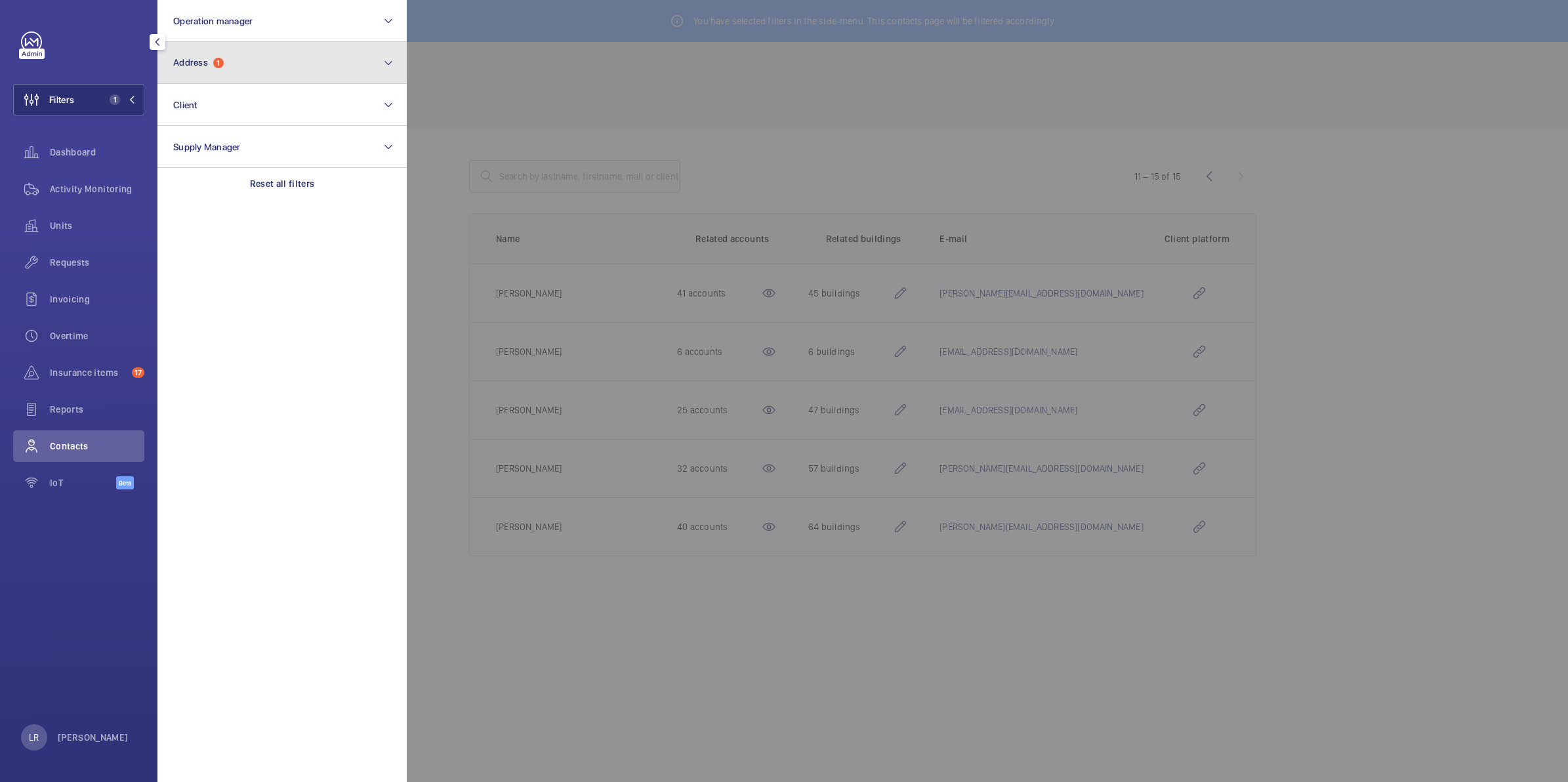
click at [225, 68] on button "Address 1" at bounding box center [282, 63] width 249 height 42
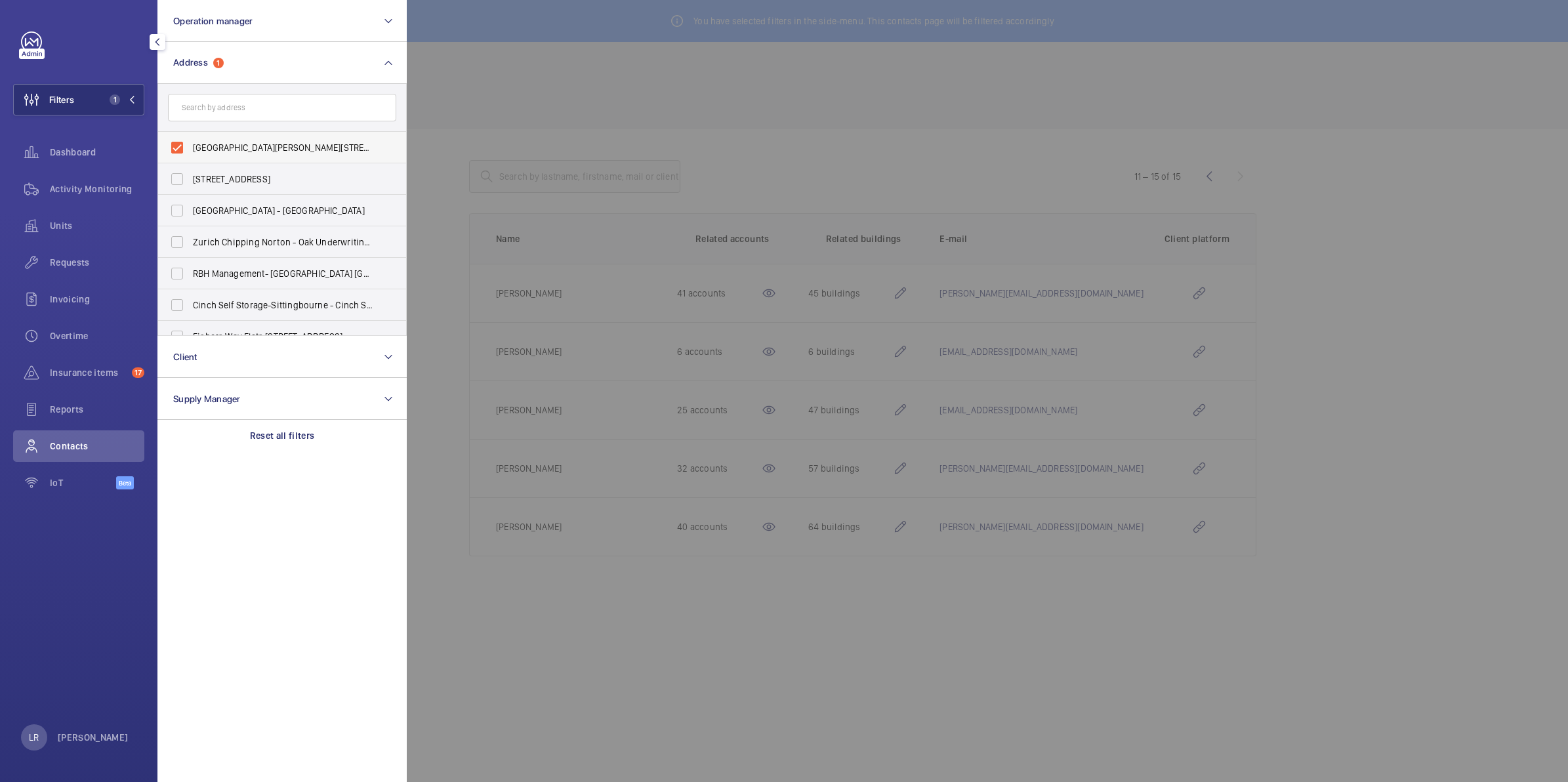
click at [213, 152] on span "[GEOGRAPHIC_DATA][PERSON_NAME][STREET_ADDRESS]" at bounding box center [283, 147] width 180 height 13
click at [190, 152] on input "[GEOGRAPHIC_DATA][PERSON_NAME][STREET_ADDRESS]" at bounding box center [177, 147] width 27 height 27
checkbox input "false"
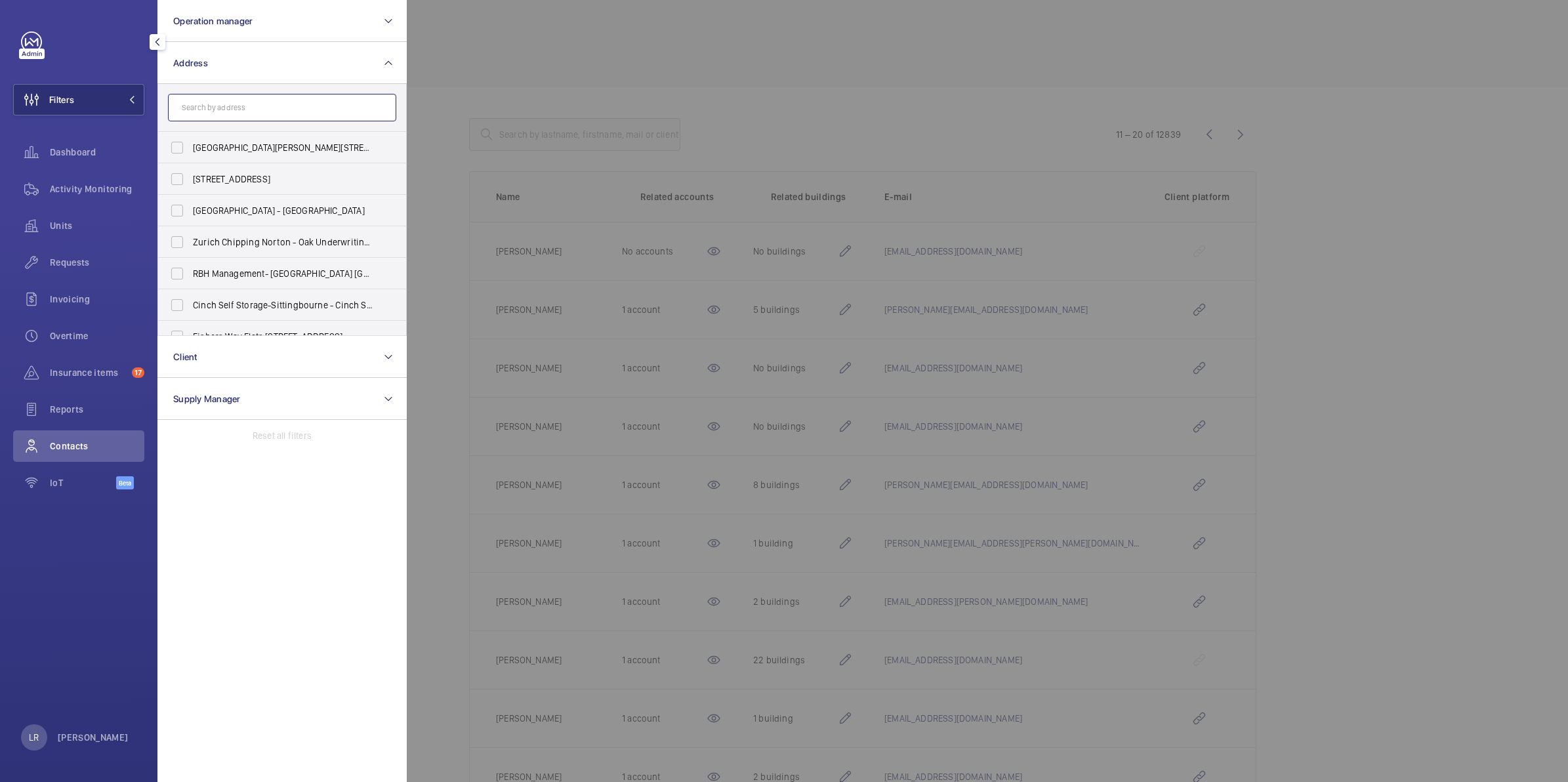
click at [227, 110] on input "text" at bounding box center [282, 107] width 228 height 27
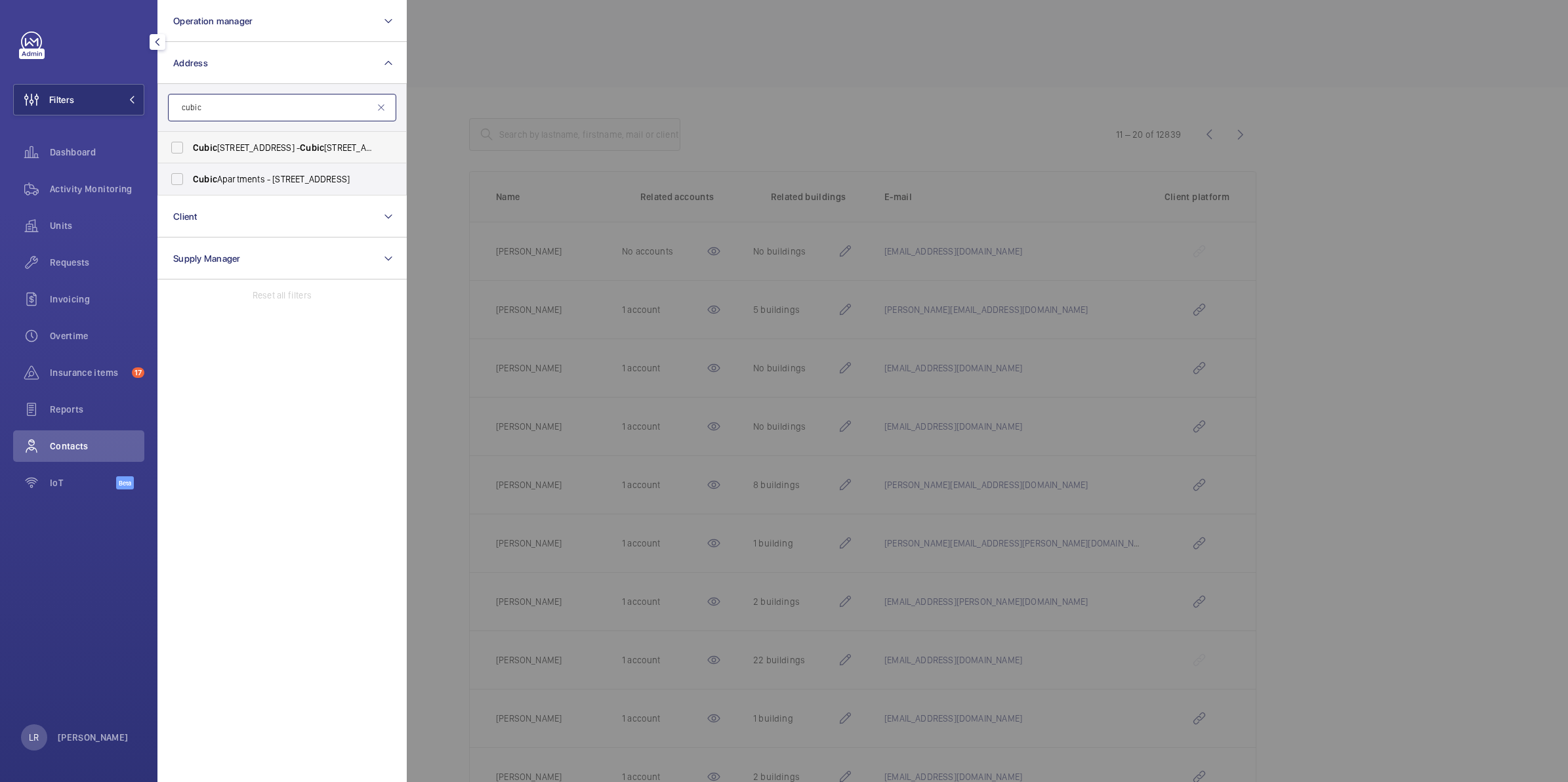
type input "cubic"
click at [342, 147] on span "[STREET_ADDRESS]" at bounding box center [283, 147] width 180 height 13
click at [190, 147] on input "[STREET_ADDRESS]" at bounding box center [177, 147] width 27 height 27
checkbox input "true"
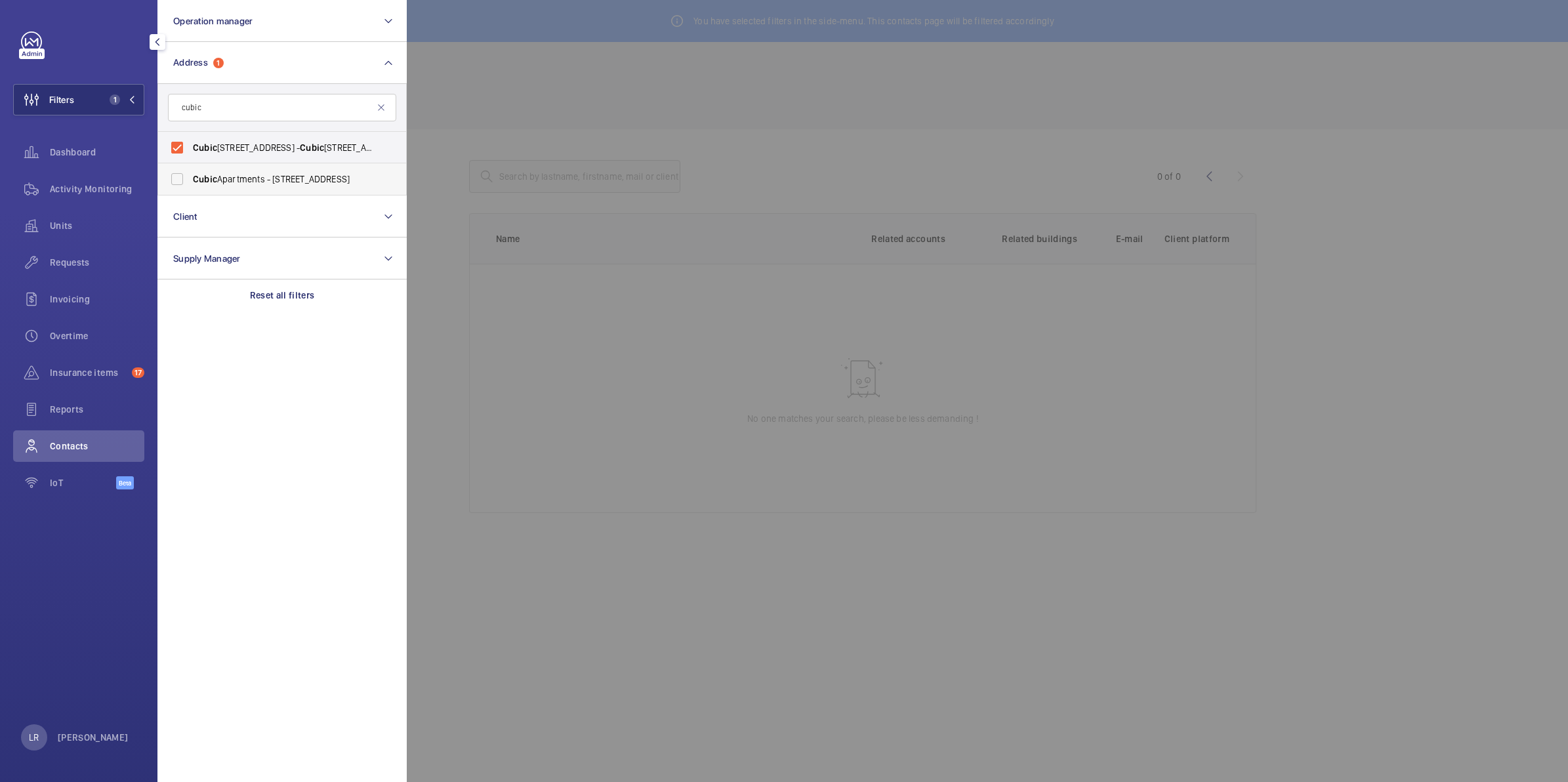
click at [339, 177] on span "Cubic Apartments - [STREET_ADDRESS]" at bounding box center [283, 178] width 180 height 13
click at [190, 177] on input "Cubic Apartments - [STREET_ADDRESS]" at bounding box center [177, 179] width 27 height 27
checkbox input "true"
click at [528, 93] on div at bounding box center [1190, 391] width 1568 height 782
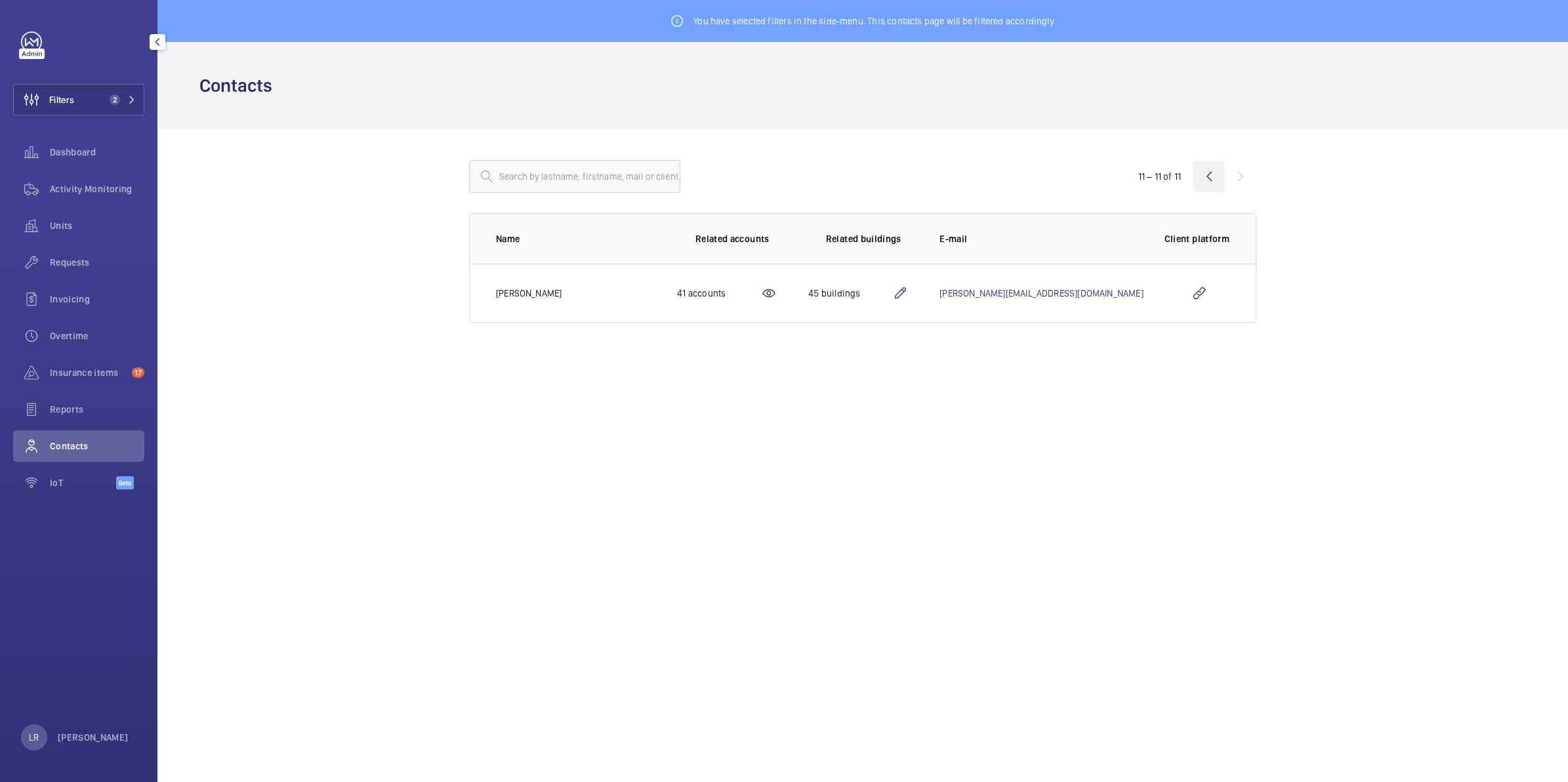
click at [1207, 183] on wm-front-icon-button at bounding box center [1209, 176] width 32 height 32
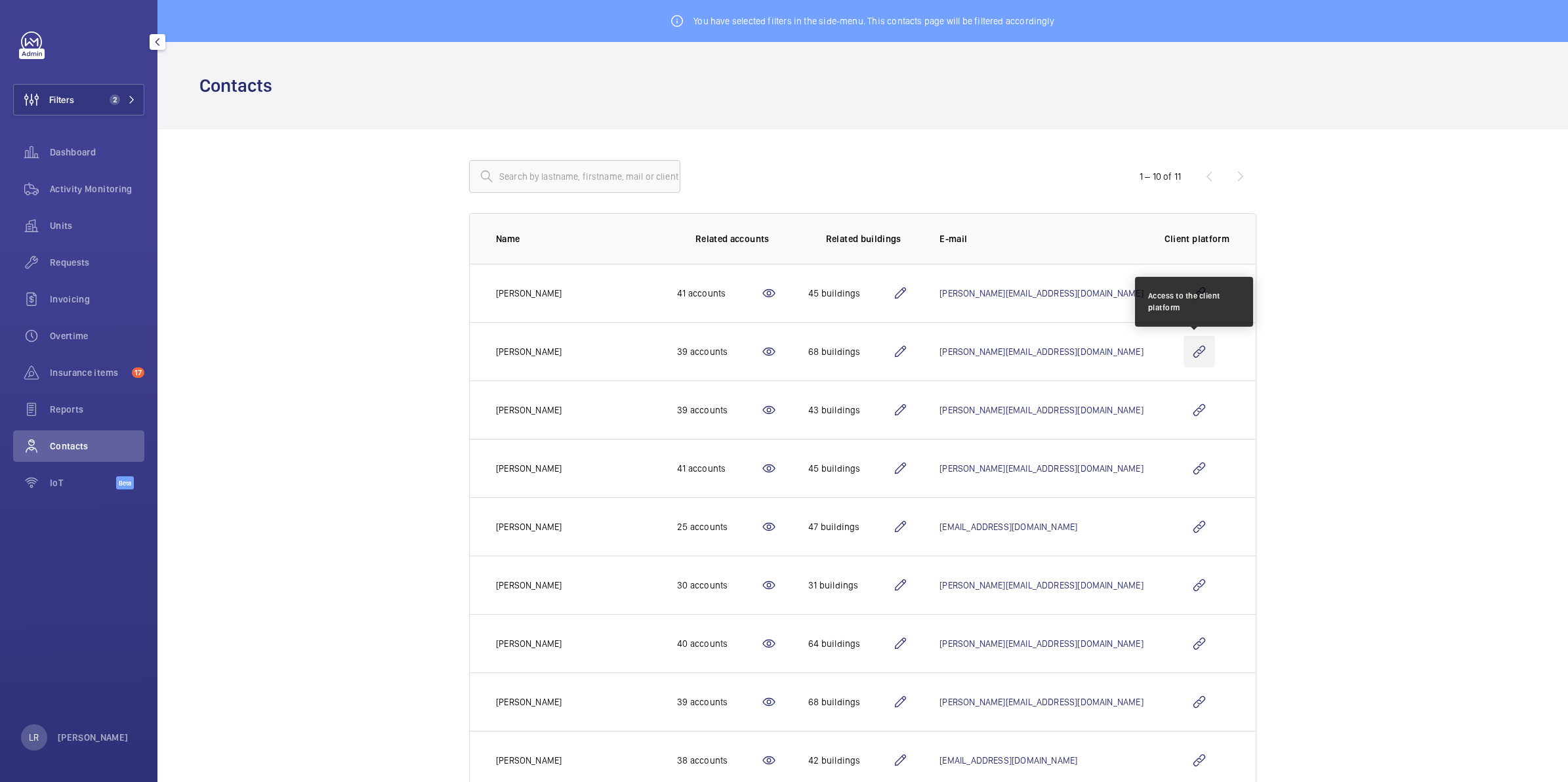
click at [1192, 348] on wm-front-icon-button at bounding box center [1199, 352] width 32 height 32
click at [118, 86] on button "Filters 2" at bounding box center [78, 99] width 131 height 32
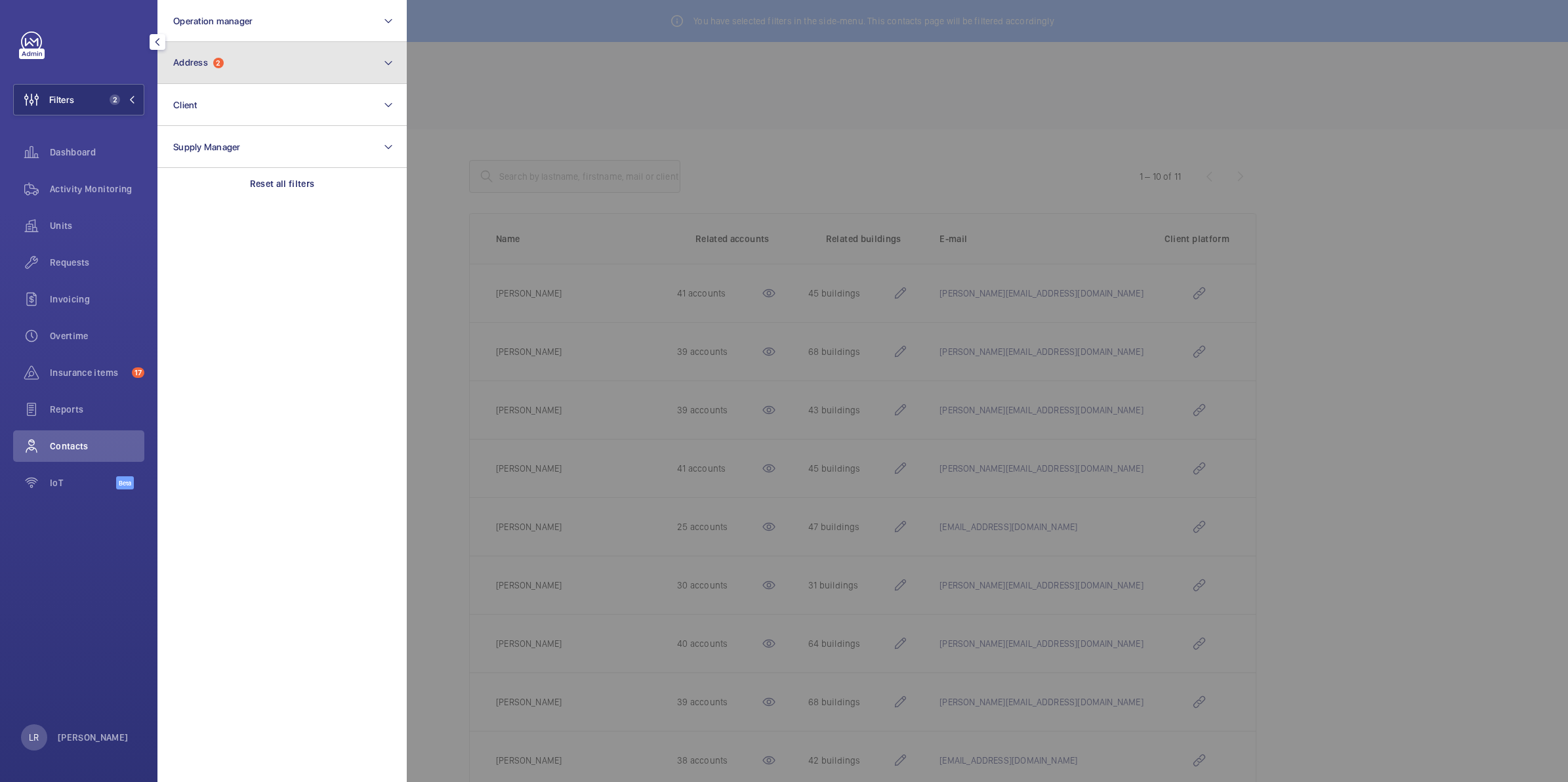
click at [182, 69] on button "Address 2" at bounding box center [282, 63] width 249 height 42
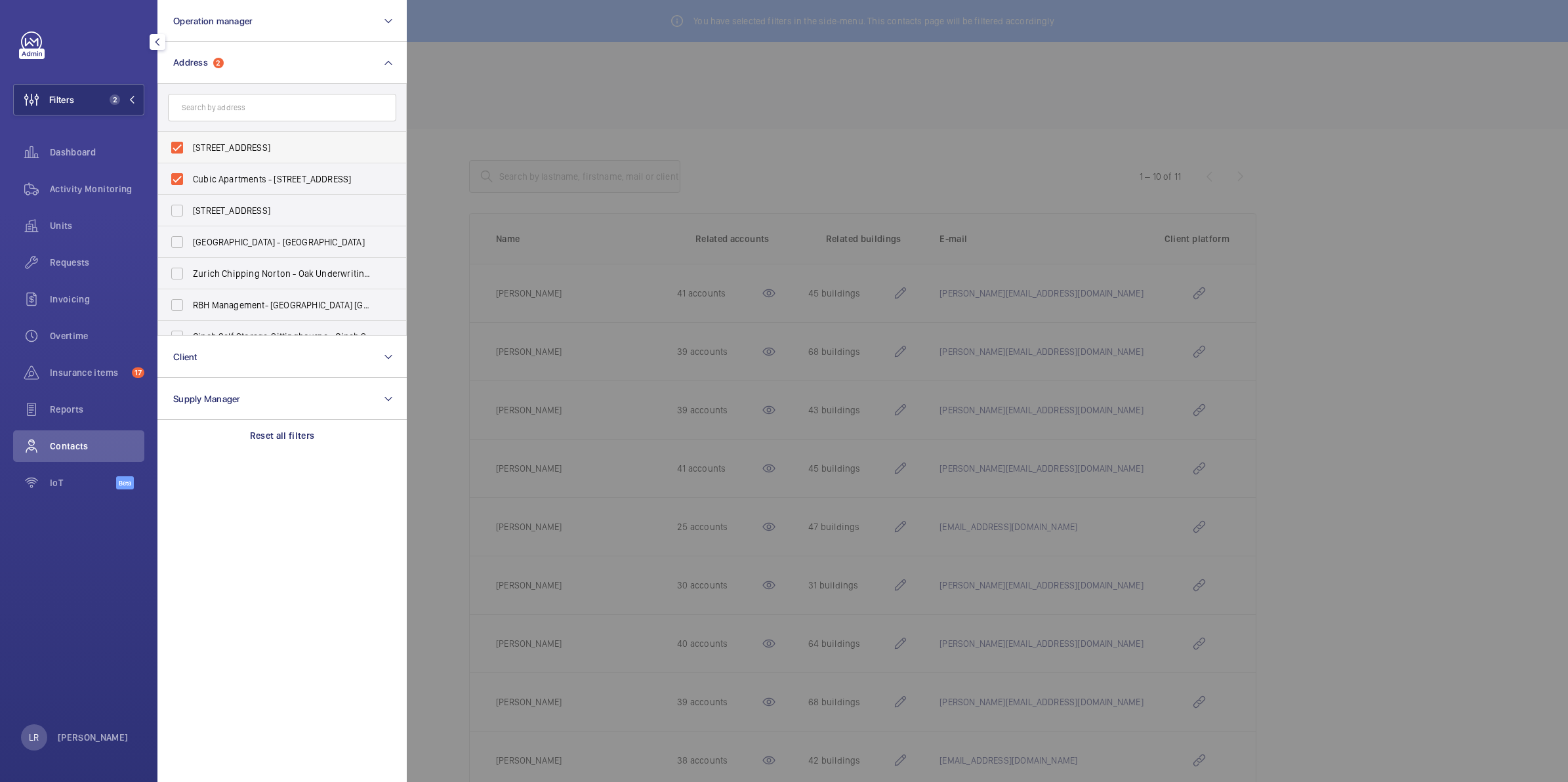
click at [207, 155] on label "[STREET_ADDRESS]" at bounding box center [272, 147] width 228 height 32
click at [190, 155] on input "[STREET_ADDRESS]" at bounding box center [177, 147] width 27 height 27
checkbox input "false"
click at [213, 166] on label "Cubic Apartments - [STREET_ADDRESS]" at bounding box center [272, 179] width 228 height 32
click at [190, 166] on input "Cubic Apartments - [STREET_ADDRESS]" at bounding box center [177, 179] width 27 height 27
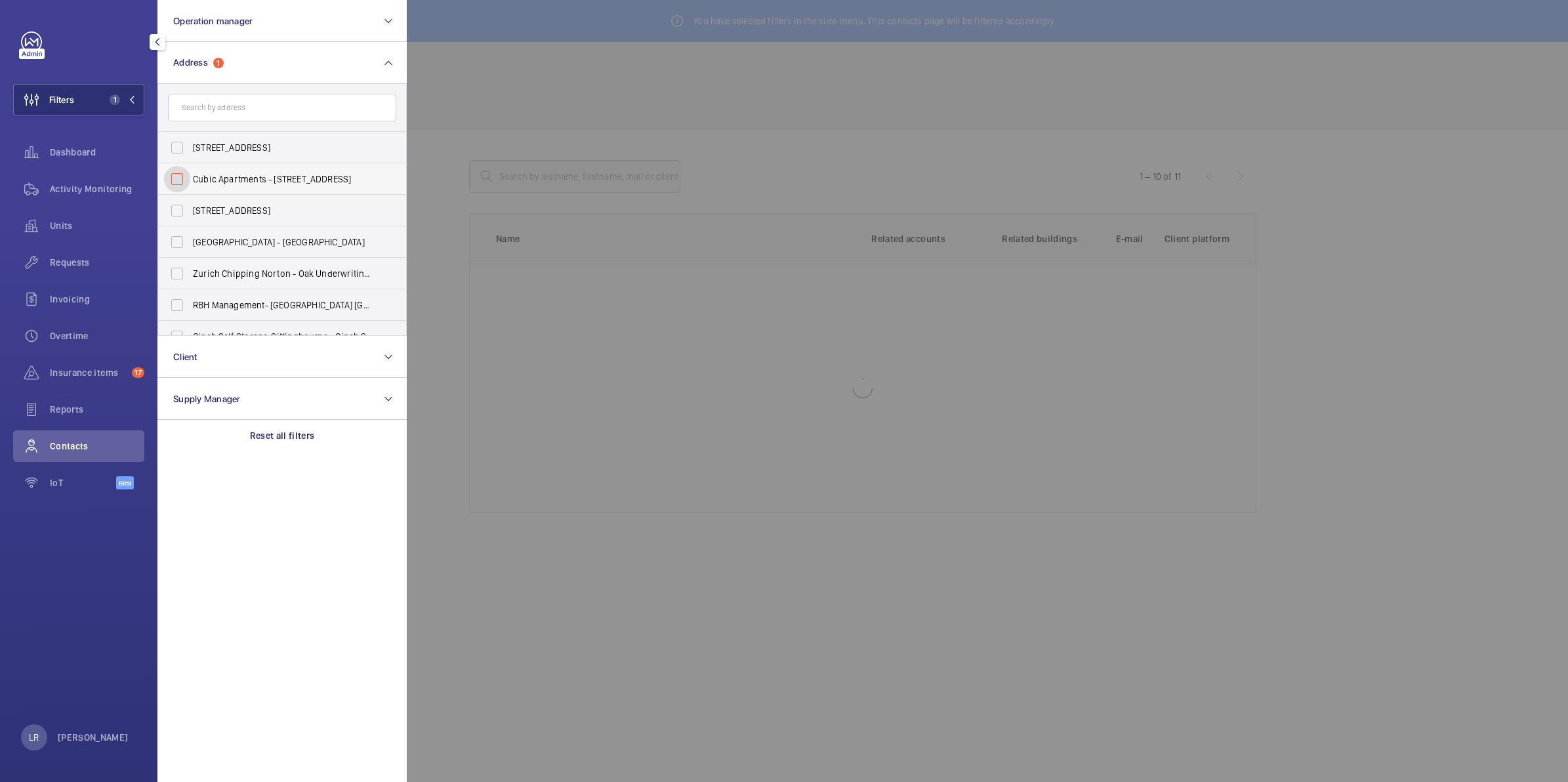
checkbox input "false"
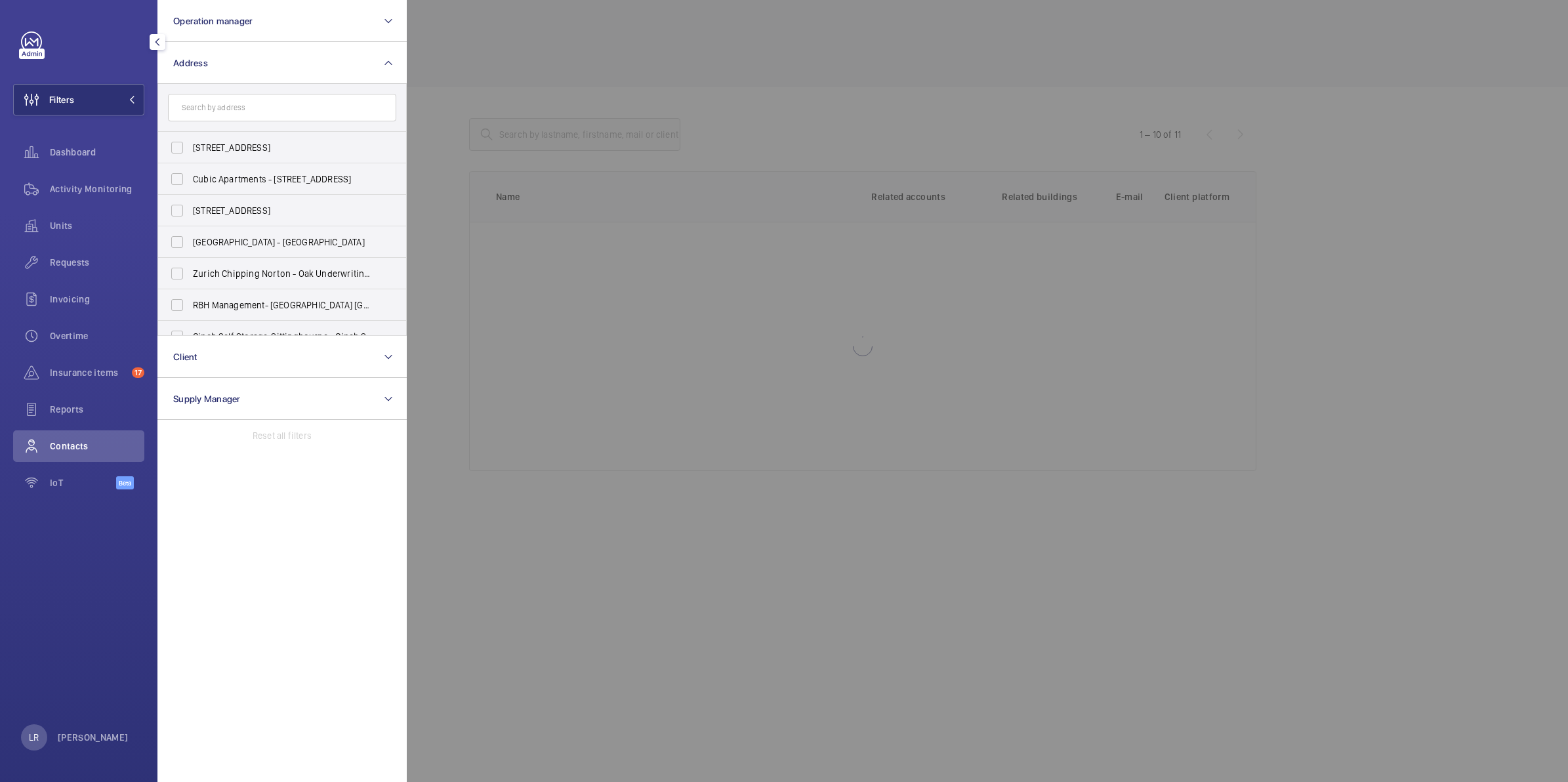
click at [215, 123] on form at bounding box center [281, 108] width 248 height 48
click at [224, 109] on input "text" at bounding box center [282, 107] width 228 height 27
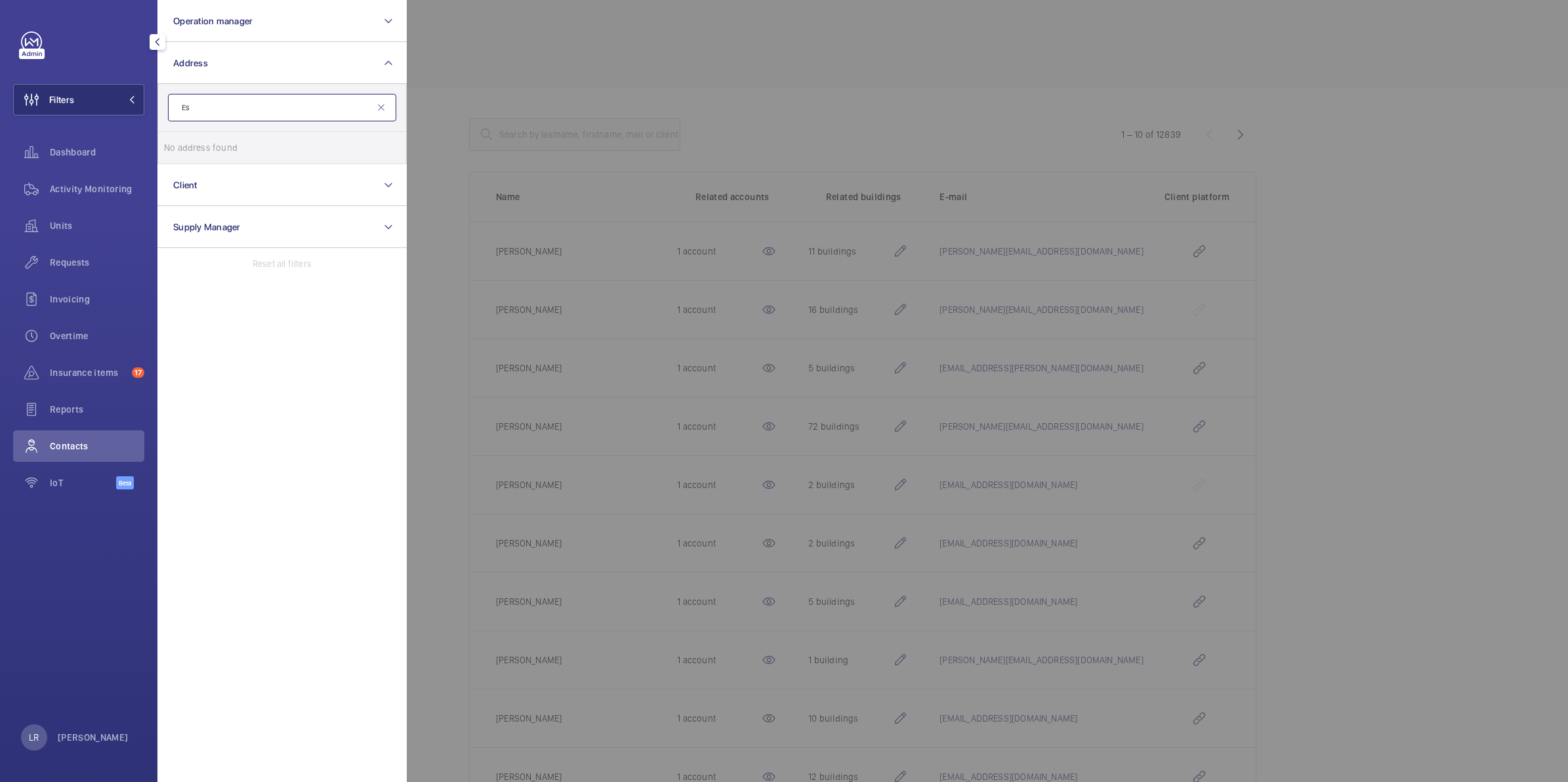
type input "E"
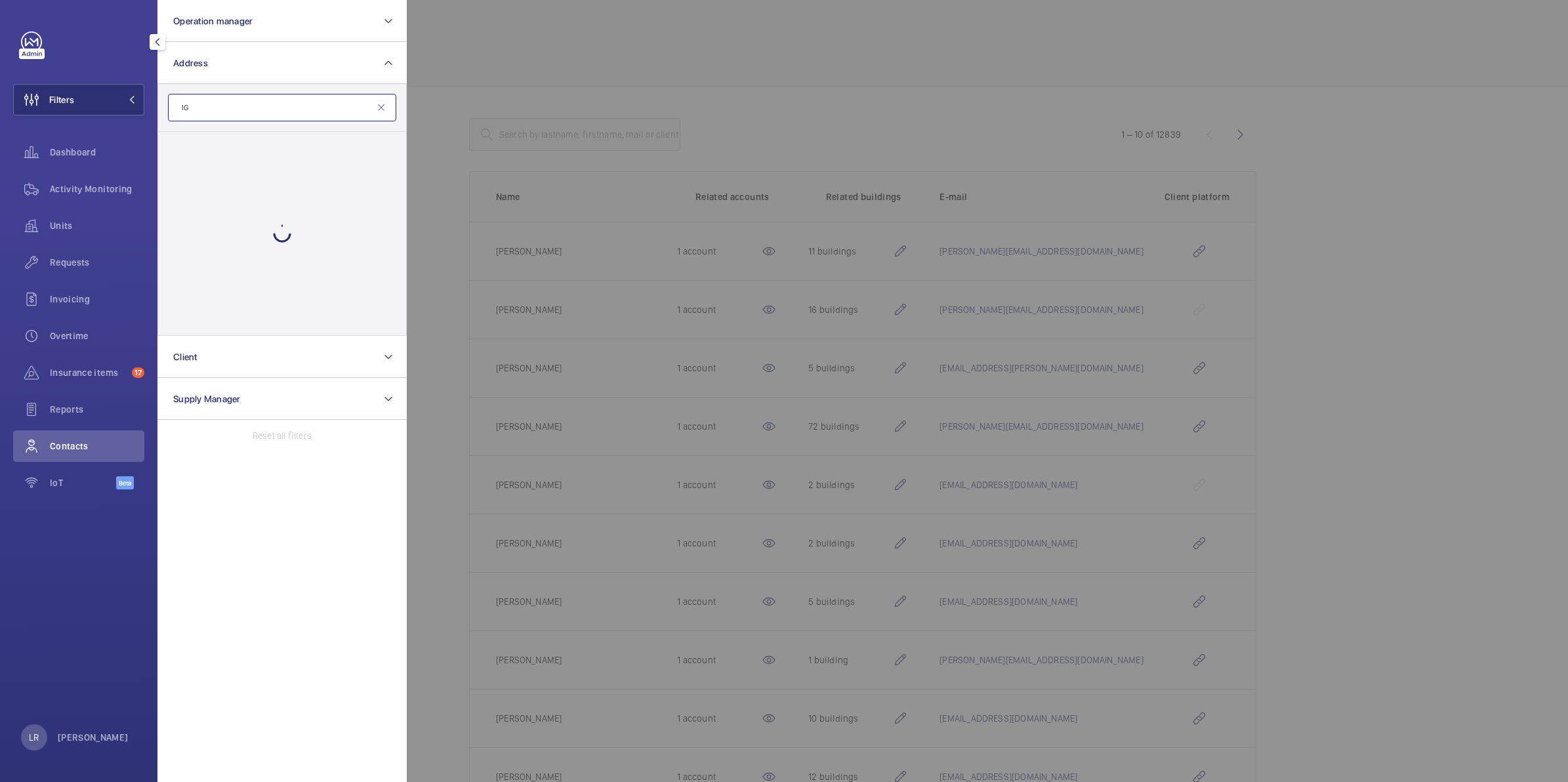
type input "I"
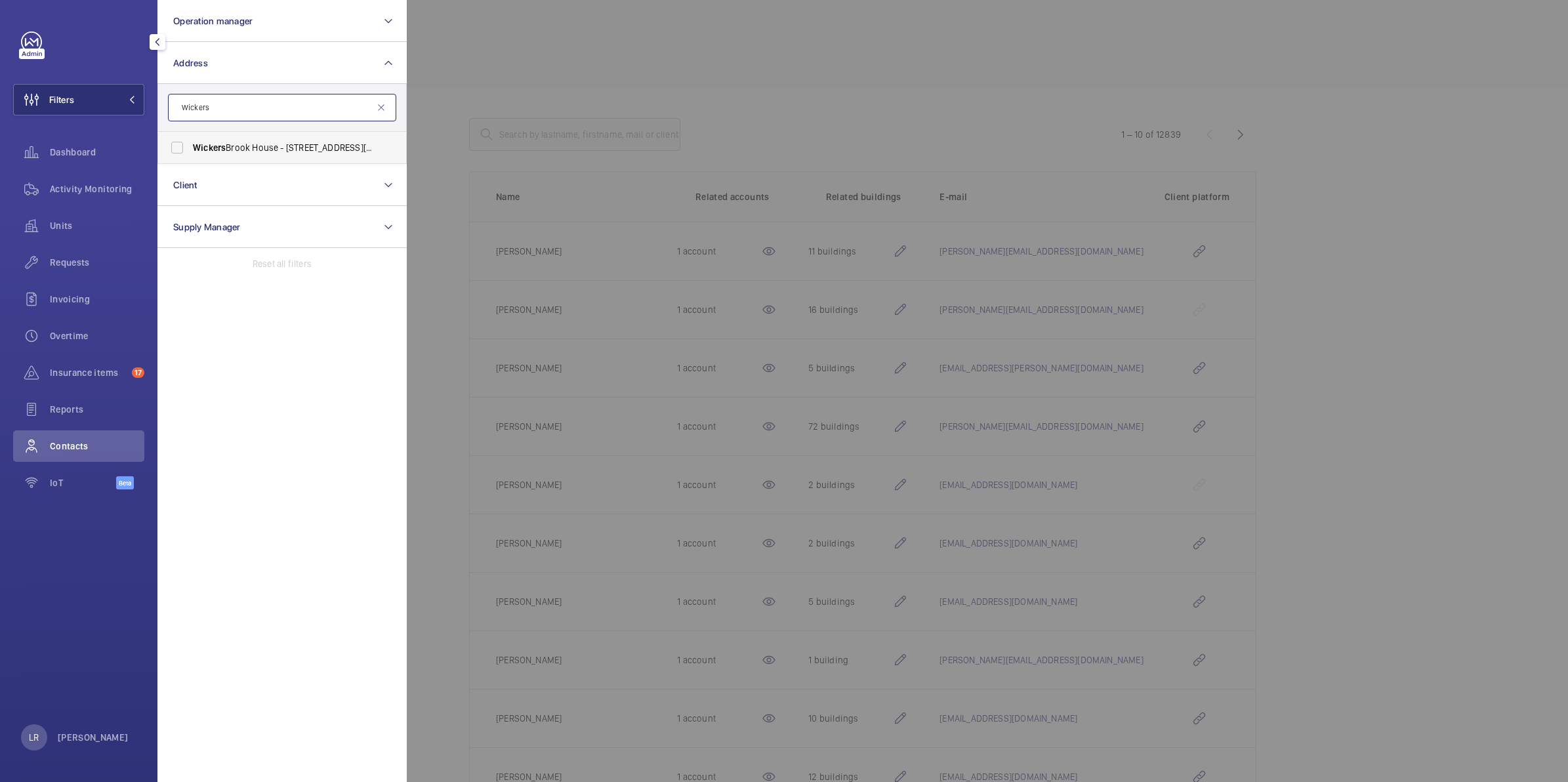
type input "Wickers"
click at [216, 143] on span "Wickers" at bounding box center [209, 147] width 33 height 10
click at [190, 143] on input "[PERSON_NAME][GEOGRAPHIC_DATA] - [STREET_ADDRESS][PERSON_NAME]" at bounding box center [177, 147] width 27 height 27
checkbox input "true"
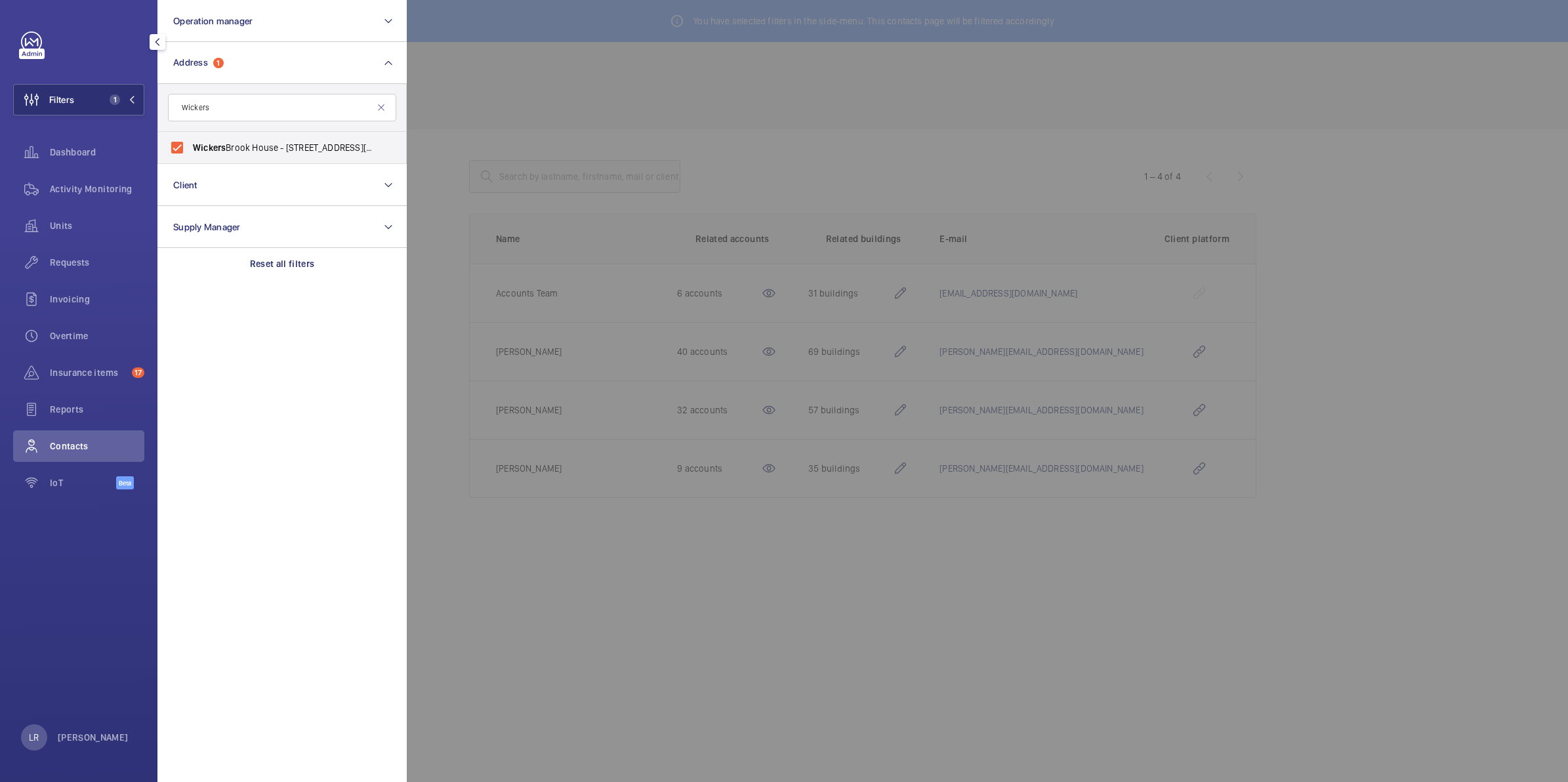
drag, startPoint x: 378, startPoint y: 139, endPoint x: 479, endPoint y: 102, distance: 107.6
click at [479, 102] on div at bounding box center [1190, 391] width 1568 height 782
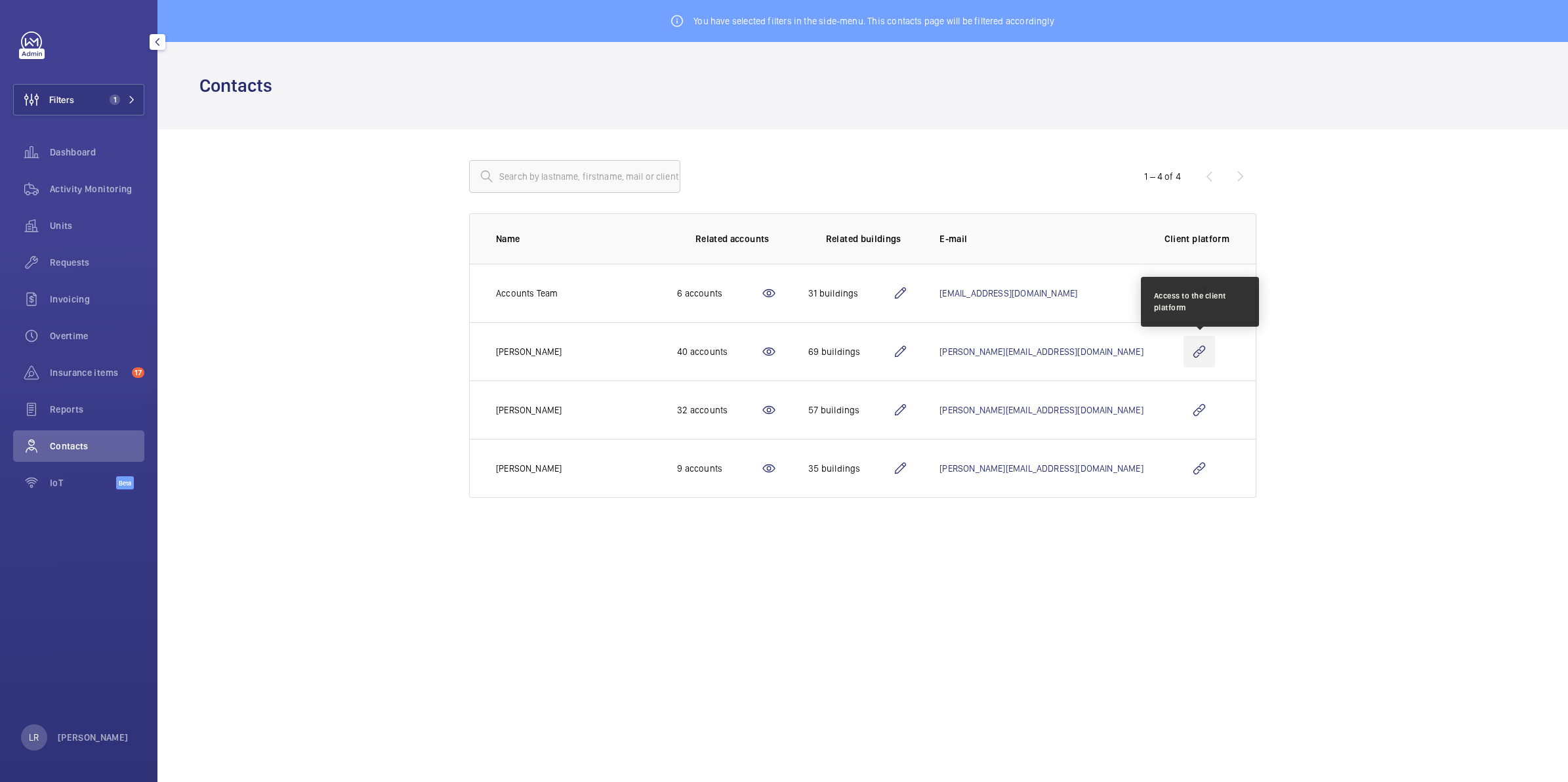
click at [1194, 349] on wm-front-icon-button at bounding box center [1199, 352] width 32 height 32
click at [1207, 356] on wm-front-icon-button at bounding box center [1199, 352] width 32 height 32
click at [1211, 356] on wm-front-icon-button at bounding box center [1199, 352] width 32 height 32
click at [1207, 356] on wm-front-icon-button at bounding box center [1199, 352] width 32 height 32
click at [97, 96] on button "Filters 1" at bounding box center [78, 99] width 131 height 32
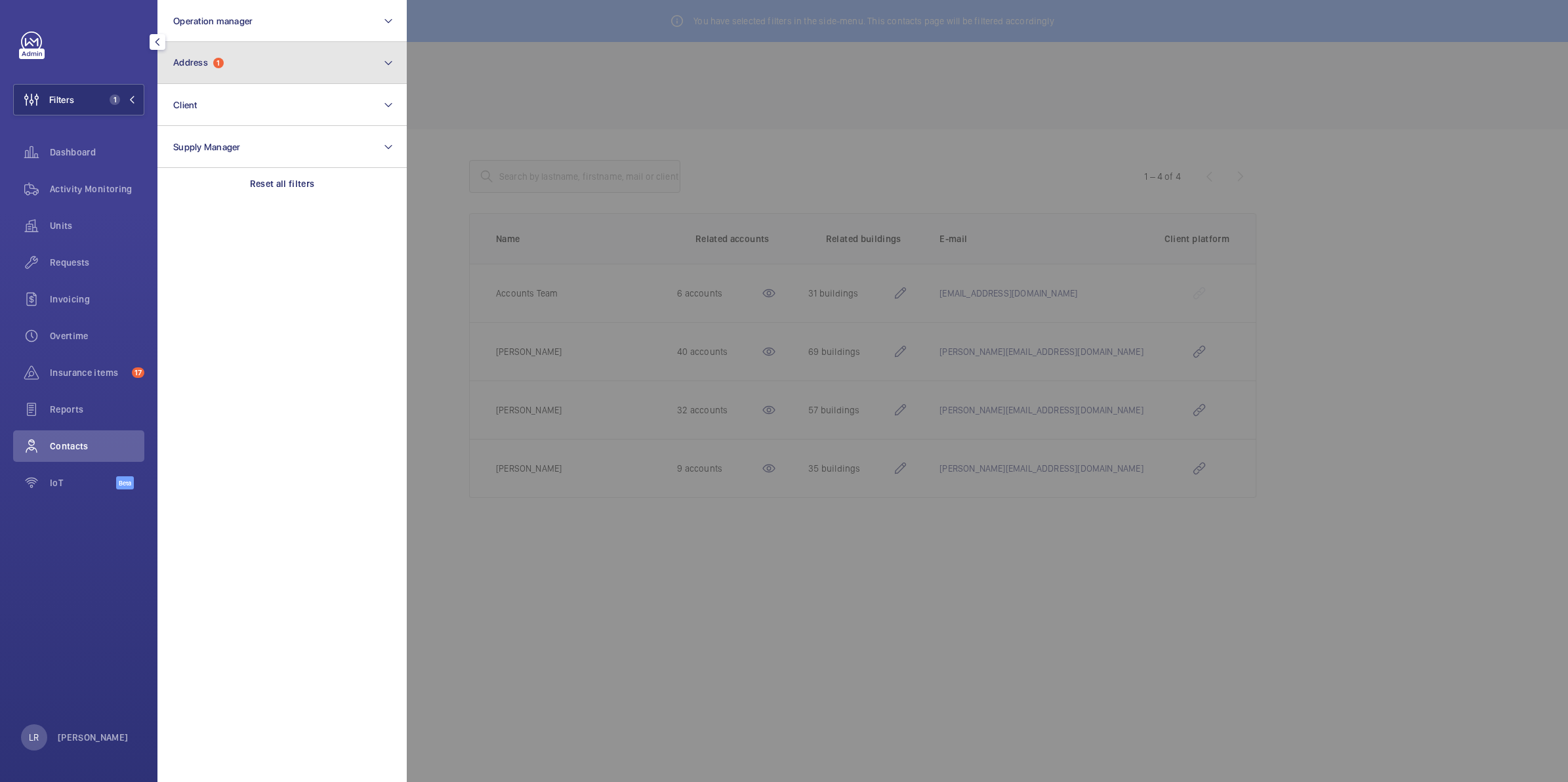
click at [191, 51] on button "Address 1" at bounding box center [282, 63] width 249 height 42
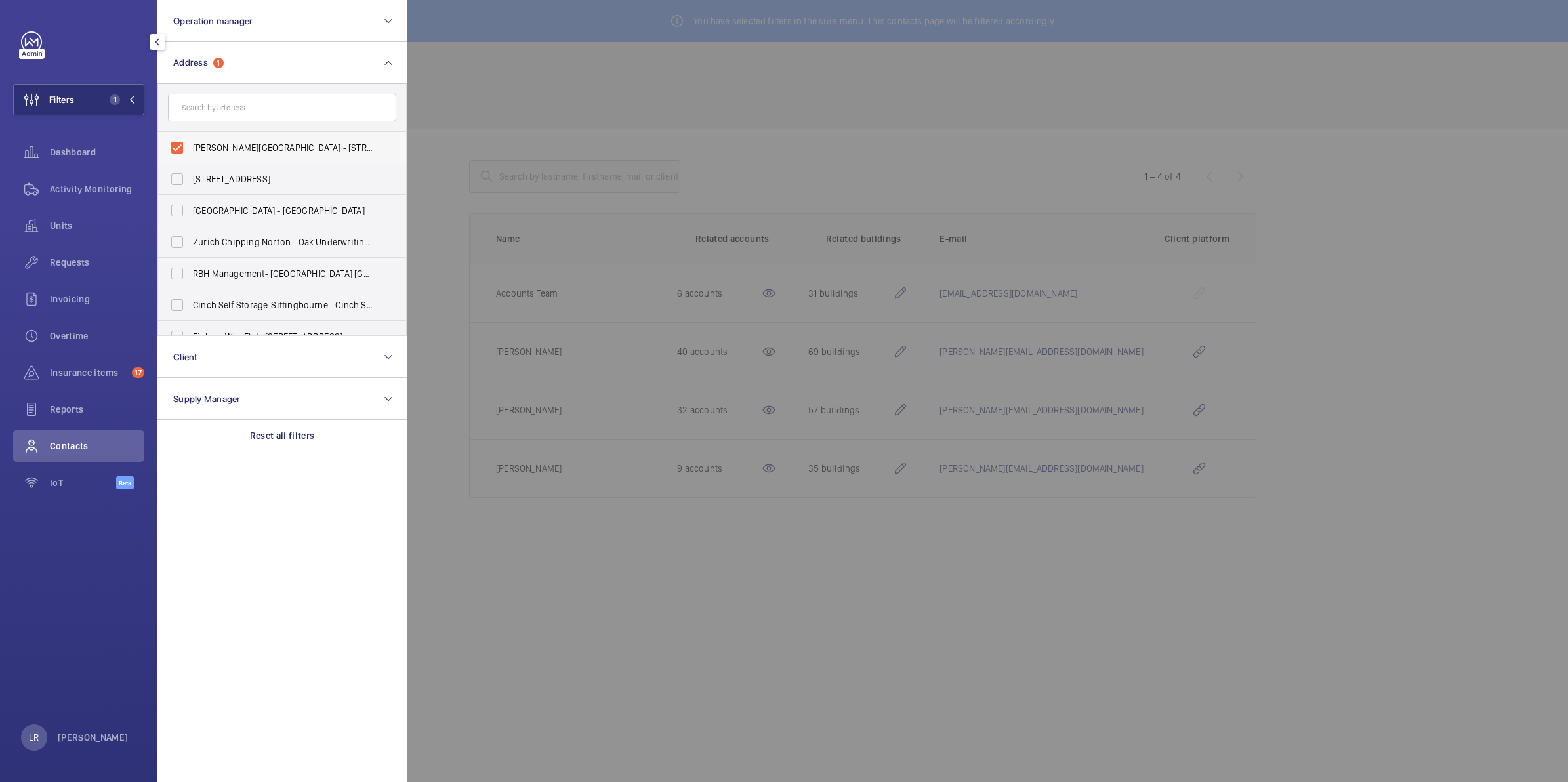
click at [180, 147] on label "Wickers Brook House - 4 Sackett Rd, BARKING IG11 0UX" at bounding box center [272, 147] width 228 height 32
click at [180, 147] on input "Wickers Brook House - 4 Sackett Rd, BARKING IG11 0UX" at bounding box center [177, 147] width 27 height 27
checkbox input "false"
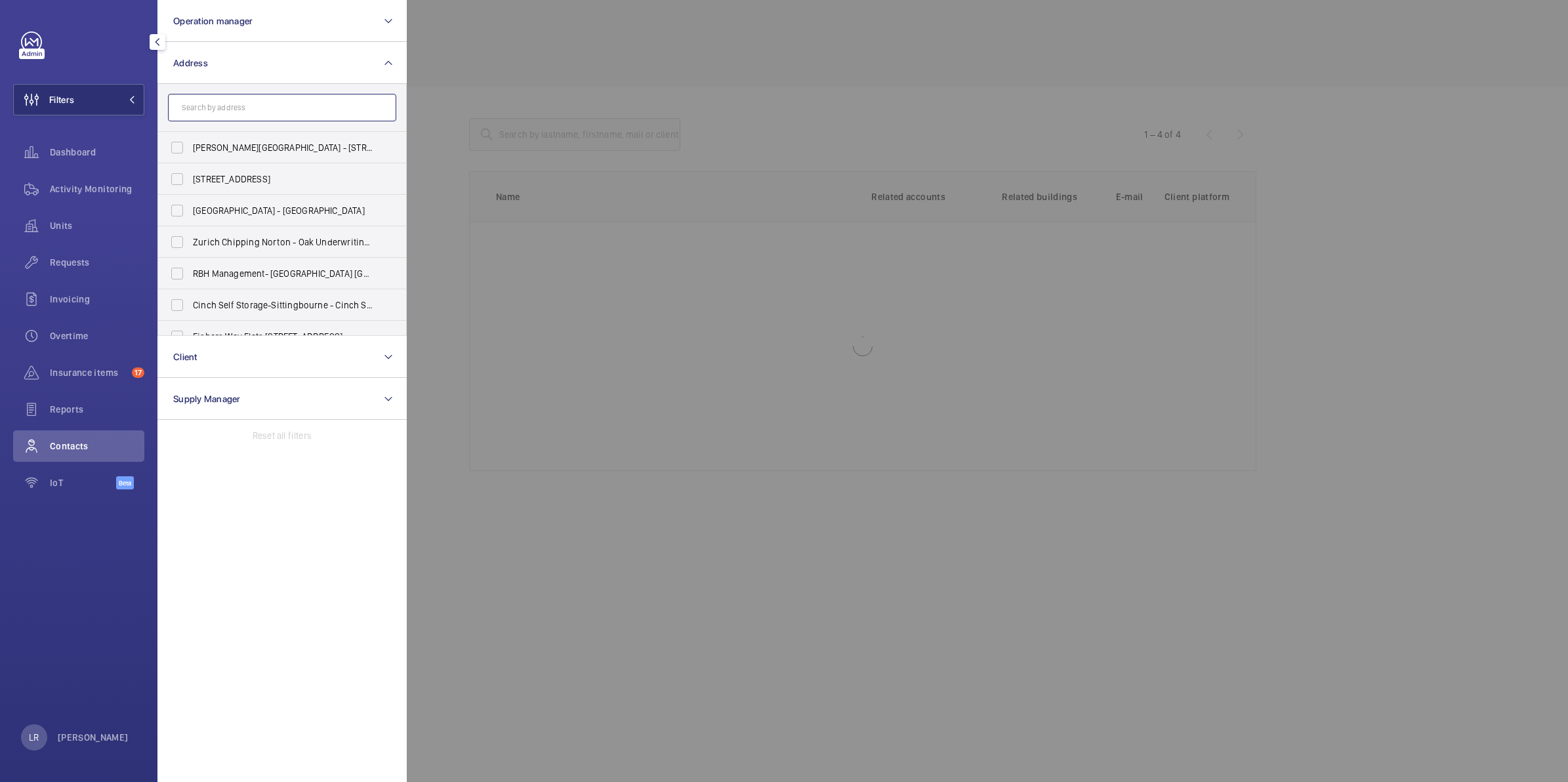
click at [216, 111] on input "text" at bounding box center [282, 107] width 228 height 27
type input "Exeter"
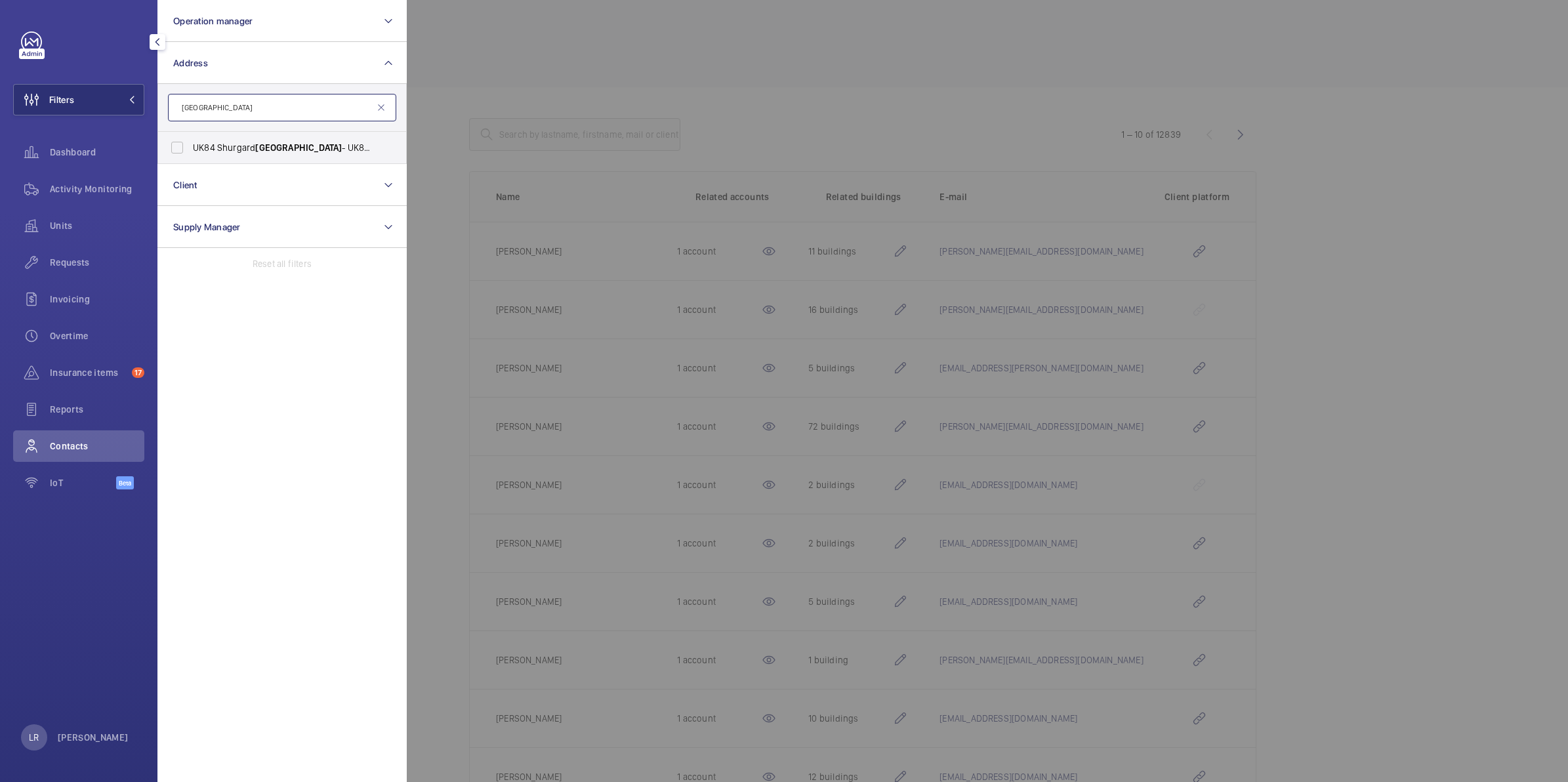
drag, startPoint x: 239, startPoint y: 112, endPoint x: 147, endPoint y: 118, distance: 92.2
click at [147, 118] on div "Filters Operation manager Address Exeter UK84 Shurgard Exeter - UK84 Shurgard E…" at bounding box center [79, 391] width 158 height 782
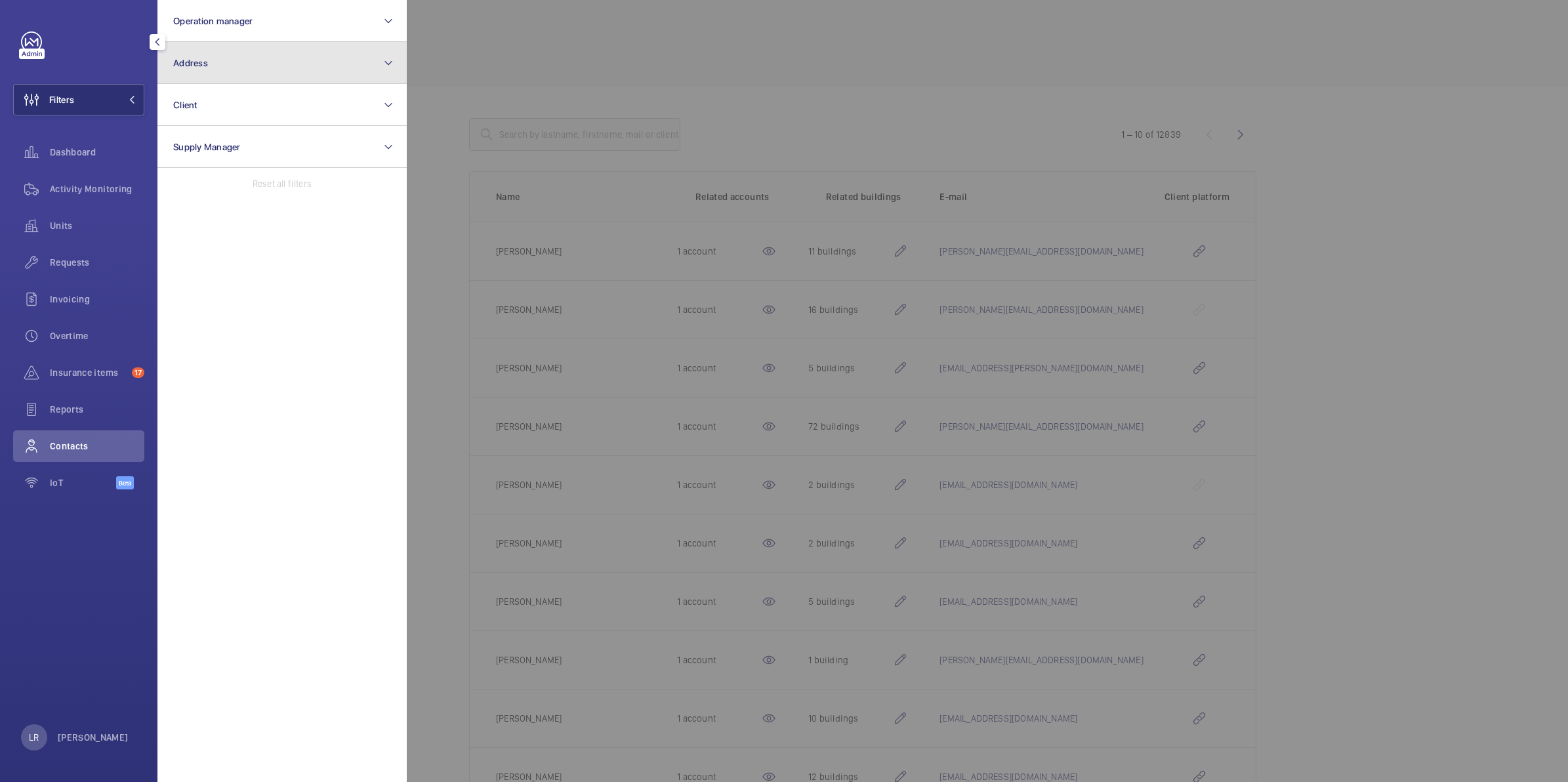
click at [370, 69] on button "Address" at bounding box center [282, 63] width 249 height 42
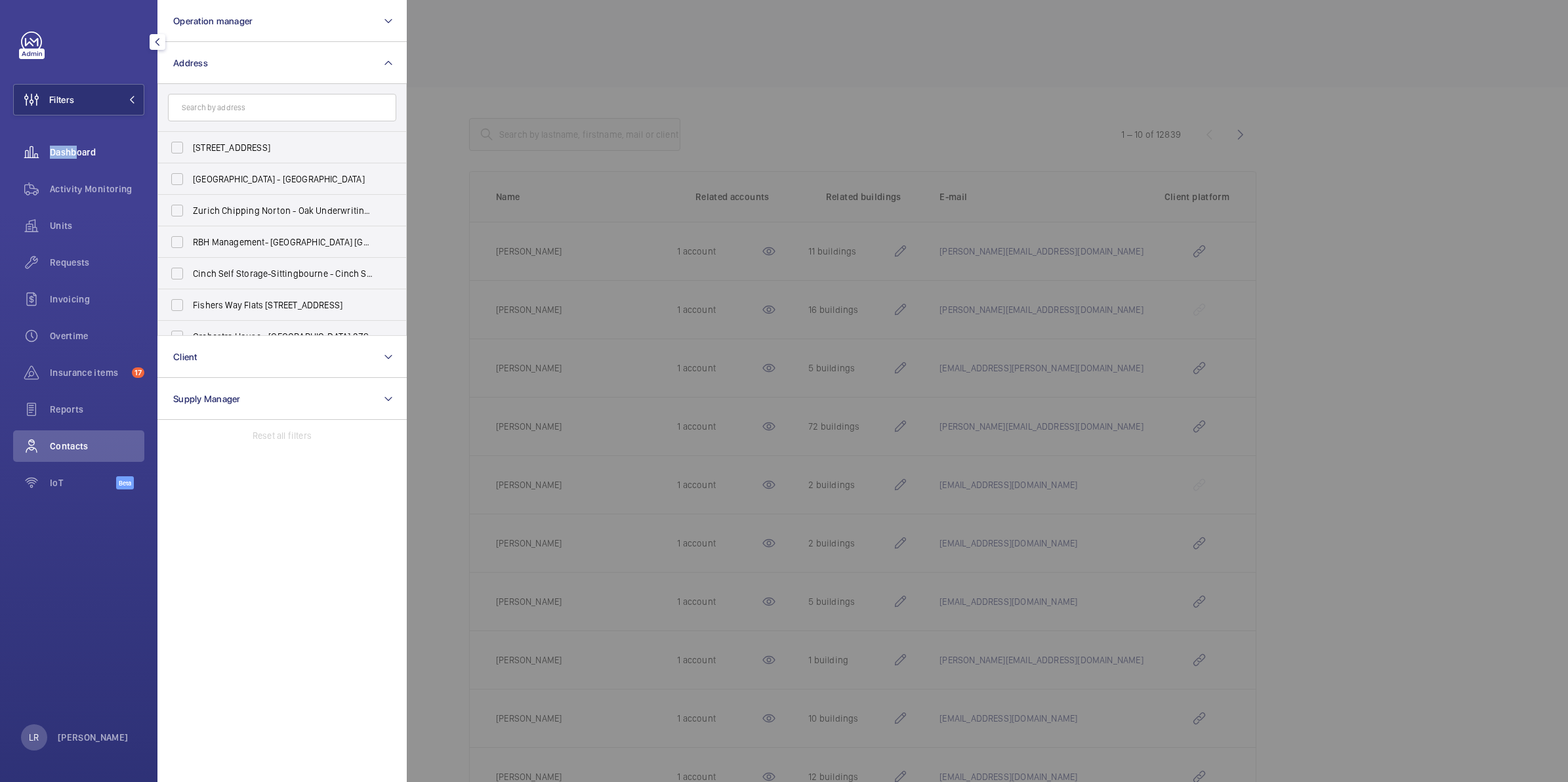
drag, startPoint x: 422, startPoint y: 116, endPoint x: 69, endPoint y: 143, distance: 354.0
click at [69, 143] on div "Filters Operation manager Address 57 Clerkenwell Road - 57 Clerkenwell Rd, LOND…" at bounding box center [78, 268] width 131 height 472
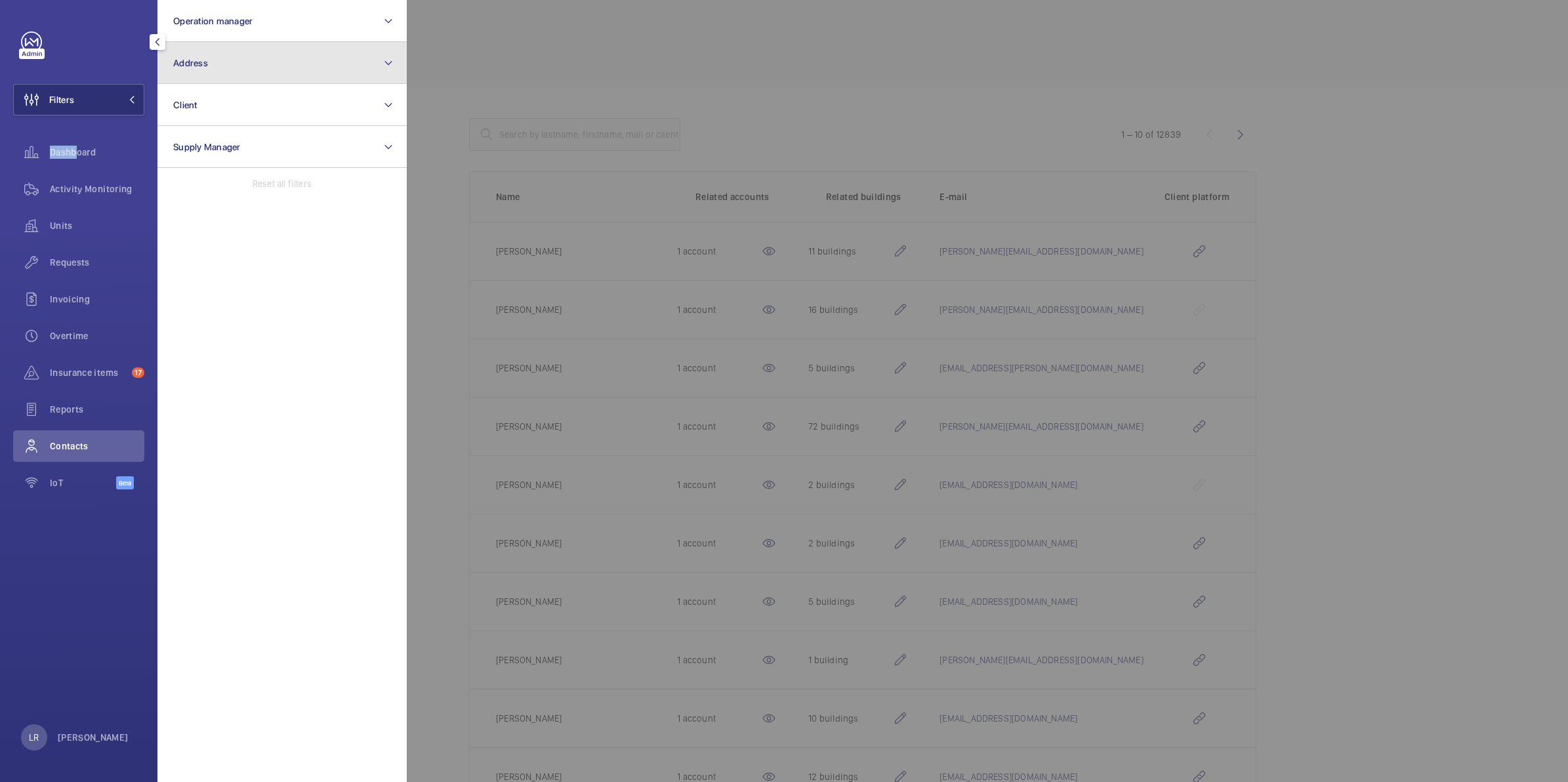
click at [345, 76] on button "Address" at bounding box center [282, 63] width 249 height 42
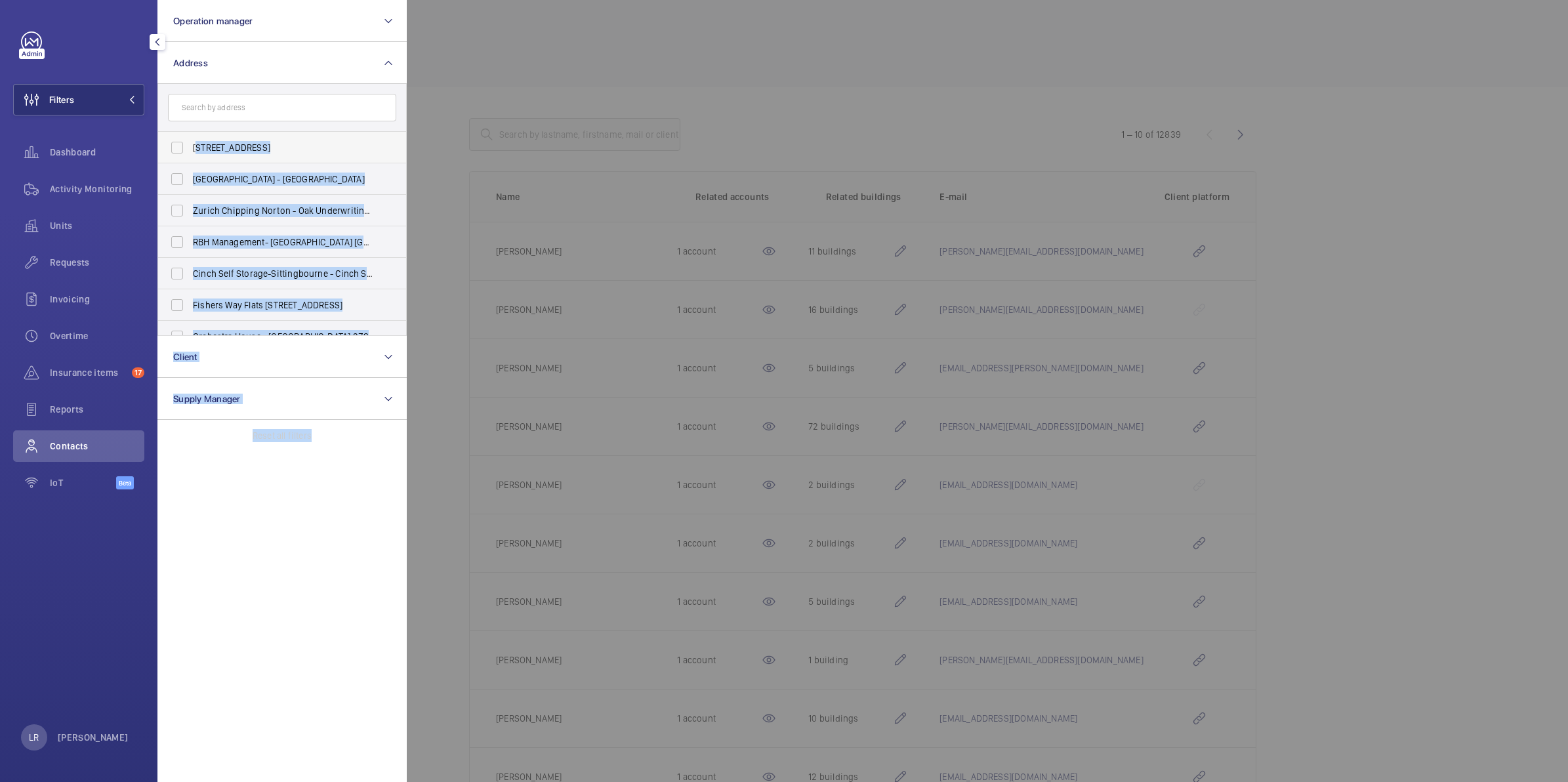
drag, startPoint x: 568, startPoint y: 160, endPoint x: 198, endPoint y: 161, distance: 370.0
click at [13, 116] on wm-front-filter-list-menu "Operation manager Address 57 Clerkenwell Road - 57 Clerkenwell Rd, LONDON EC1M …" at bounding box center [13, 116] width 0 height 0
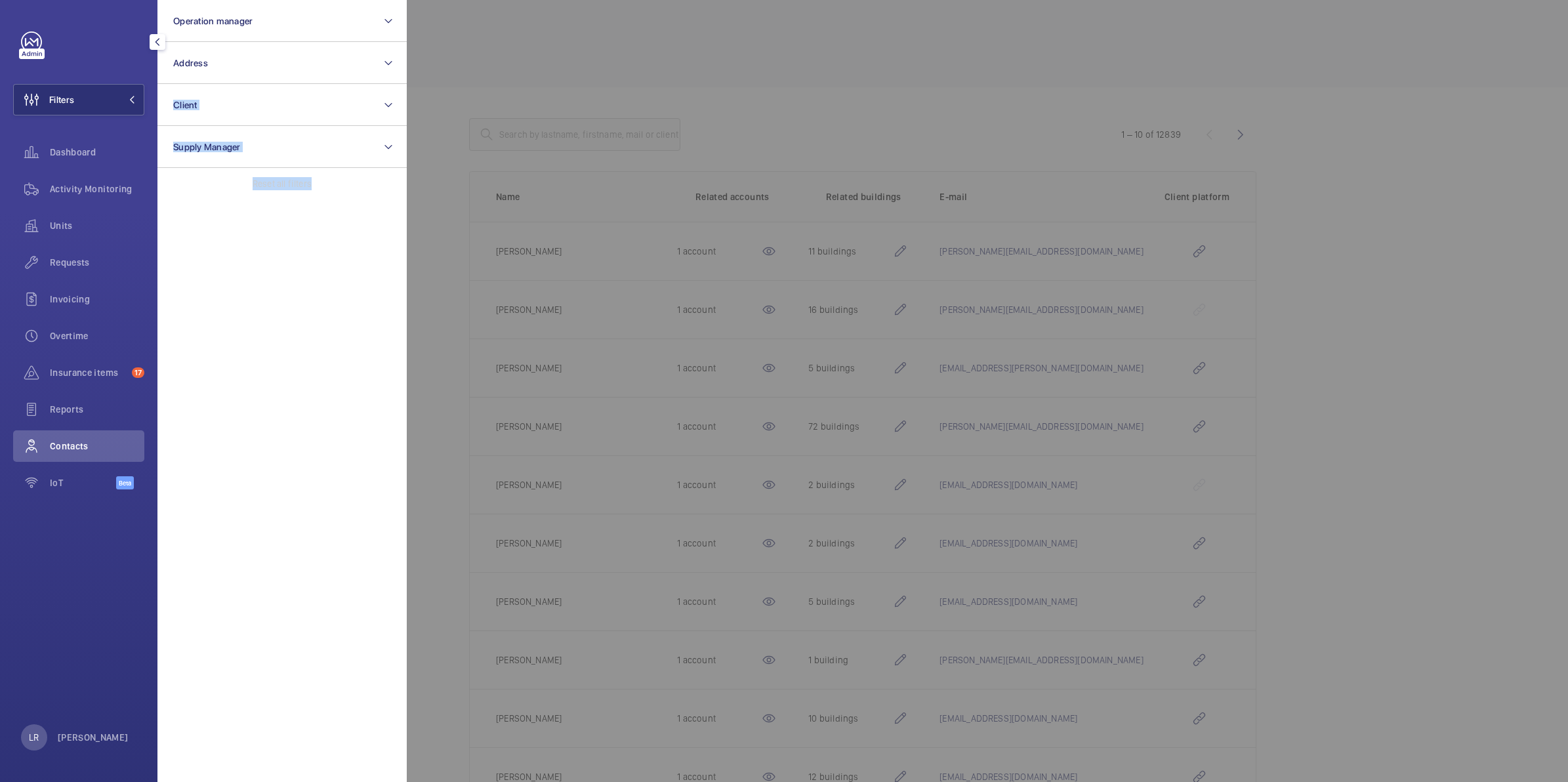
drag, startPoint x: 198, startPoint y: 161, endPoint x: 463, endPoint y: 88, distance: 274.9
click at [474, 90] on div at bounding box center [1190, 391] width 1568 height 782
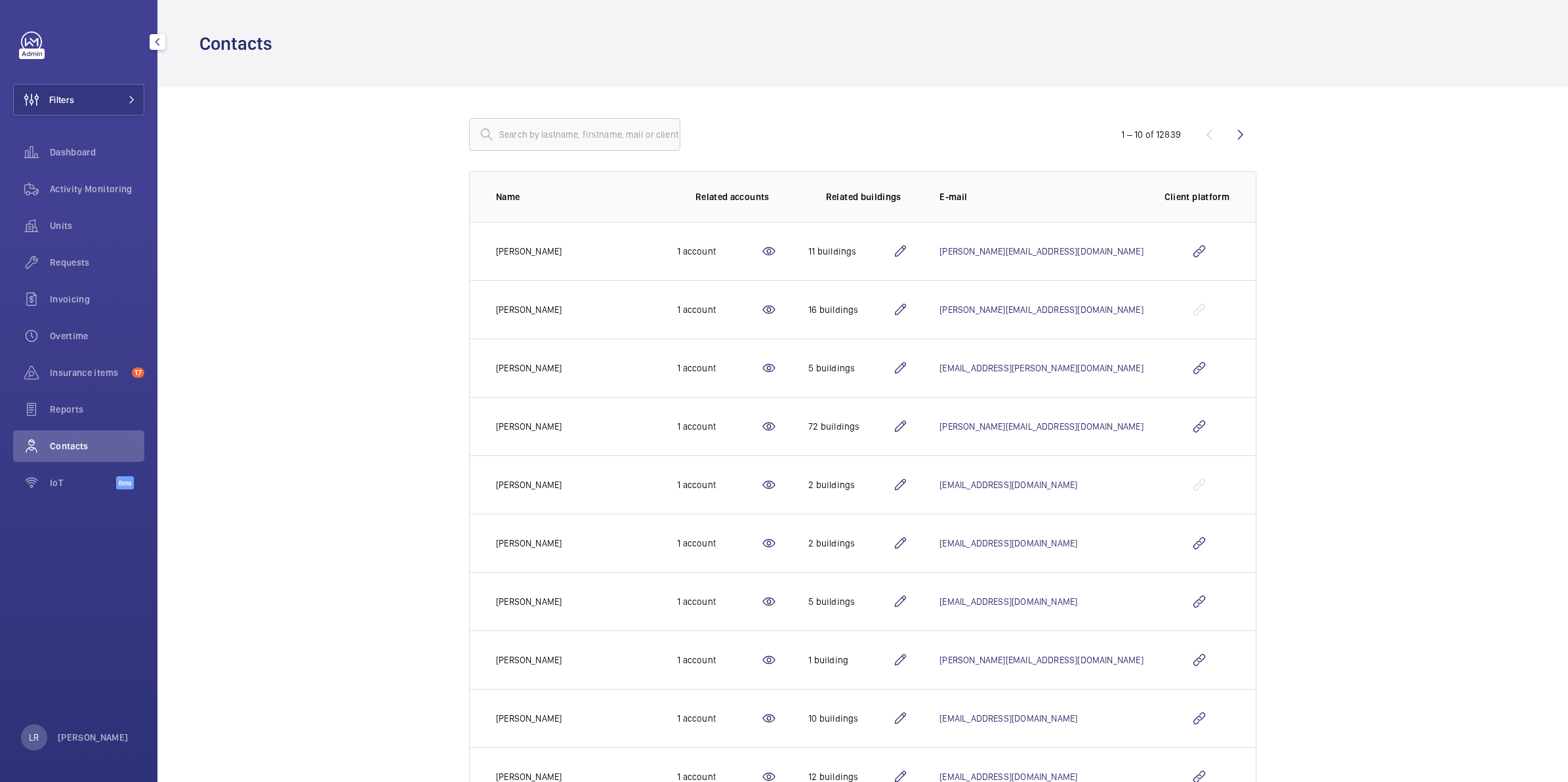
click at [152, 38] on mat-icon "button" at bounding box center [157, 42] width 15 height 10
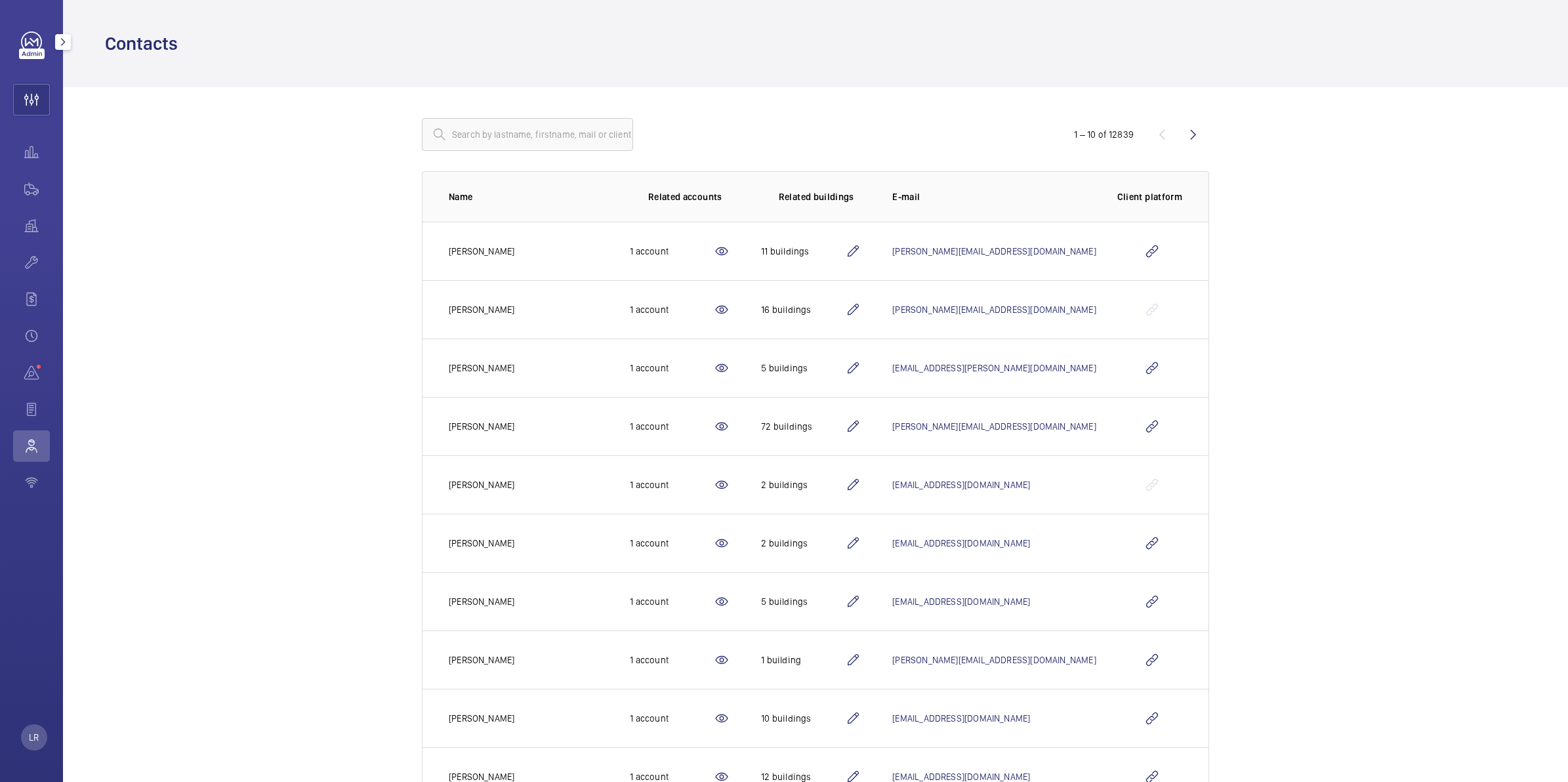
click at [66, 40] on mat-icon "button" at bounding box center [63, 42] width 15 height 10
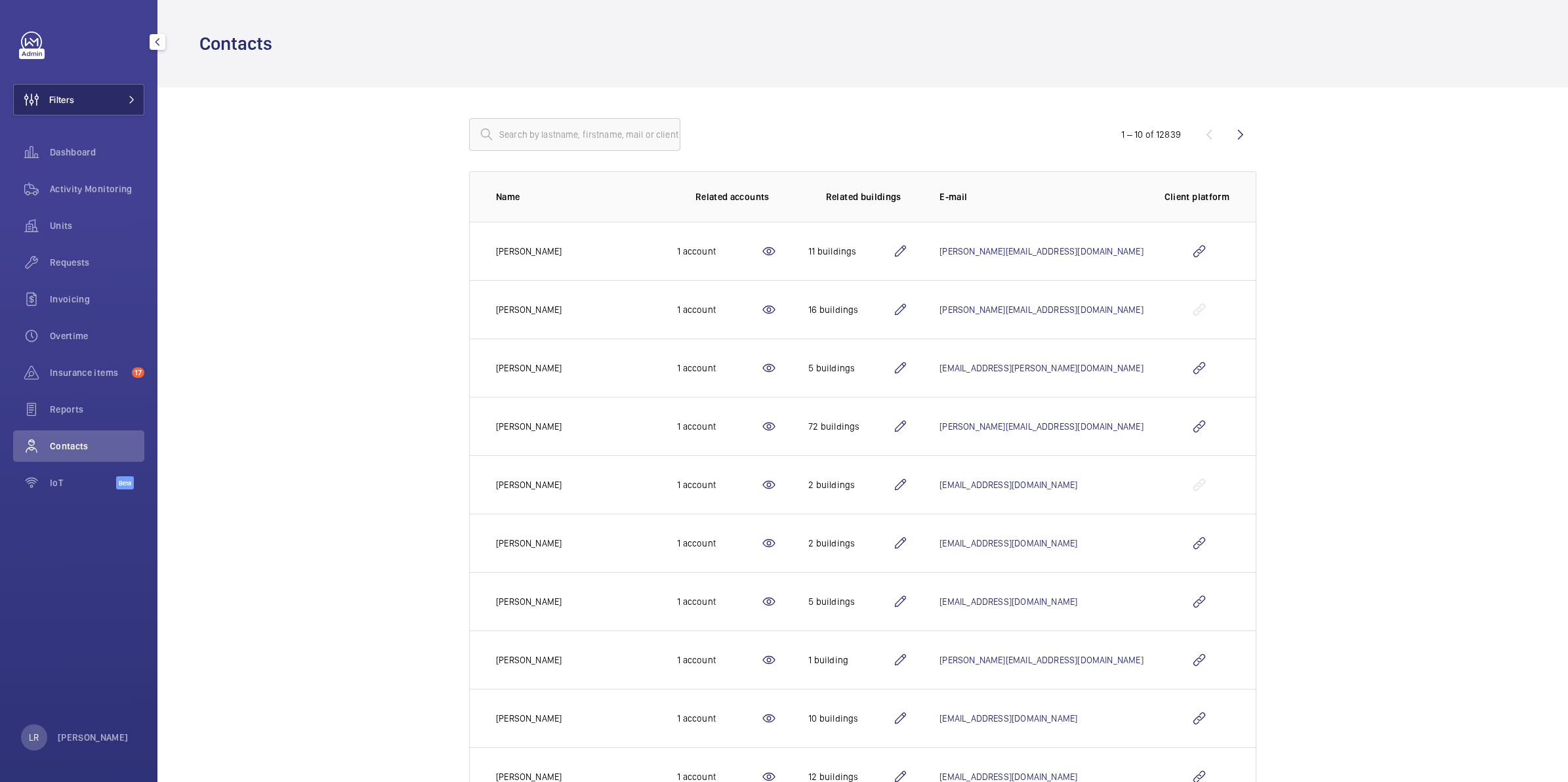
click at [63, 93] on span "Filters" at bounding box center [61, 99] width 25 height 13
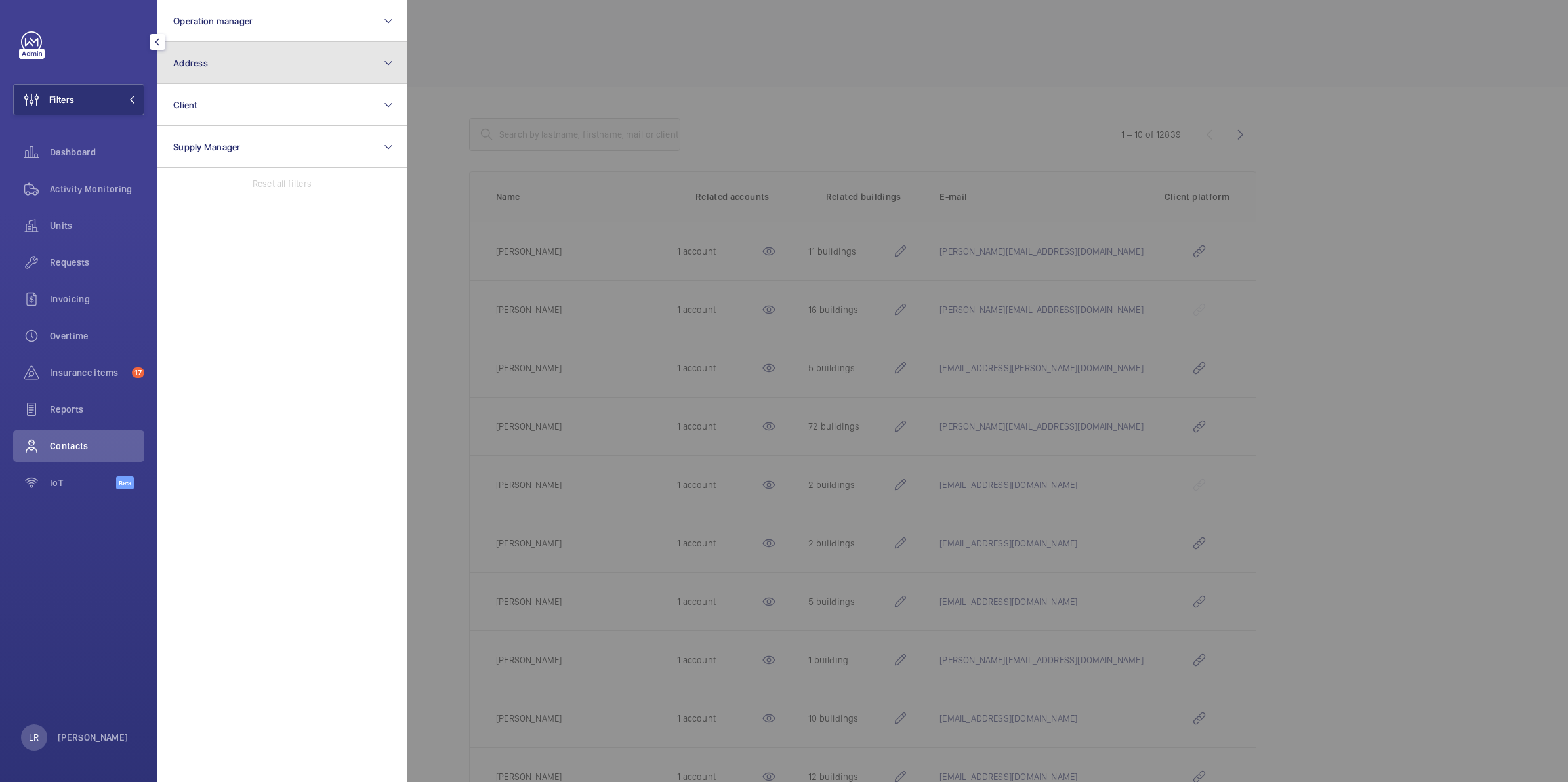
click at [219, 68] on button "Address" at bounding box center [282, 63] width 249 height 42
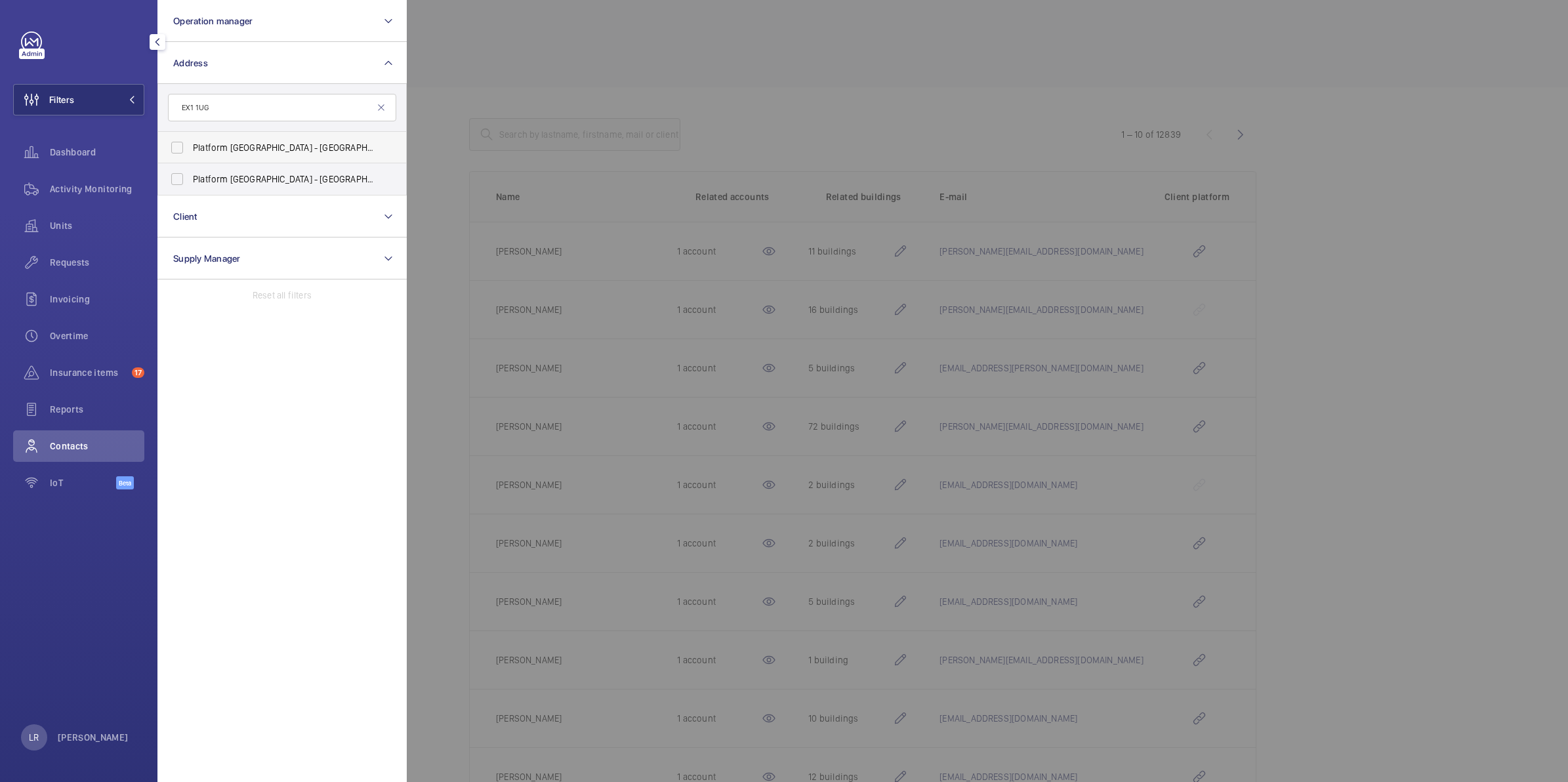
type input "EX1 1UG"
click at [351, 147] on span "Platform Linacre House - Southernhay Gardens, EXETER EX1 1UG" at bounding box center [283, 147] width 180 height 13
click at [190, 147] on input "Platform Linacre House - Southernhay Gardens, EXETER EX1 1UG" at bounding box center [177, 147] width 27 height 27
checkbox input "true"
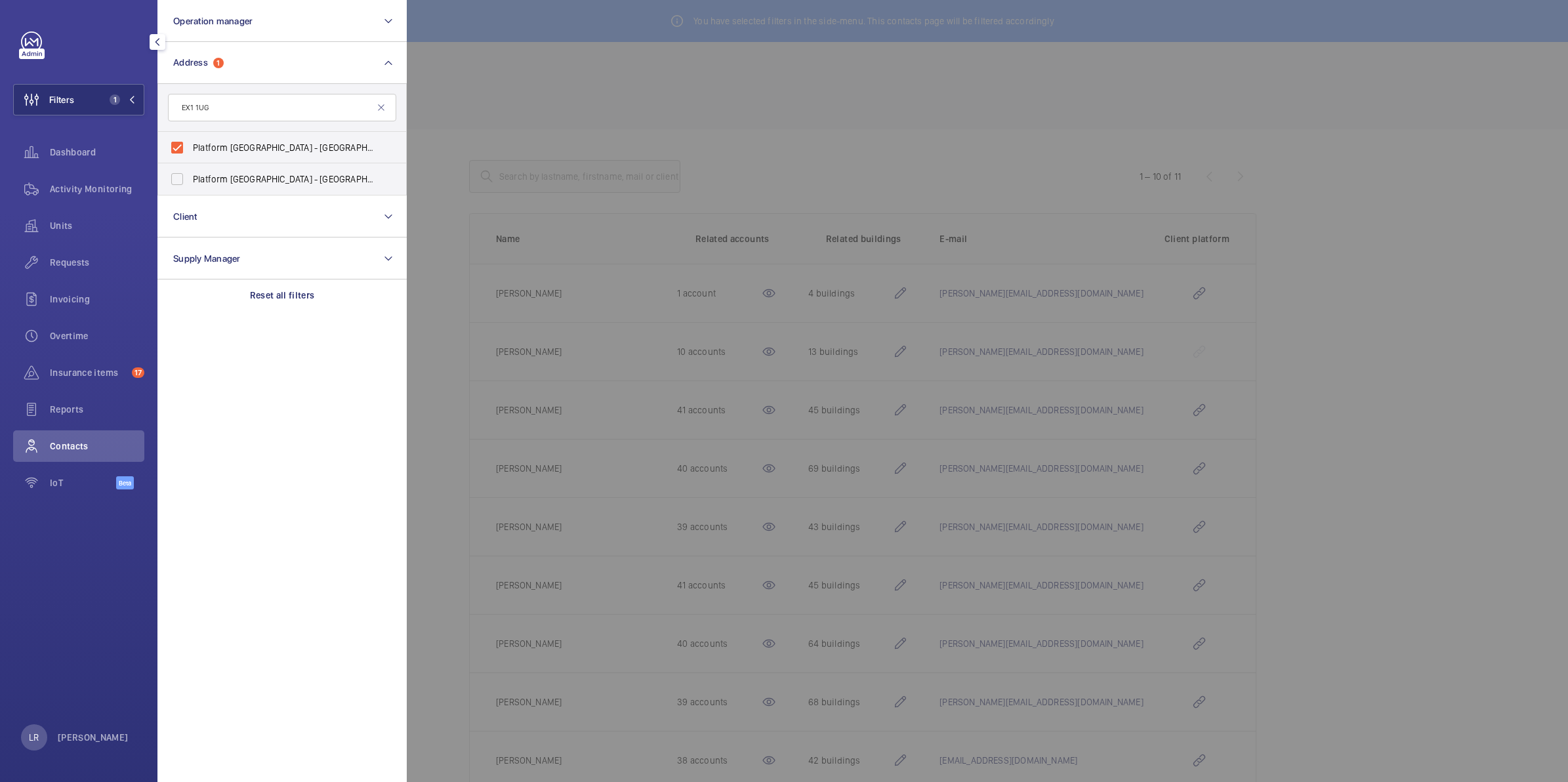
click at [540, 239] on div at bounding box center [1190, 391] width 1568 height 782
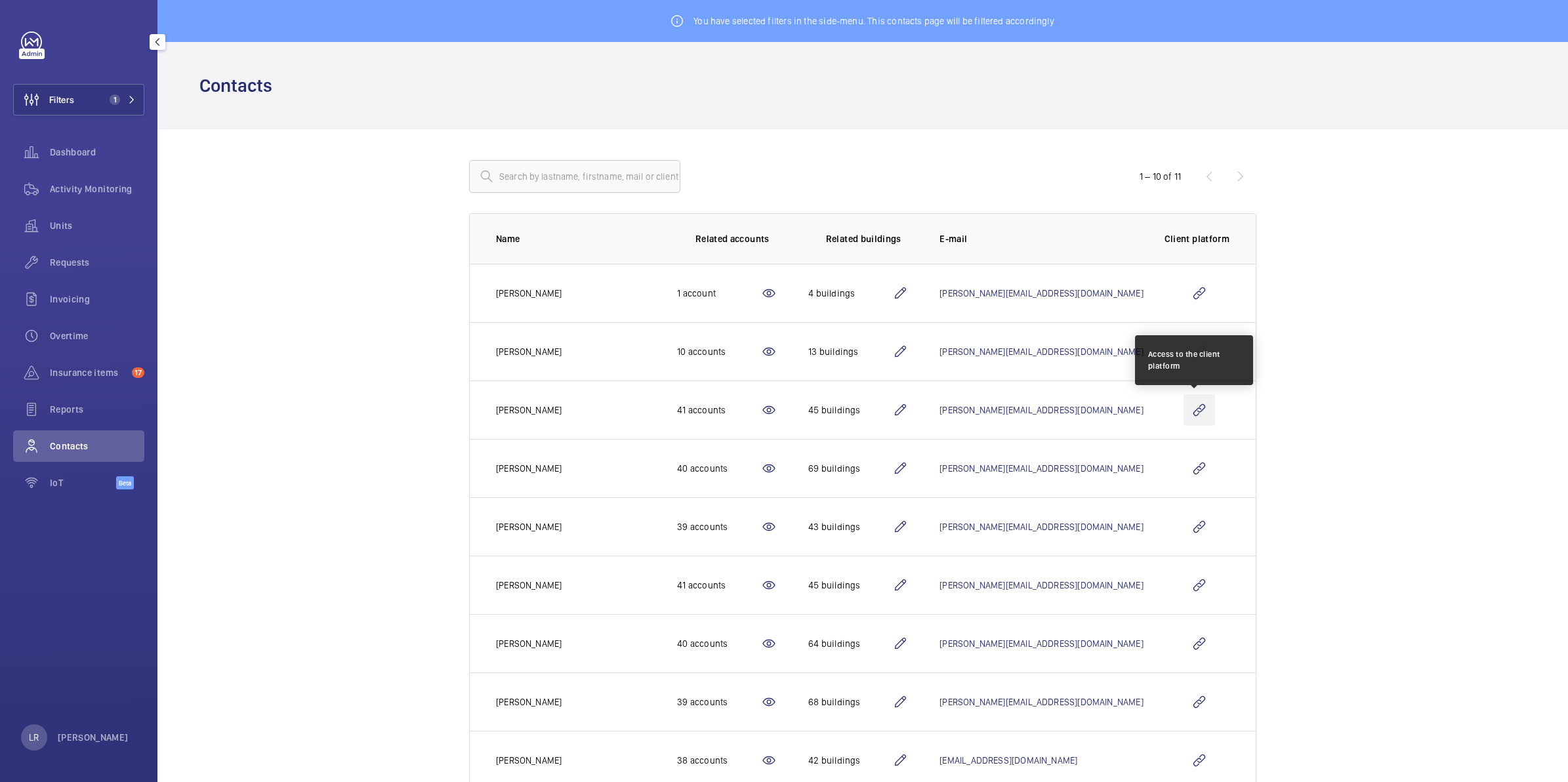
click at [1188, 418] on wm-front-icon-button at bounding box center [1199, 410] width 32 height 32
click at [95, 379] on div "Insurance items 17" at bounding box center [78, 372] width 131 height 32
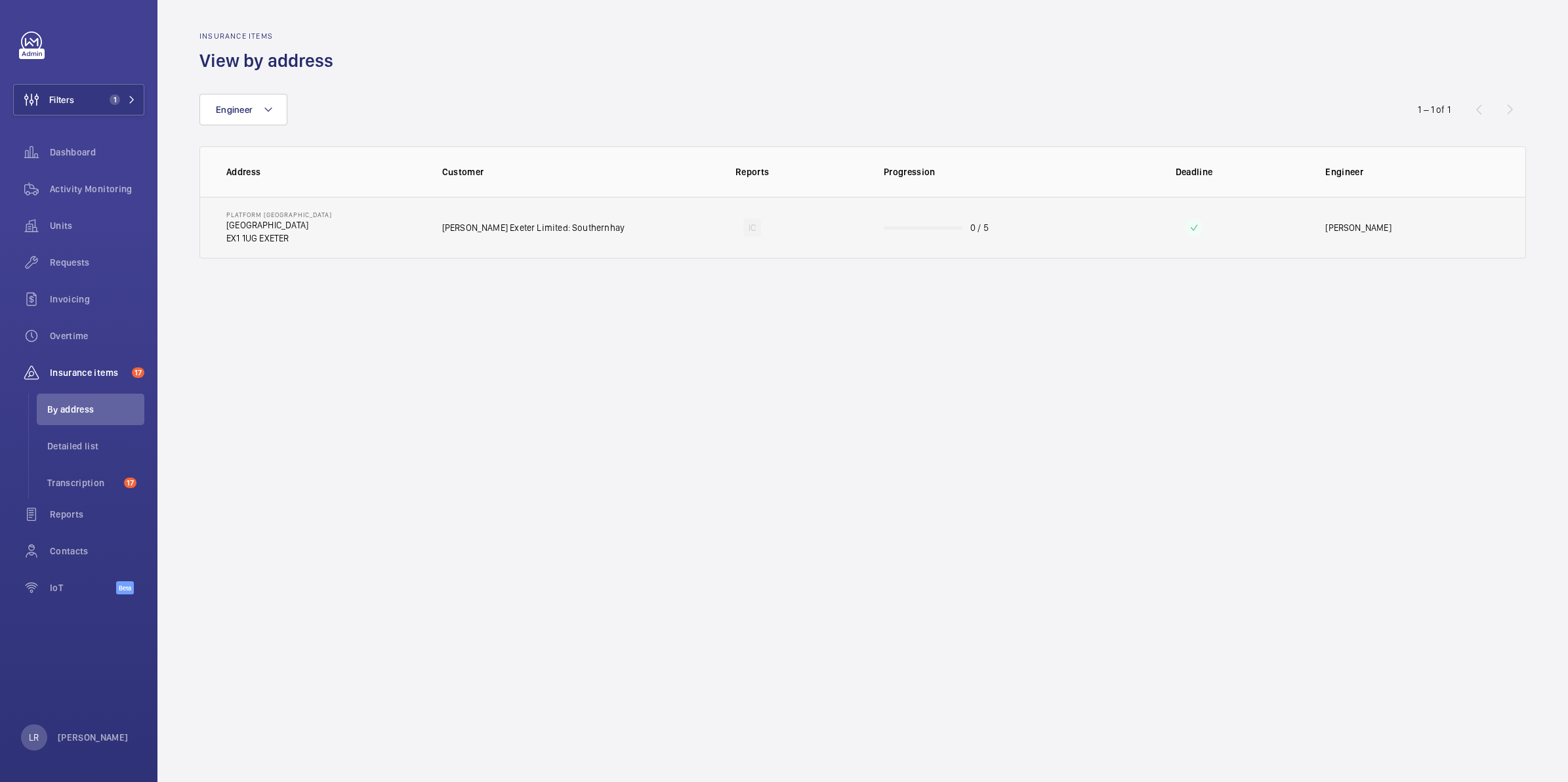
click at [490, 232] on p "Theodore Exeter Limited: Southernhay" at bounding box center [533, 227] width 183 height 13
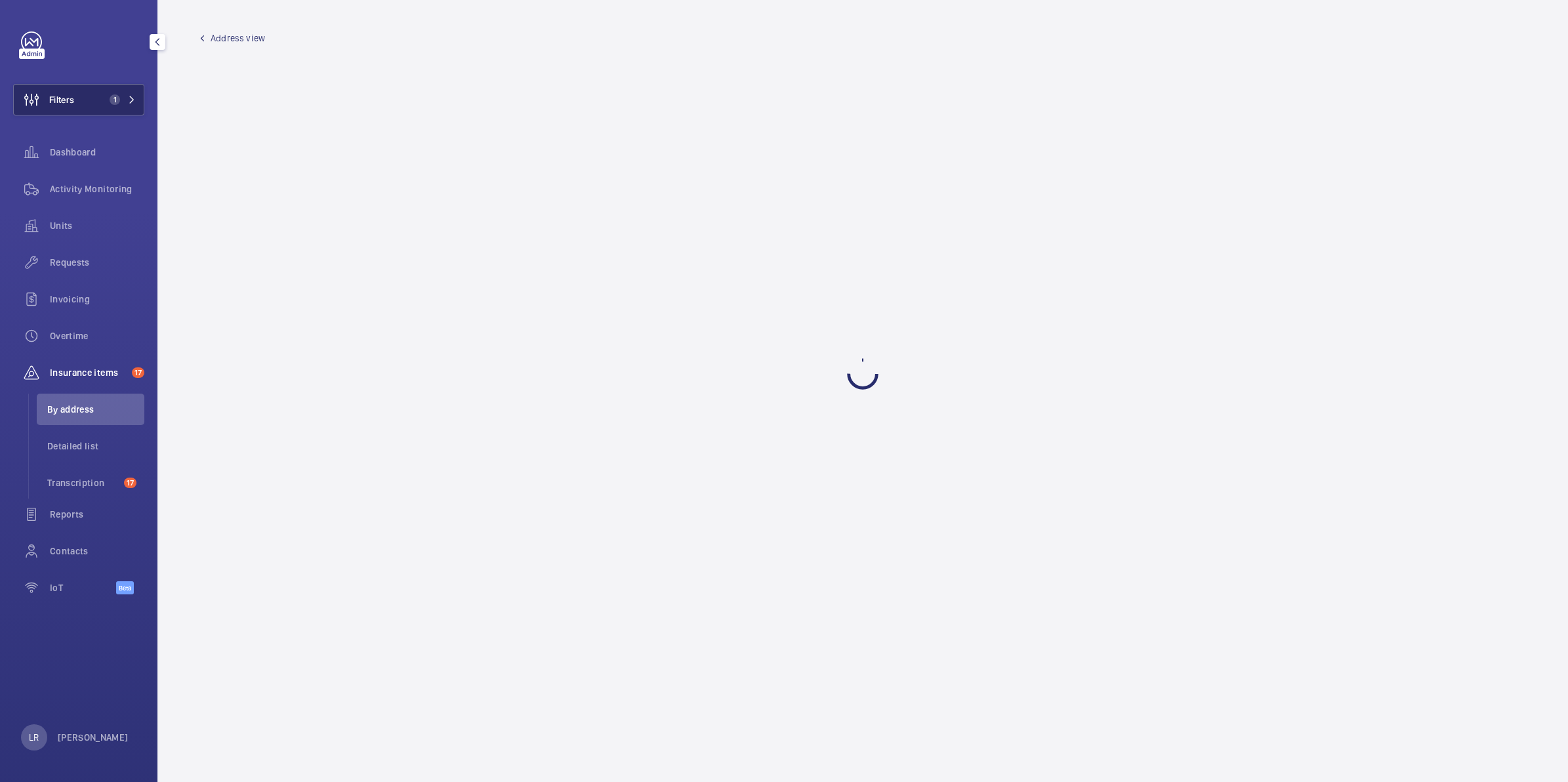
click at [113, 102] on span "1" at bounding box center [115, 99] width 10 height 10
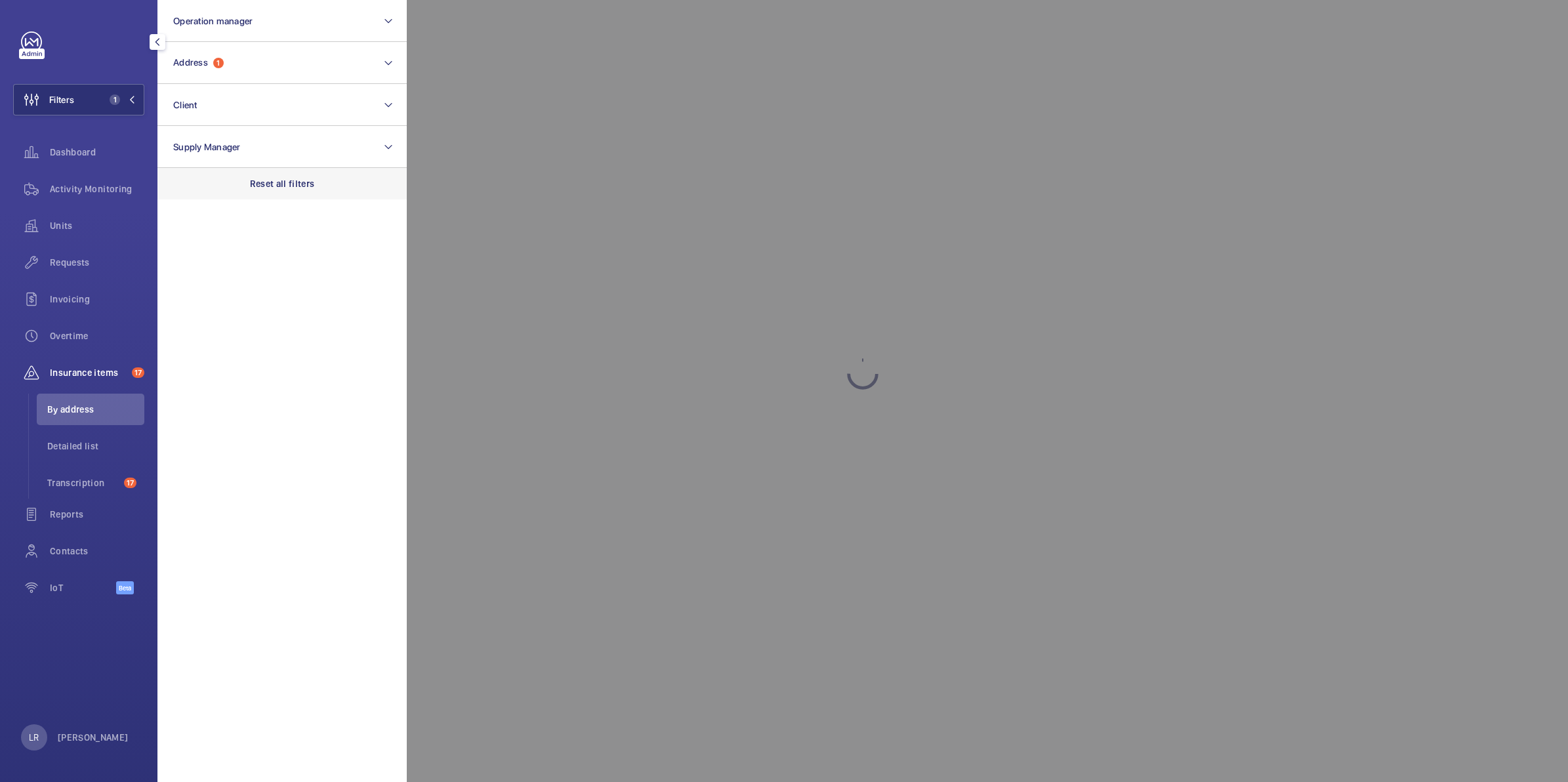
click at [243, 175] on div "Reset all filters" at bounding box center [282, 183] width 249 height 32
click at [476, 165] on div at bounding box center [1190, 391] width 1568 height 782
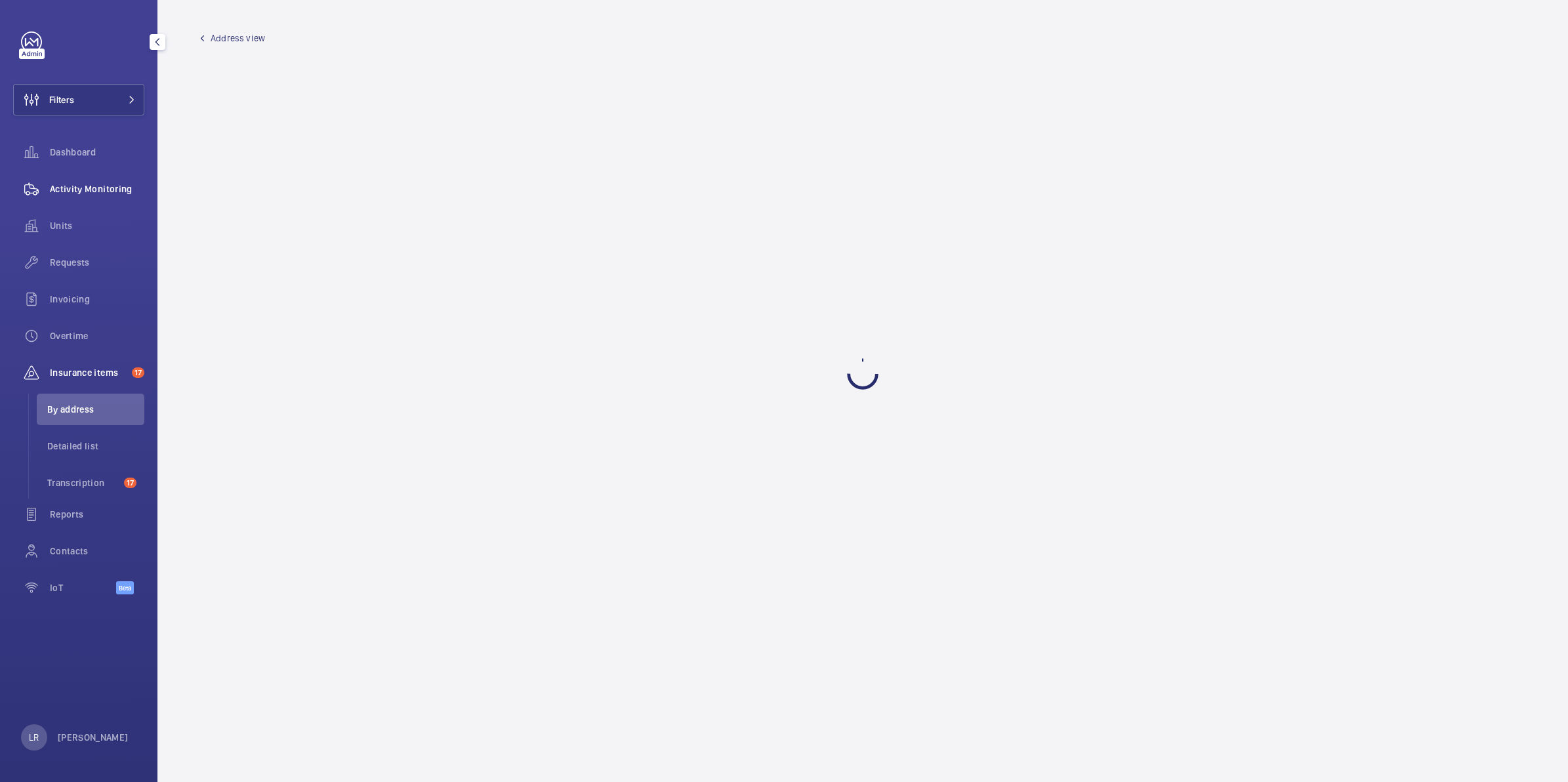
click at [82, 191] on span "Activity Monitoring" at bounding box center [97, 189] width 94 height 13
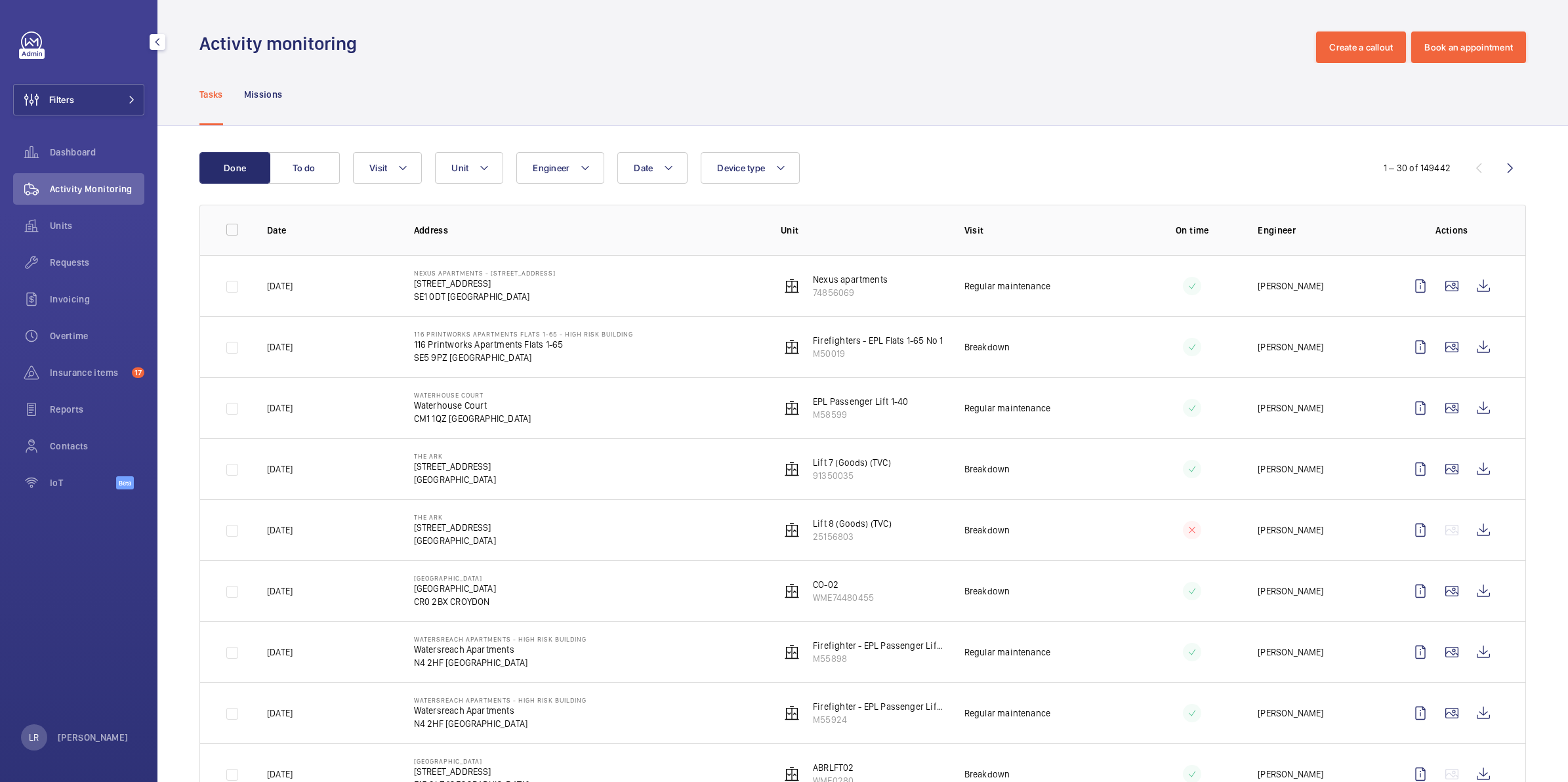
drag, startPoint x: 102, startPoint y: 227, endPoint x: 149, endPoint y: 214, distance: 48.8
click at [103, 227] on span "Units" at bounding box center [97, 226] width 94 height 13
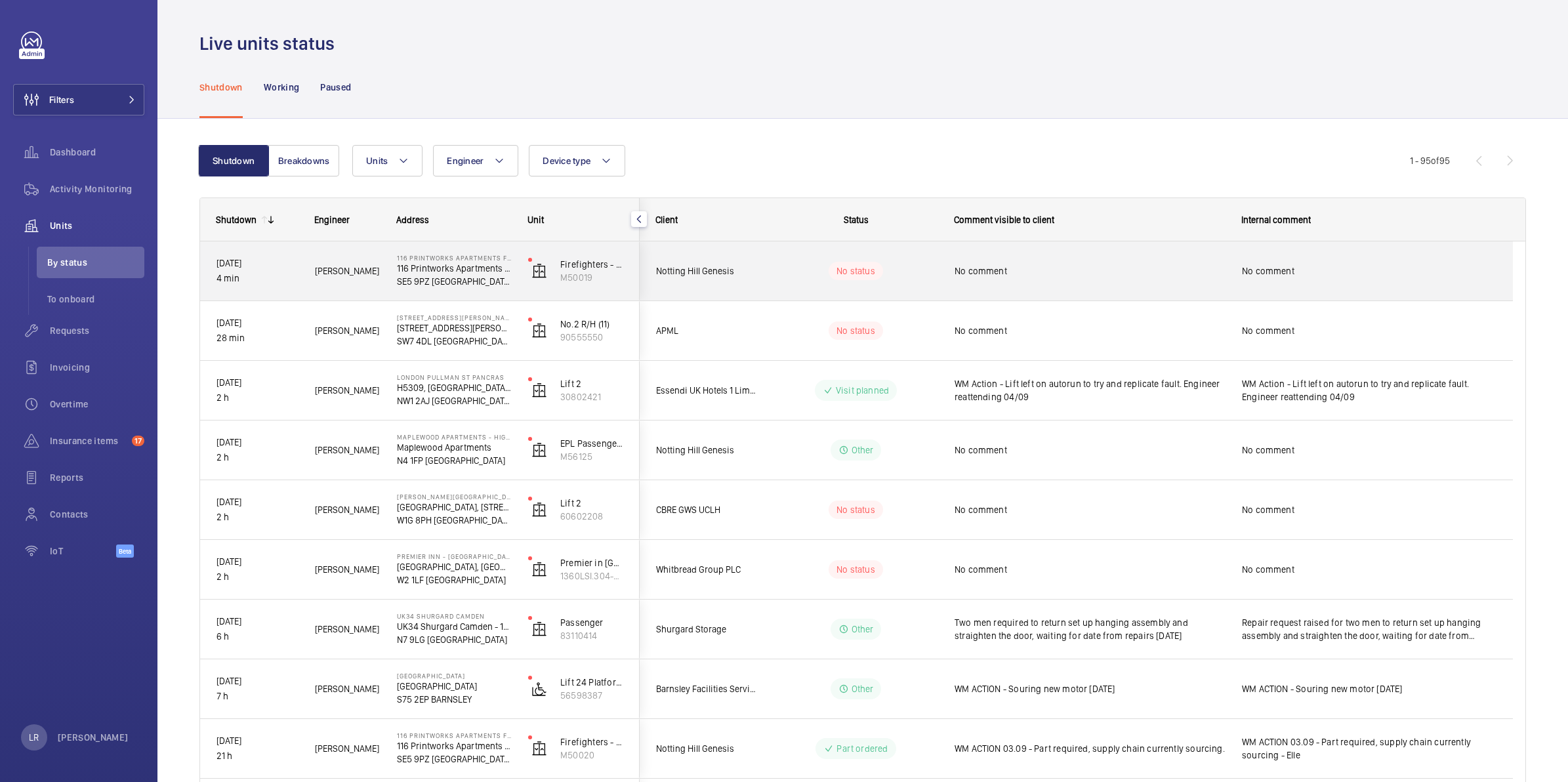
drag, startPoint x: 738, startPoint y: 267, endPoint x: 740, endPoint y: 259, distance: 8.2
click at [740, 273] on span "Notting Hill Genesis" at bounding box center [706, 272] width 101 height 15
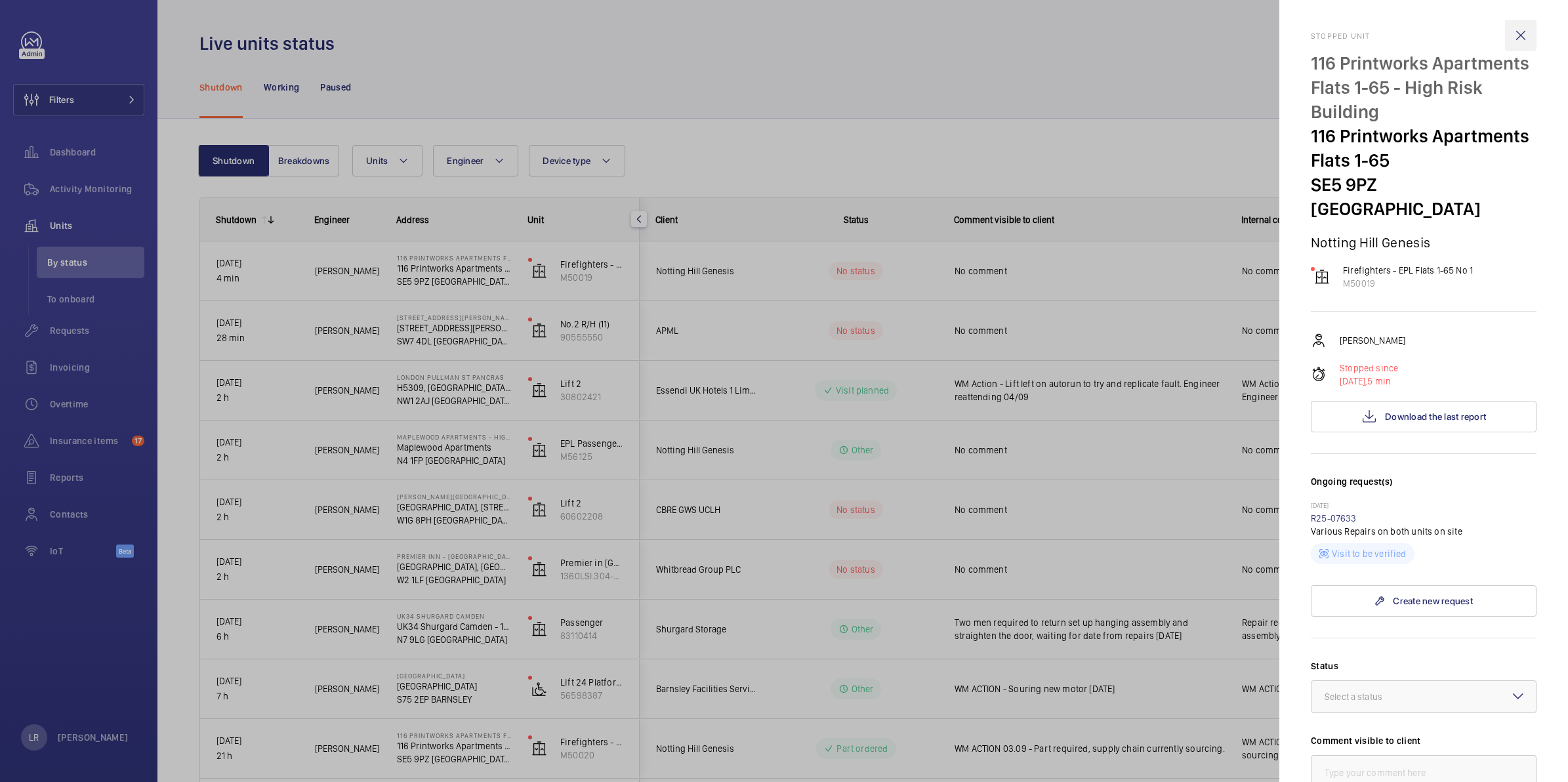
click at [1509, 35] on wm-front-icon-button at bounding box center [1520, 35] width 32 height 32
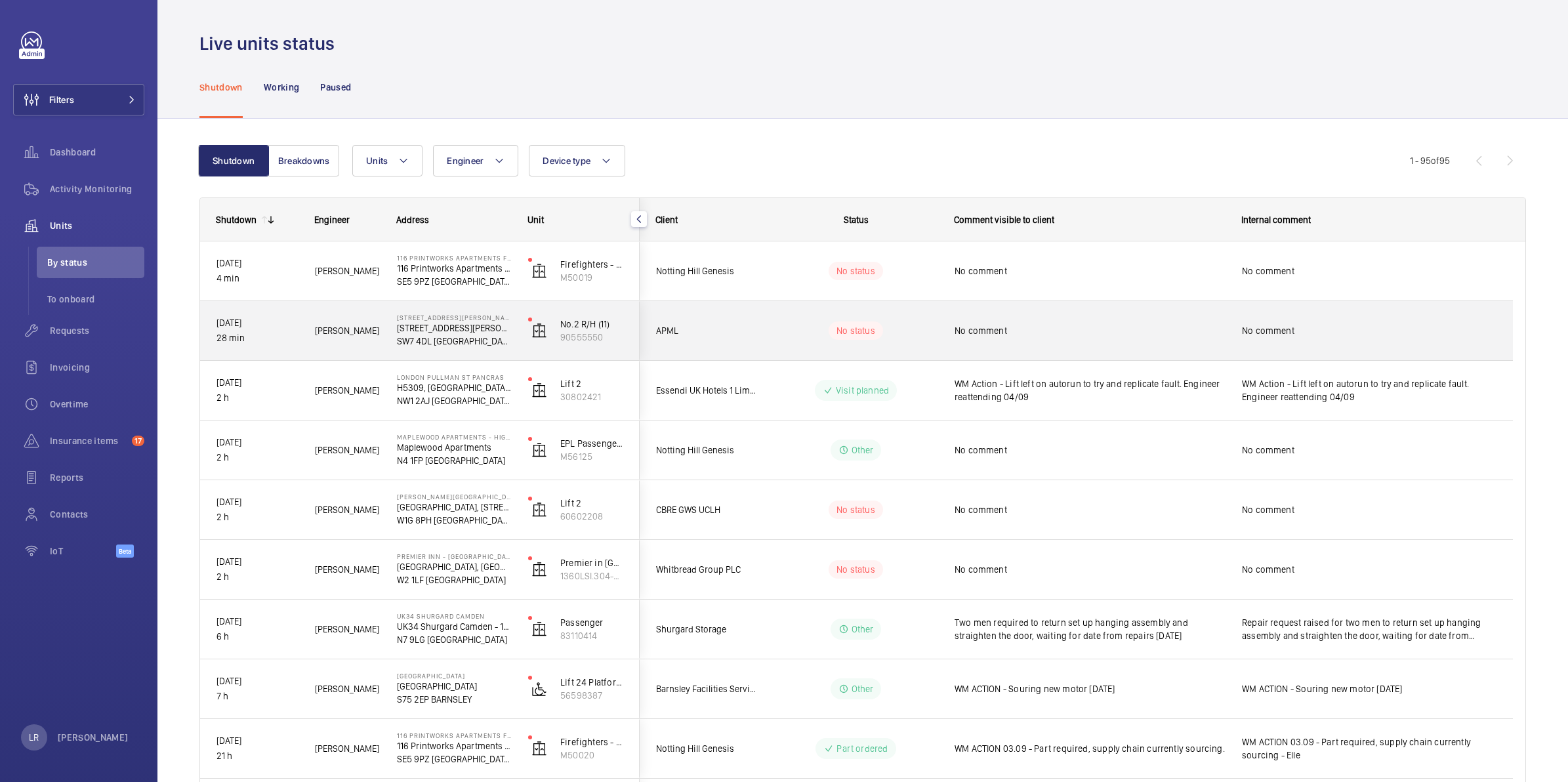
click at [496, 327] on p "95 Cromwell Road" at bounding box center [454, 328] width 114 height 13
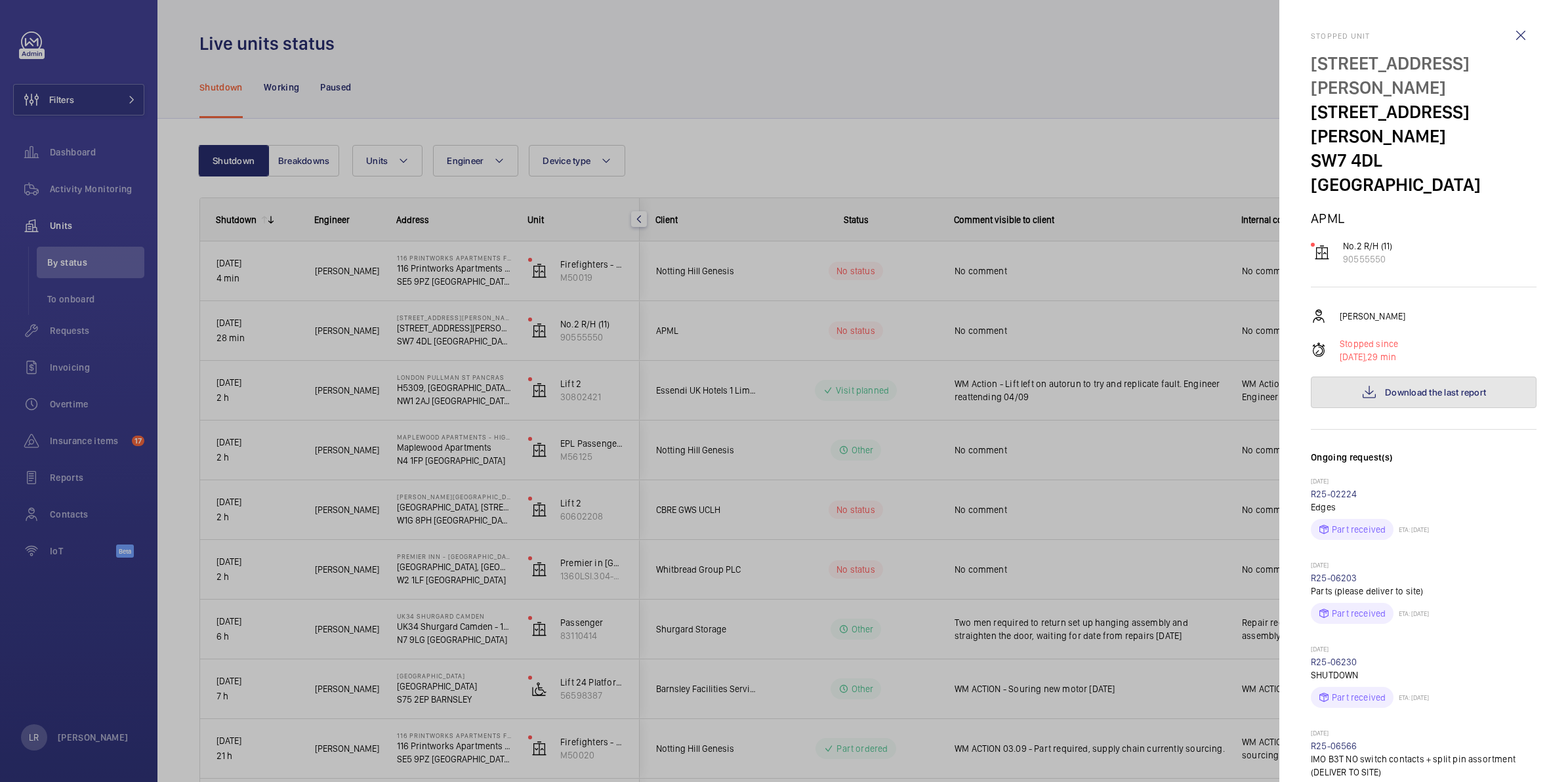
click at [1445, 387] on span "Download the last report" at bounding box center [1435, 392] width 101 height 10
